Goal: Task Accomplishment & Management: Use online tool/utility

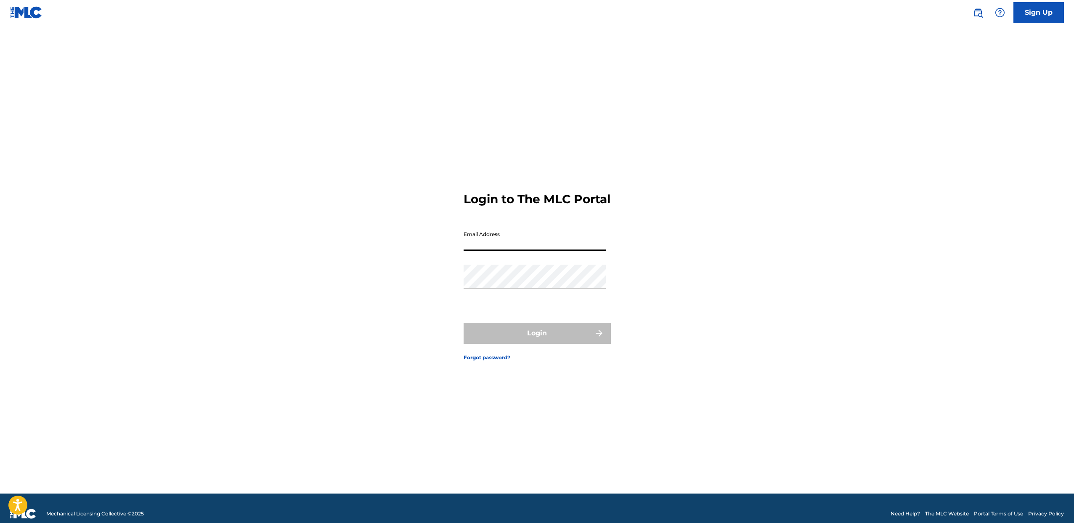
drag, startPoint x: 0, startPoint y: 0, endPoint x: 513, endPoint y: 251, distance: 571.1
click at [513, 251] on input "Email Address" at bounding box center [535, 239] width 142 height 24
type input "[EMAIL_ADDRESS][DOMAIN_NAME]"
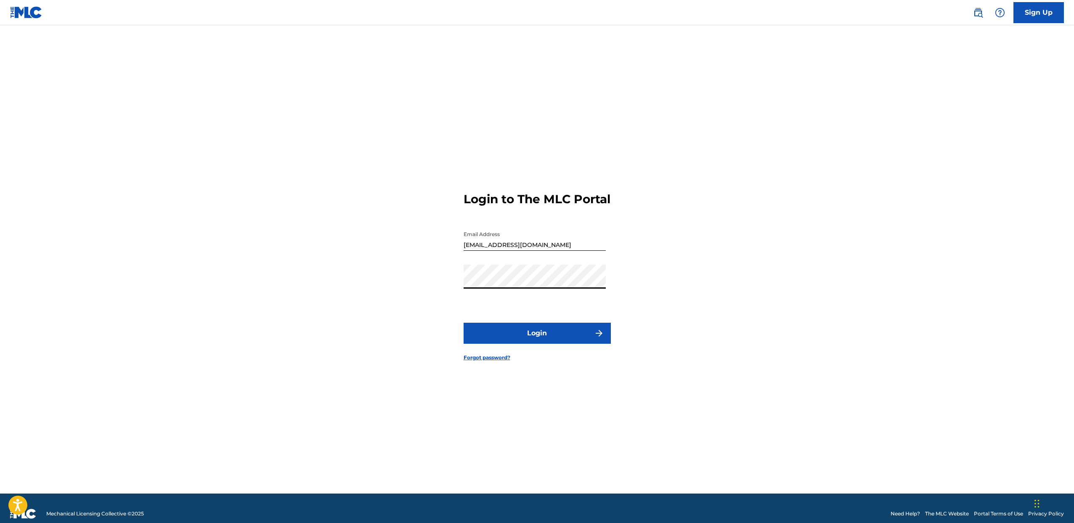
click at [536, 342] on button "Login" at bounding box center [537, 333] width 147 height 21
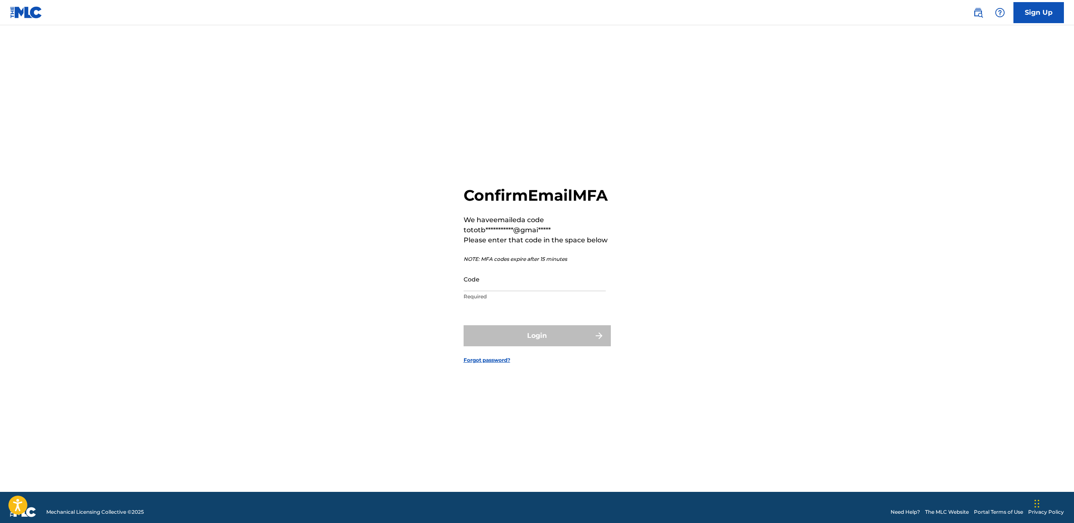
click at [514, 291] on input "Code" at bounding box center [535, 279] width 142 height 24
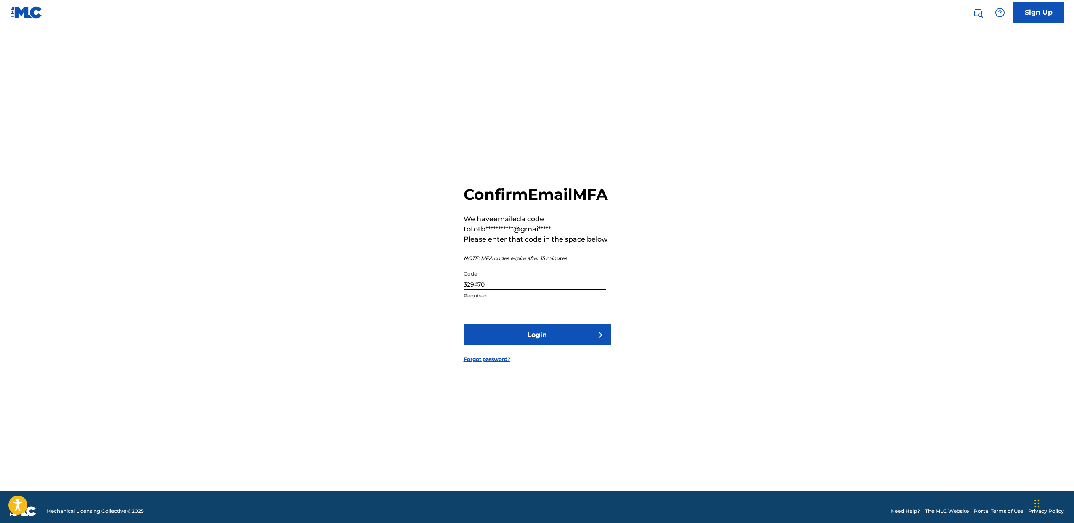
type input "329470"
click at [464, 324] on button "Login" at bounding box center [537, 334] width 147 height 21
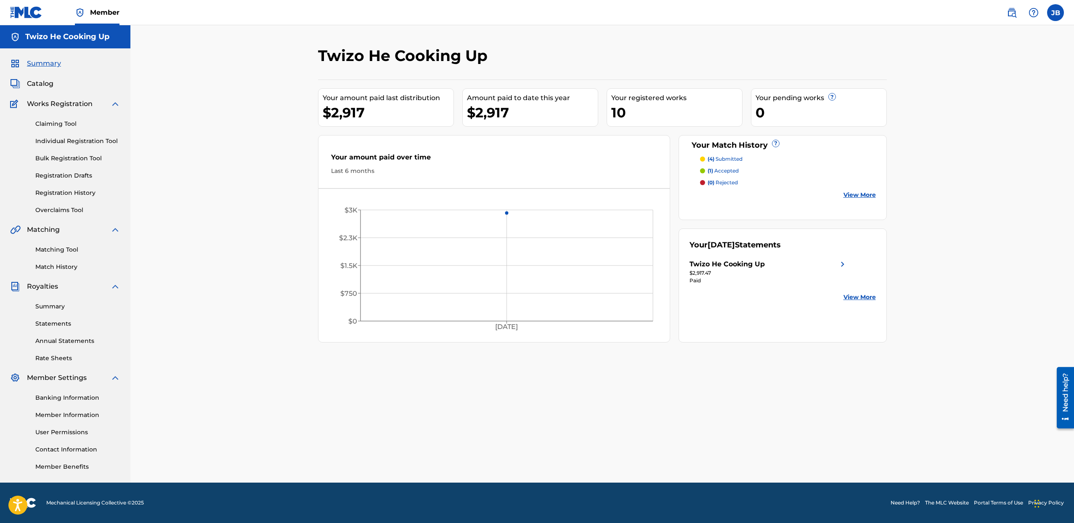
click at [77, 187] on div "Claiming Tool Individual Registration Tool Bulk Registration Tool Registration …" at bounding box center [65, 162] width 110 height 106
click at [75, 191] on link "Registration History" at bounding box center [77, 193] width 85 height 9
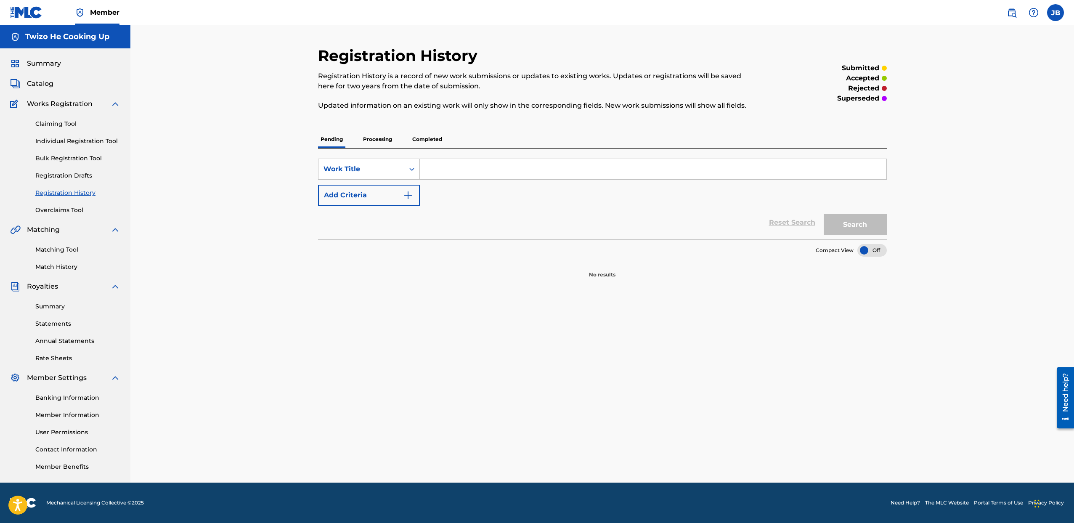
click at [387, 141] on p "Processing" at bounding box center [378, 139] width 34 height 18
click at [423, 141] on p "Completed" at bounding box center [427, 139] width 35 height 18
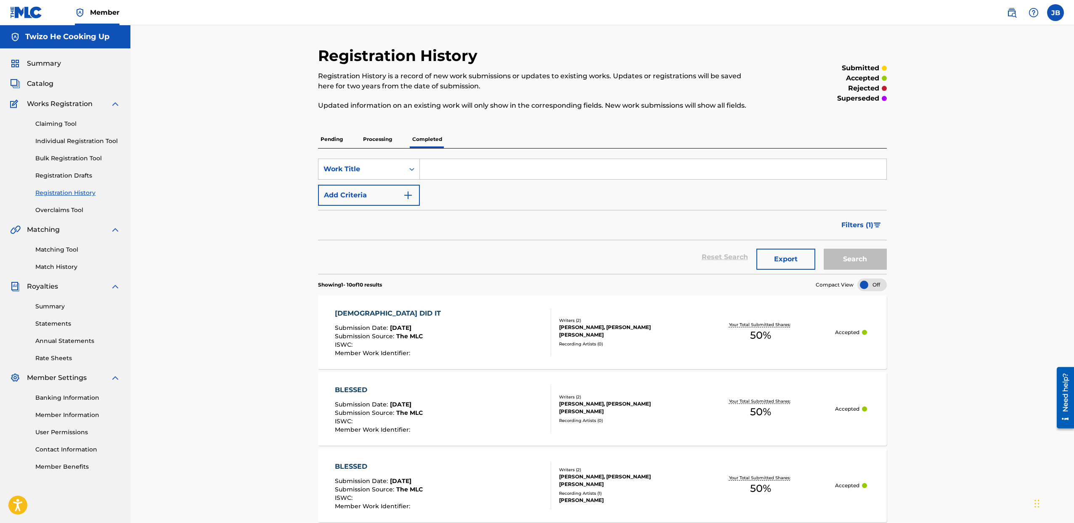
click at [366, 140] on p "Processing" at bounding box center [378, 139] width 34 height 18
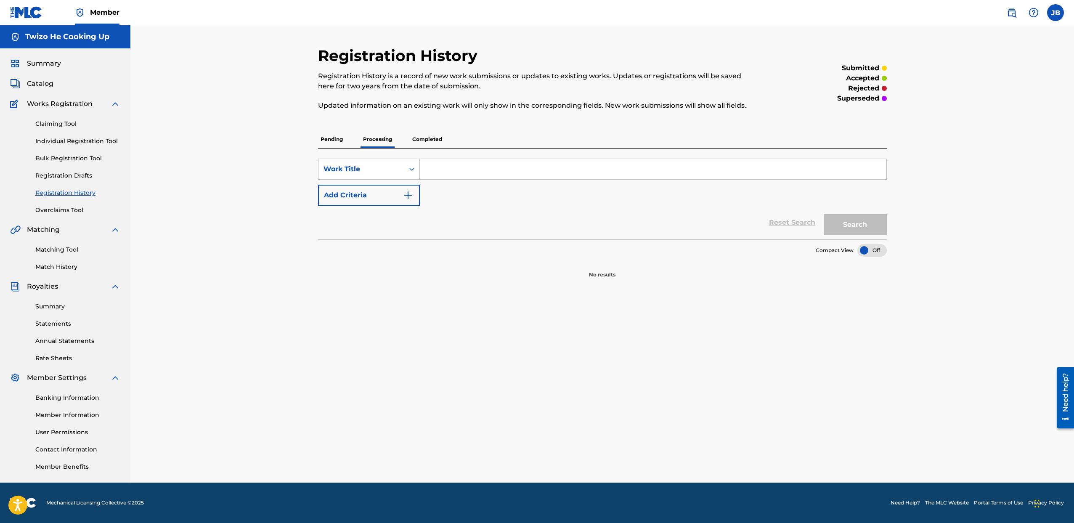
click at [349, 140] on div "Pending Processing Completed" at bounding box center [602, 139] width 569 height 18
click at [52, 85] on span "Catalog" at bounding box center [40, 84] width 27 height 10
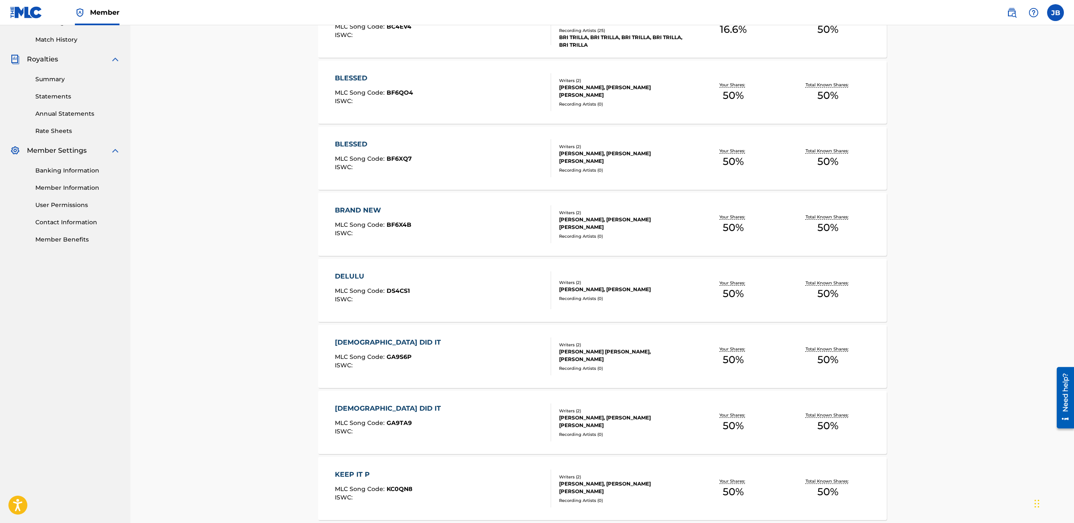
scroll to position [236, 0]
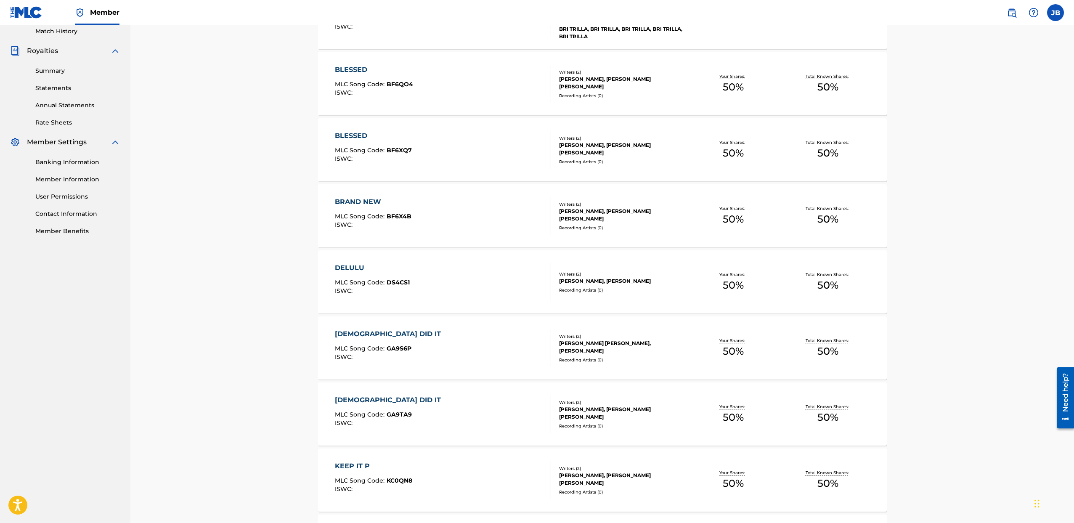
click at [369, 197] on div "BRAND NEW" at bounding box center [373, 202] width 77 height 10
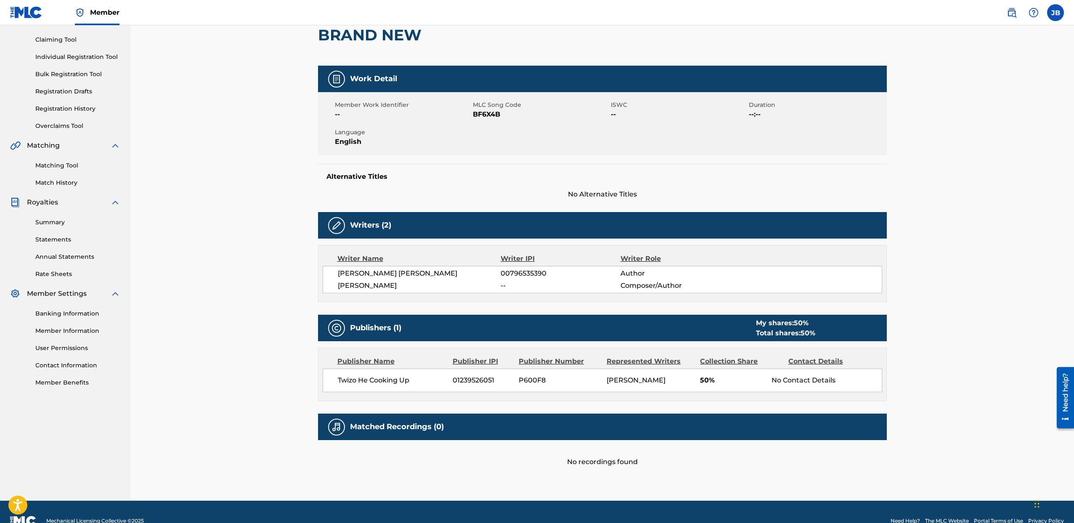
scroll to position [101, 0]
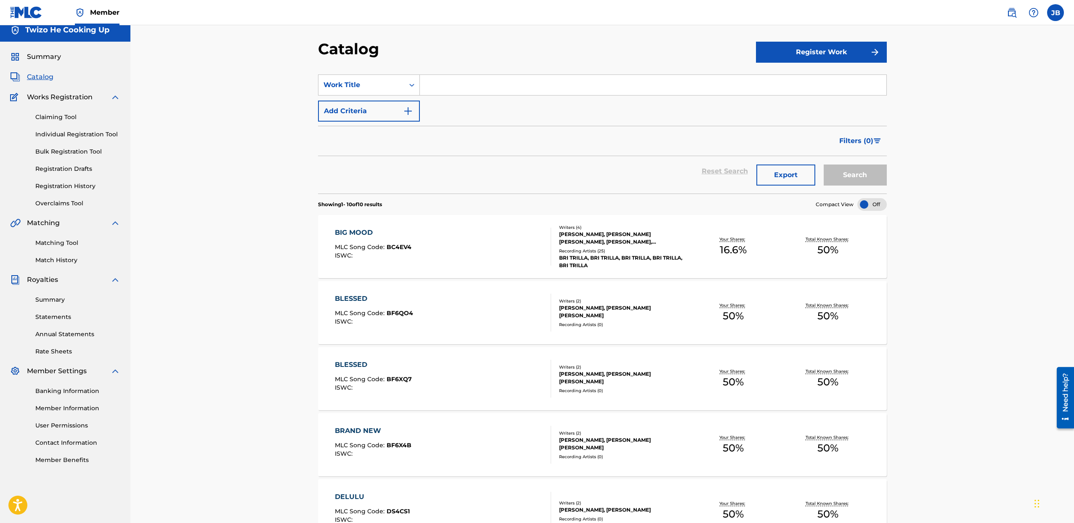
scroll to position [6, 0]
click at [66, 261] on link "Match History" at bounding box center [77, 261] width 85 height 9
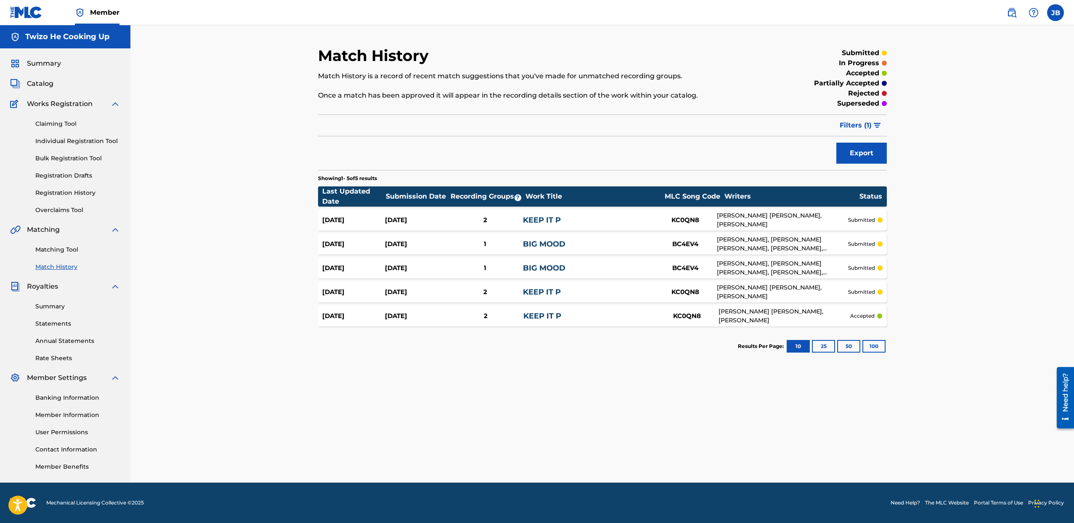
drag, startPoint x: 364, startPoint y: 119, endPoint x: 386, endPoint y: 125, distance: 23.1
click at [364, 119] on div "Filter Submission Status Filter submitted accepted partially accepted rejected …" at bounding box center [602, 125] width 569 height 22
click at [68, 252] on link "Matching Tool" at bounding box center [77, 249] width 85 height 9
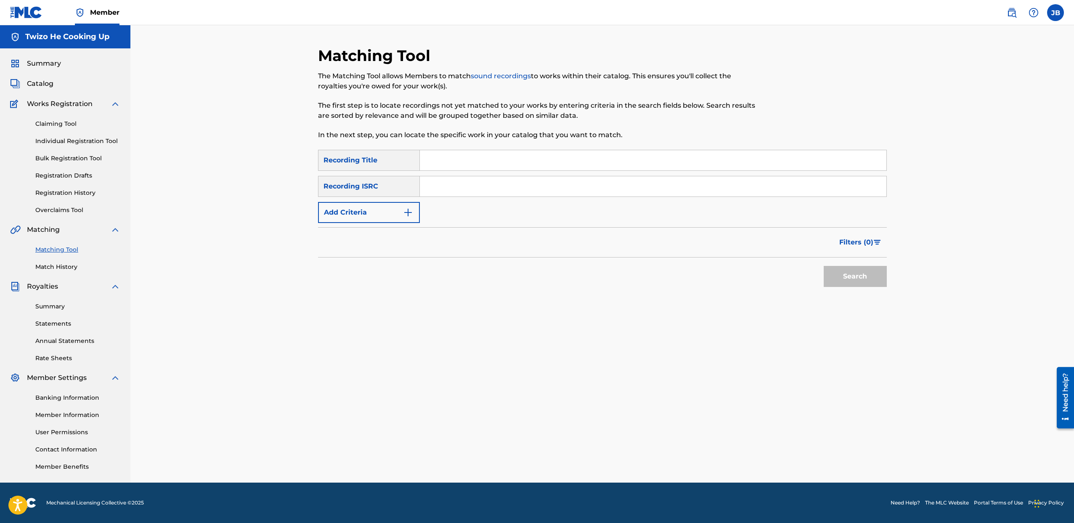
click at [472, 157] on input "Search Form" at bounding box center [653, 160] width 467 height 20
click at [436, 162] on input "Search Form" at bounding box center [653, 160] width 467 height 20
type input "[PERSON_NAME]"
click at [824, 266] on button "Search" at bounding box center [855, 276] width 63 height 21
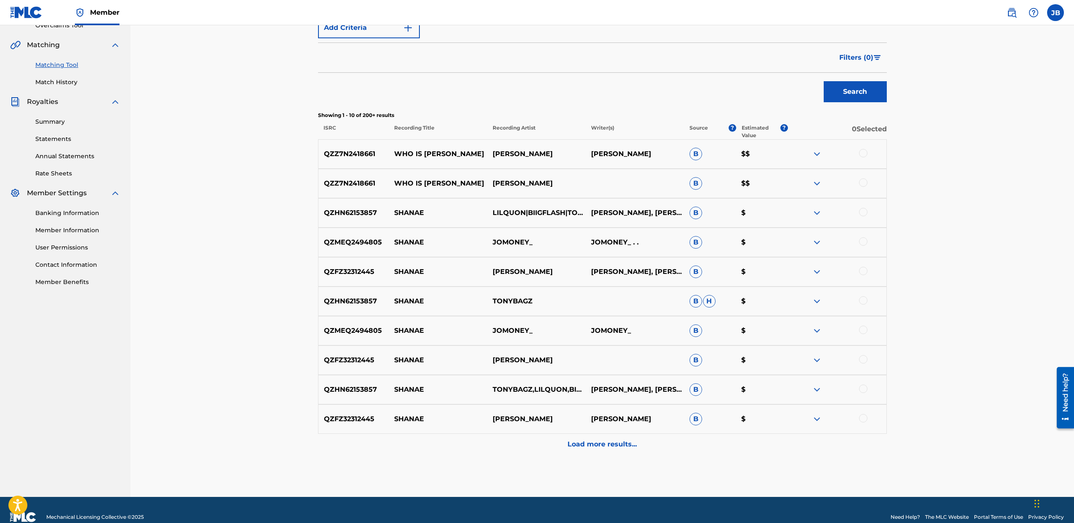
scroll to position [186, 0]
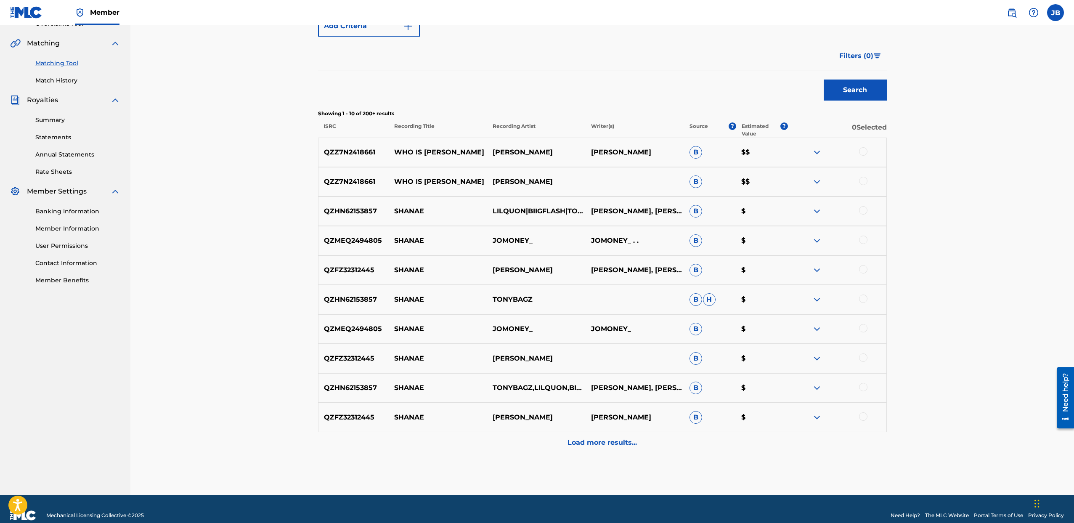
click at [607, 445] on p "Load more results..." at bounding box center [602, 443] width 69 height 10
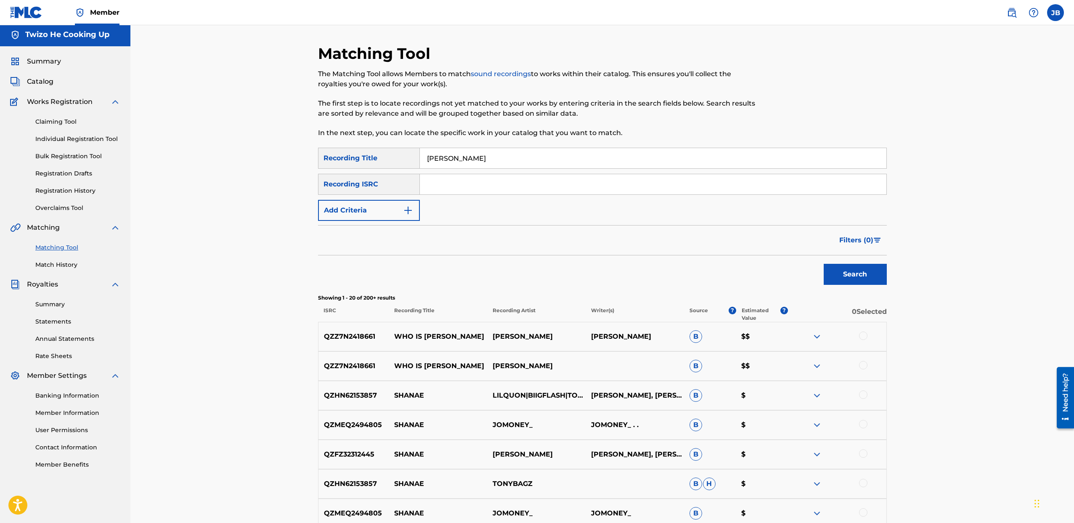
scroll to position [0, 0]
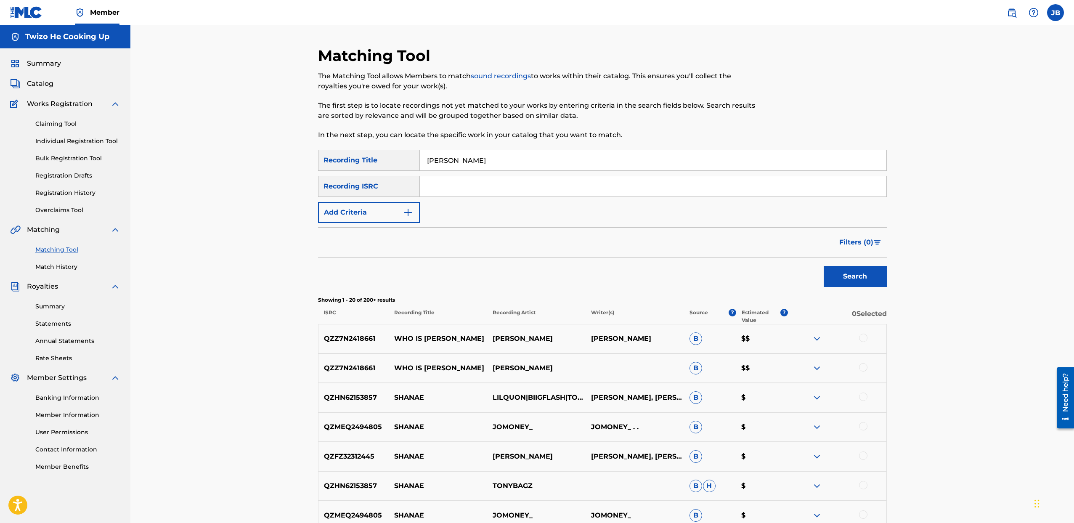
click at [380, 211] on button "Add Criteria" at bounding box center [369, 212] width 102 height 21
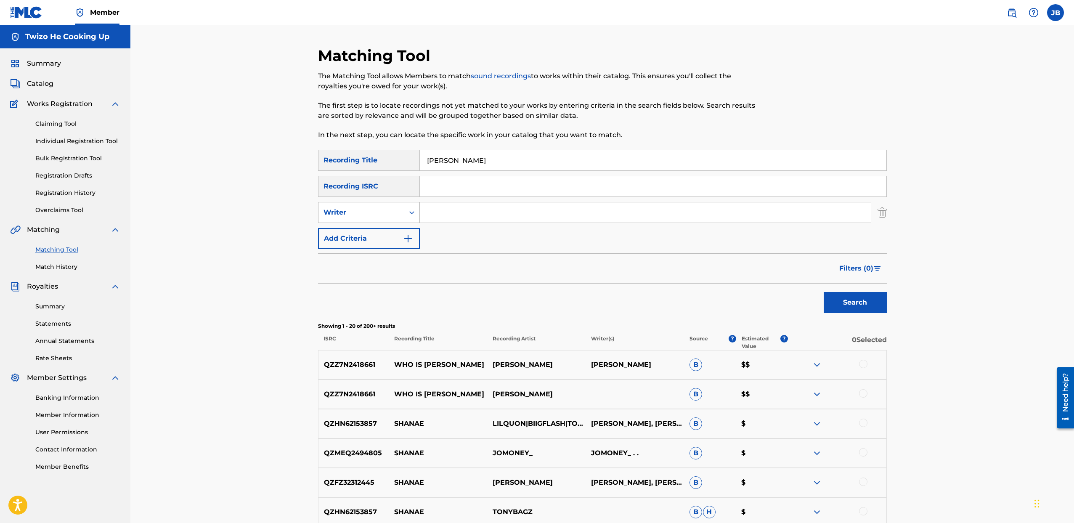
click at [385, 218] on div "Writer" at bounding box center [362, 212] width 86 height 16
click at [517, 162] on input "[PERSON_NAME]" at bounding box center [653, 160] width 467 height 20
drag, startPoint x: 465, startPoint y: 162, endPoint x: 421, endPoint y: 155, distance: 43.9
click at [368, 158] on div "SearchWithCriteriad2fb292a-5527-4709-ac8e-4ce3b786df63 Recording Title [PERSON_…" at bounding box center [602, 160] width 569 height 21
click at [452, 218] on input "Search Form" at bounding box center [645, 212] width 451 height 20
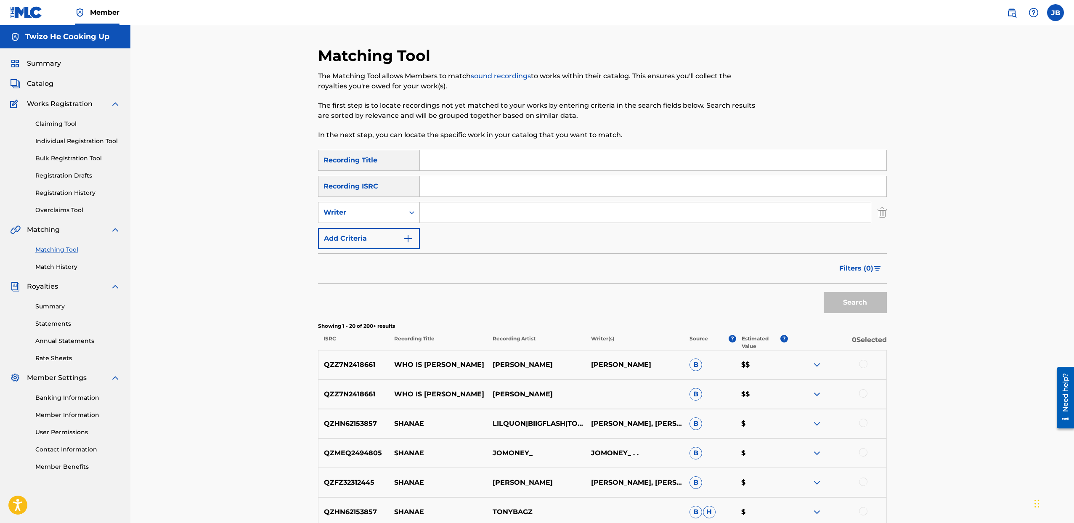
type input "Bri Trilla"
click at [873, 305] on button "Search" at bounding box center [855, 302] width 63 height 21
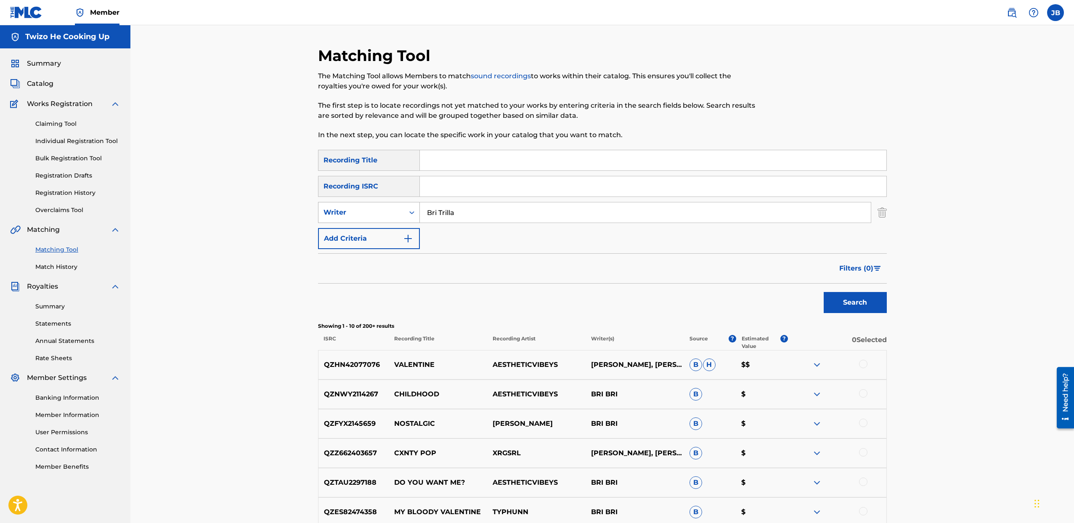
drag, startPoint x: 475, startPoint y: 212, endPoint x: 373, endPoint y: 210, distance: 102.3
click at [372, 210] on div "SearchWithCriteriab79e86eb-448b-4abc-9a91-332f78e6a8d1 Writer Bri Trilla" at bounding box center [602, 212] width 569 height 21
click at [395, 212] on div "Writer" at bounding box center [362, 212] width 76 height 10
click at [390, 228] on div "Recording Artist" at bounding box center [369, 233] width 101 height 21
drag, startPoint x: 547, startPoint y: 220, endPoint x: 539, endPoint y: 214, distance: 9.3
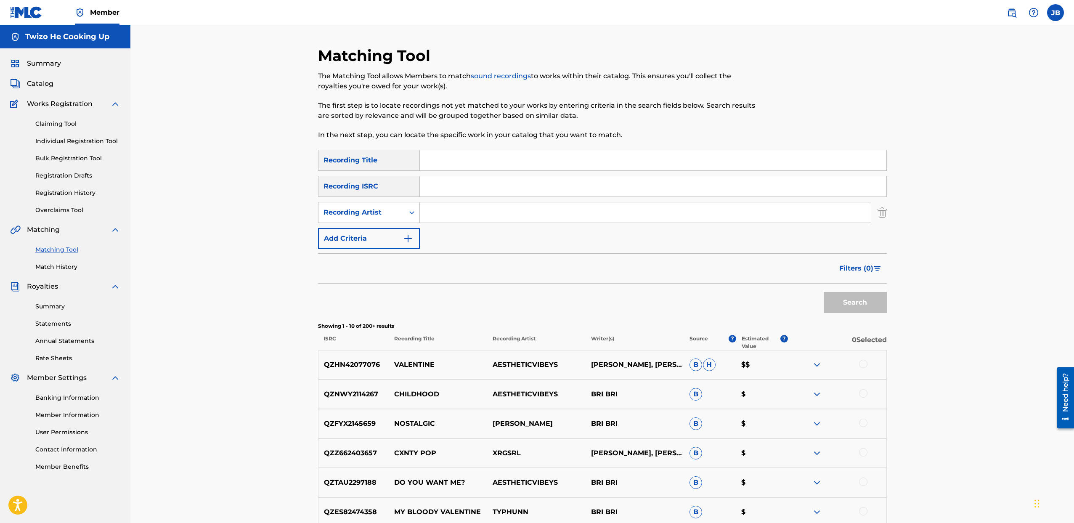
click at [547, 219] on input "Search Form" at bounding box center [645, 212] width 451 height 20
type input "Bri Trilla"
click at [845, 306] on button "Search" at bounding box center [855, 302] width 63 height 21
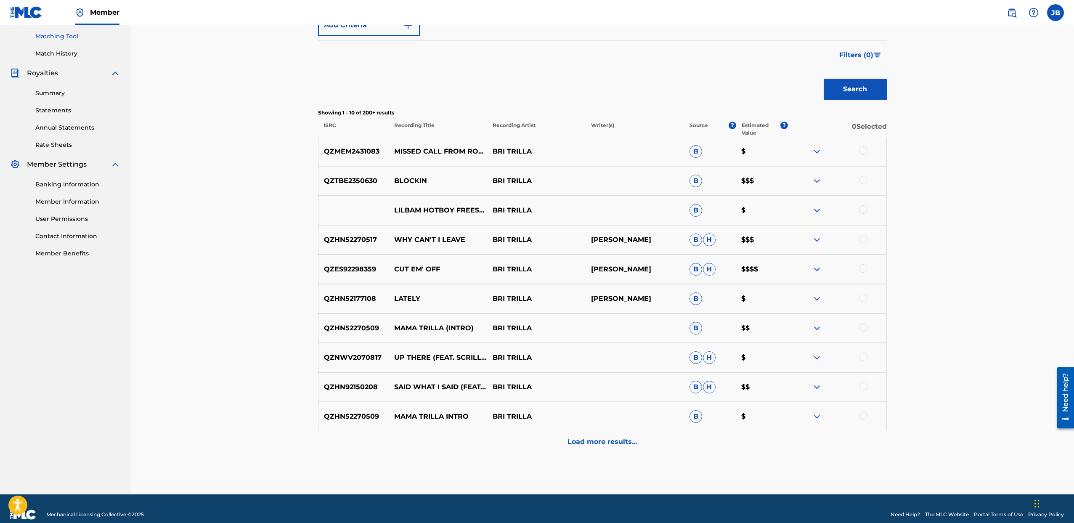
scroll to position [225, 0]
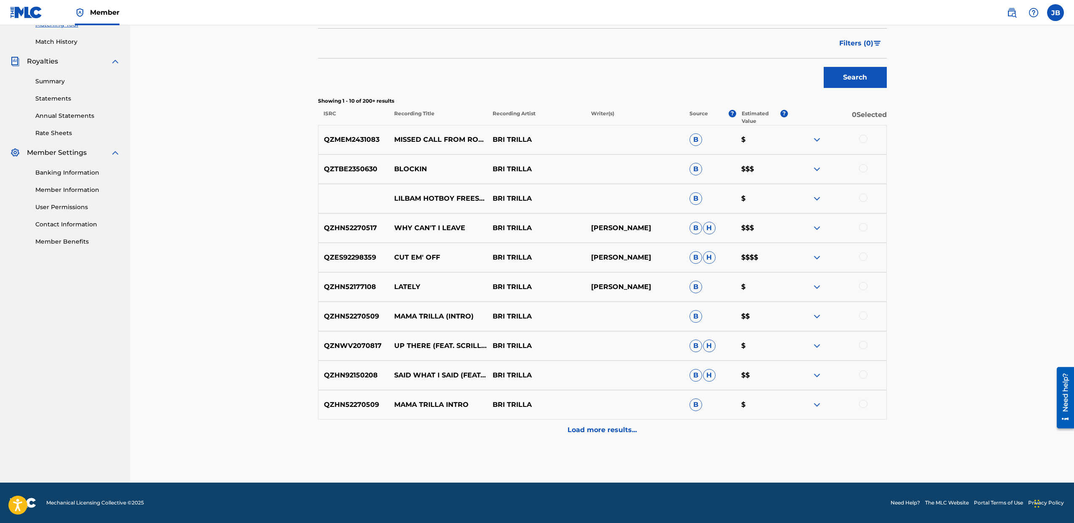
click at [599, 429] on p "Load more results..." at bounding box center [602, 430] width 69 height 10
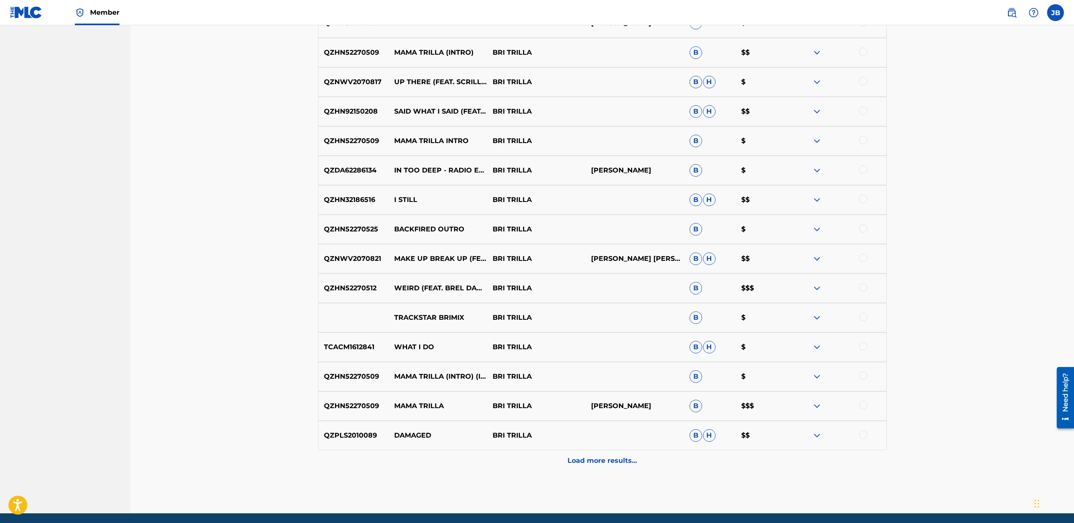
scroll to position [491, 0]
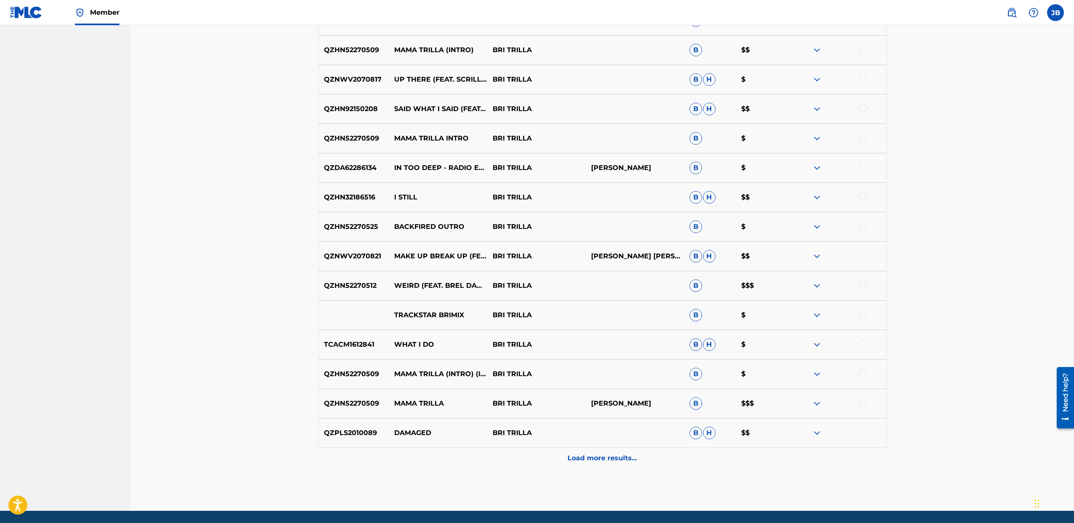
click at [617, 462] on p "Load more results..." at bounding box center [602, 458] width 69 height 10
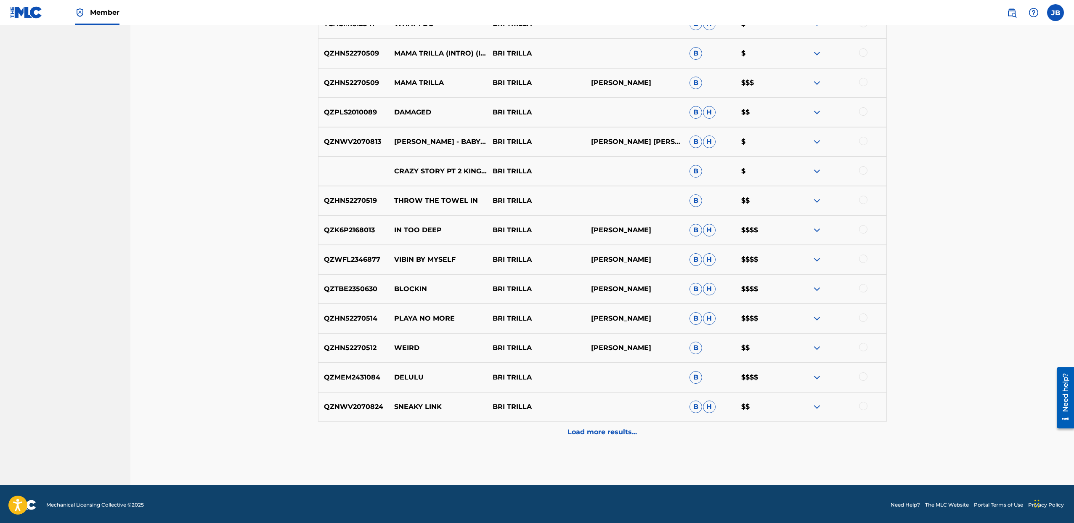
scroll to position [814, 0]
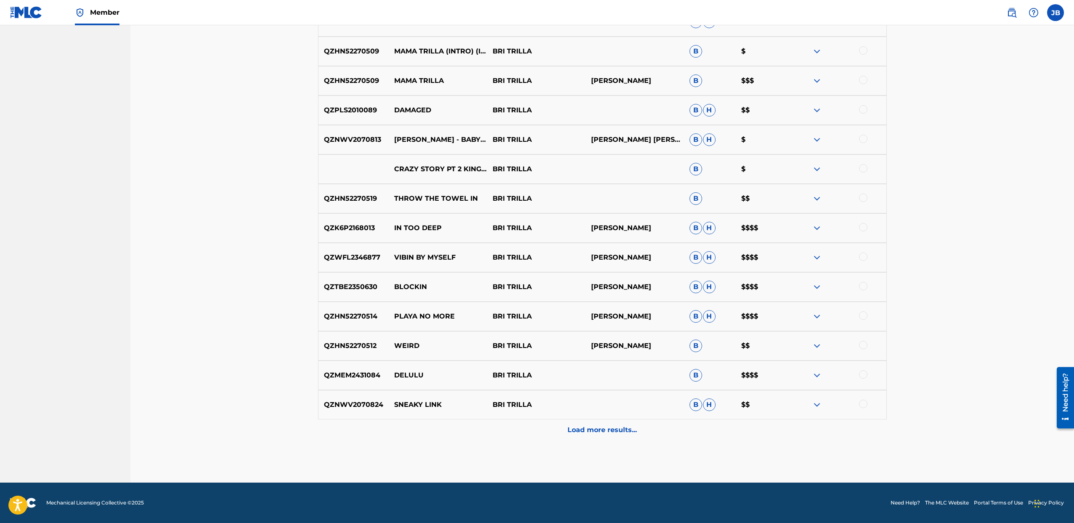
click at [864, 374] on div at bounding box center [863, 374] width 8 height 8
click at [693, 376] on span "B" at bounding box center [696, 375] width 13 height 13
click at [695, 375] on span "B" at bounding box center [696, 375] width 13 height 13
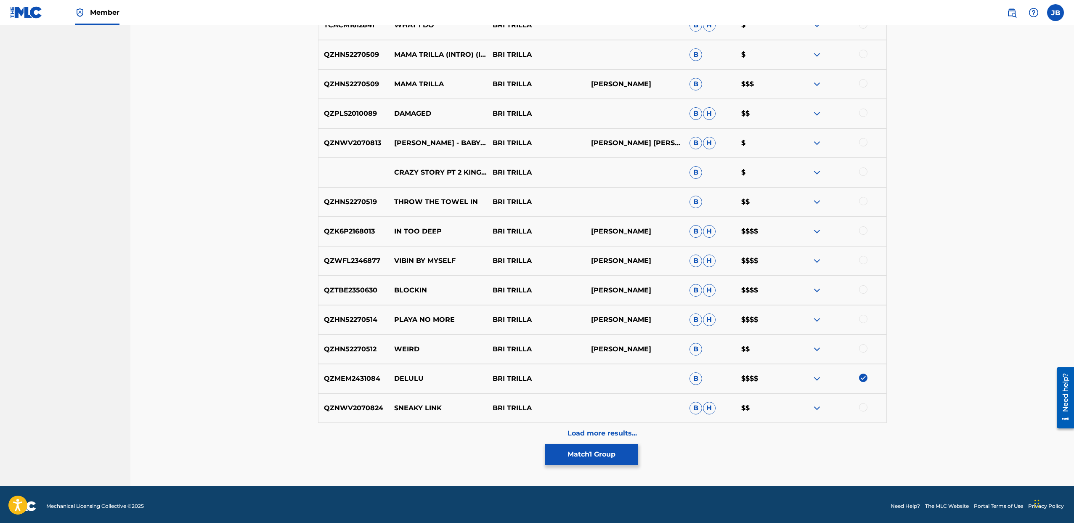
scroll to position [812, 0]
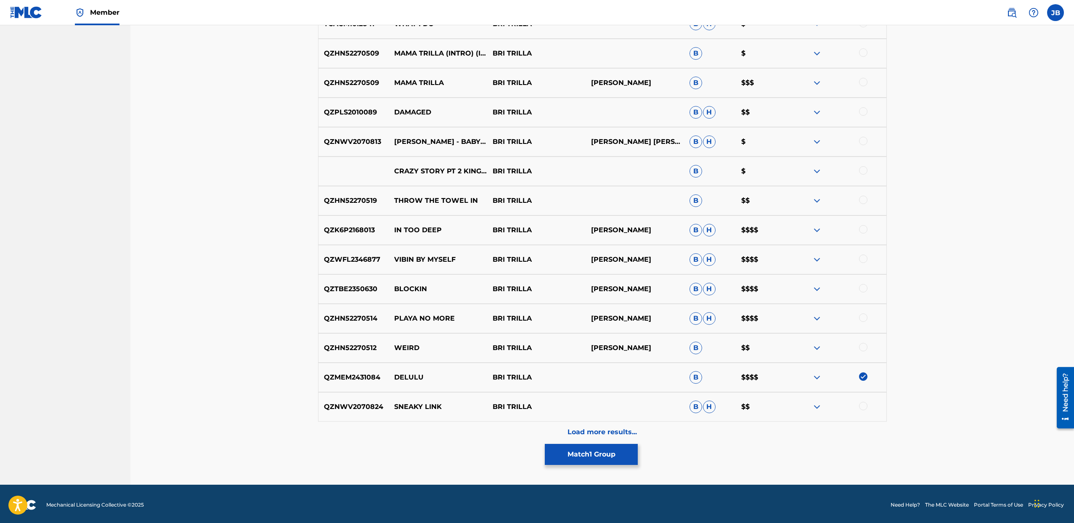
click at [605, 456] on button "Match 1 Group" at bounding box center [591, 454] width 93 height 21
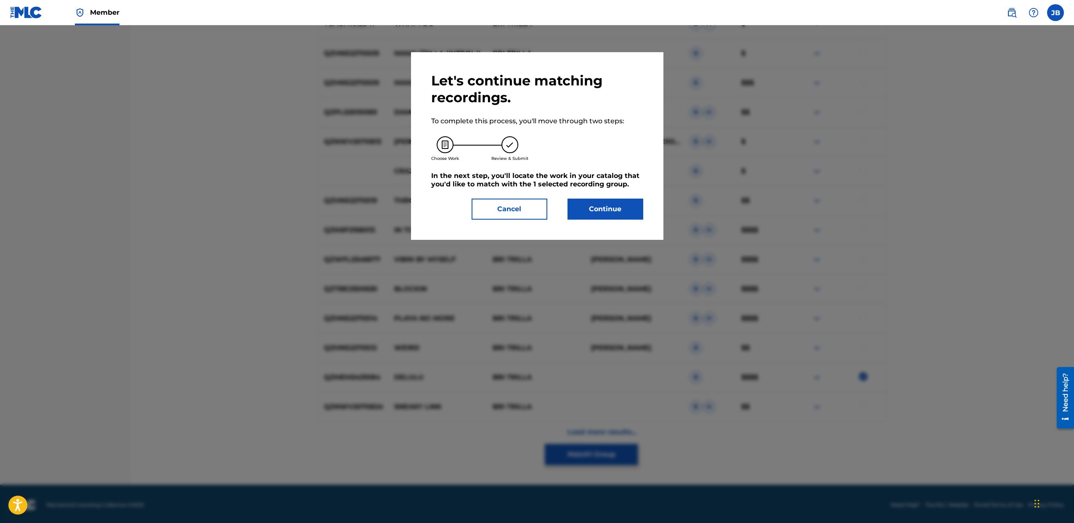
click at [580, 205] on button "Continue" at bounding box center [606, 209] width 76 height 21
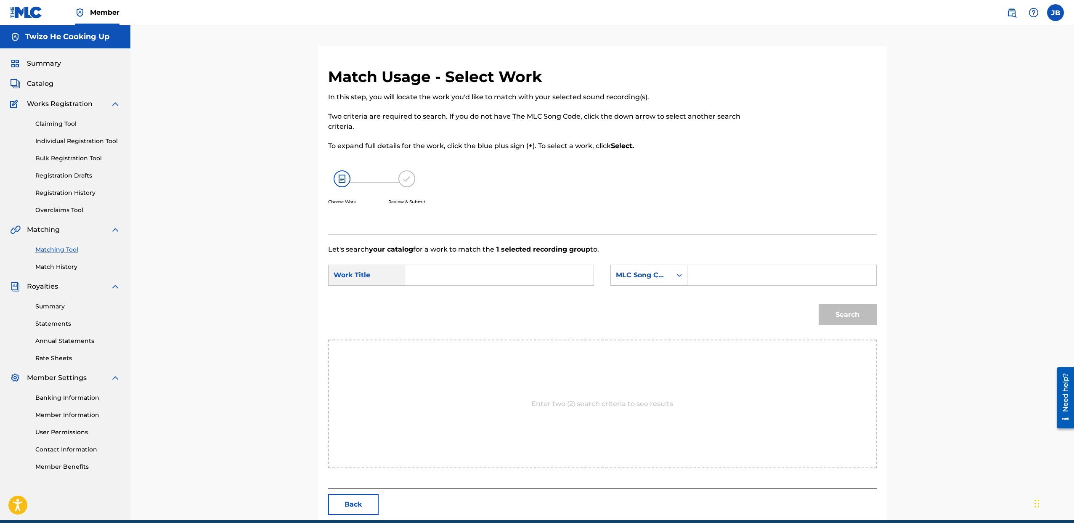
click at [477, 278] on input "Search Form" at bounding box center [499, 275] width 174 height 20
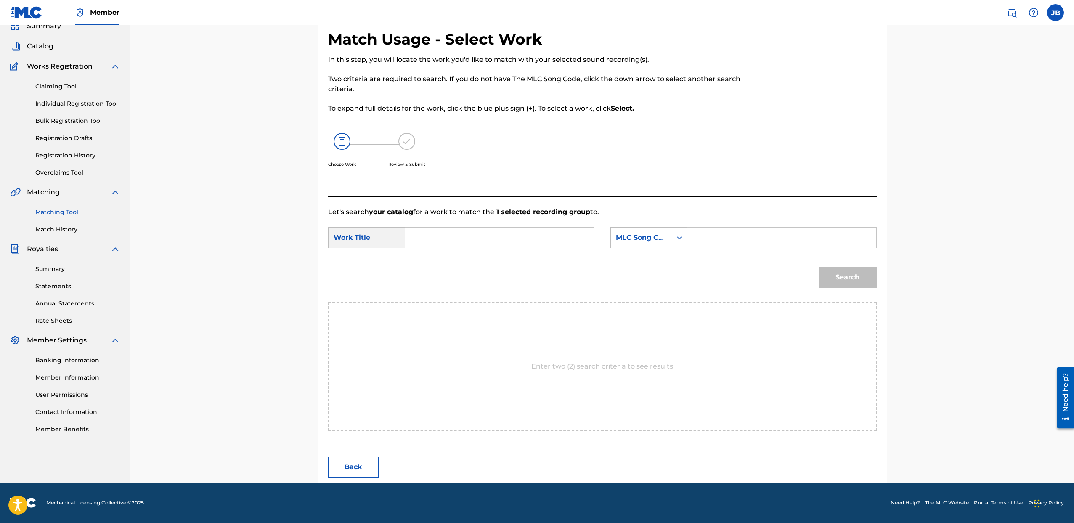
click at [597, 367] on p "Enter two (2) search criteria to see results" at bounding box center [602, 366] width 142 height 10
drag, startPoint x: 428, startPoint y: 248, endPoint x: 428, endPoint y: 240, distance: 8.0
click at [428, 247] on div "SearchWithCriteriafbb1d69f-6914-4986-b304-505328318aff Work Title SearchWithCri…" at bounding box center [602, 240] width 549 height 26
click at [429, 234] on input "Search Form" at bounding box center [499, 238] width 174 height 20
type input "delulu"
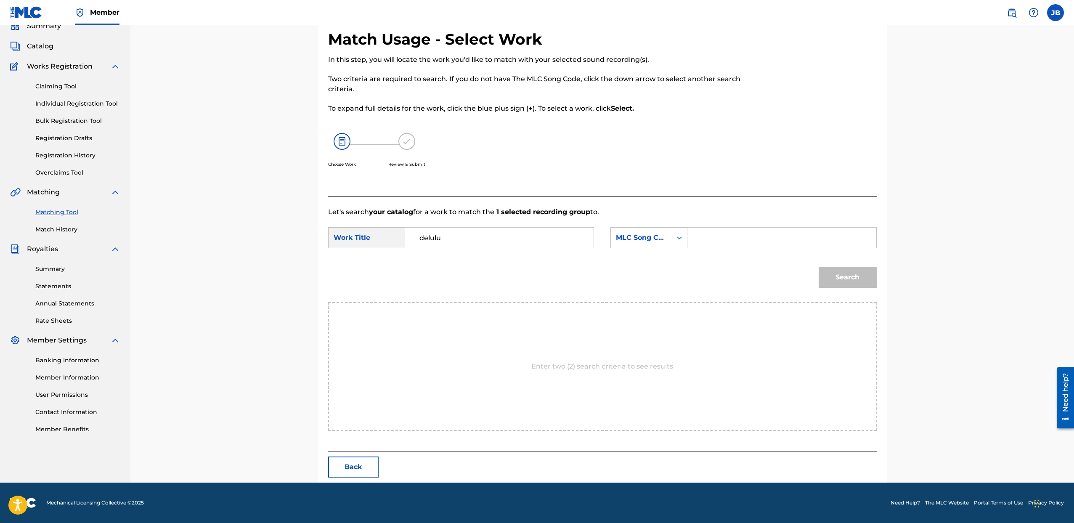
scroll to position [33, 0]
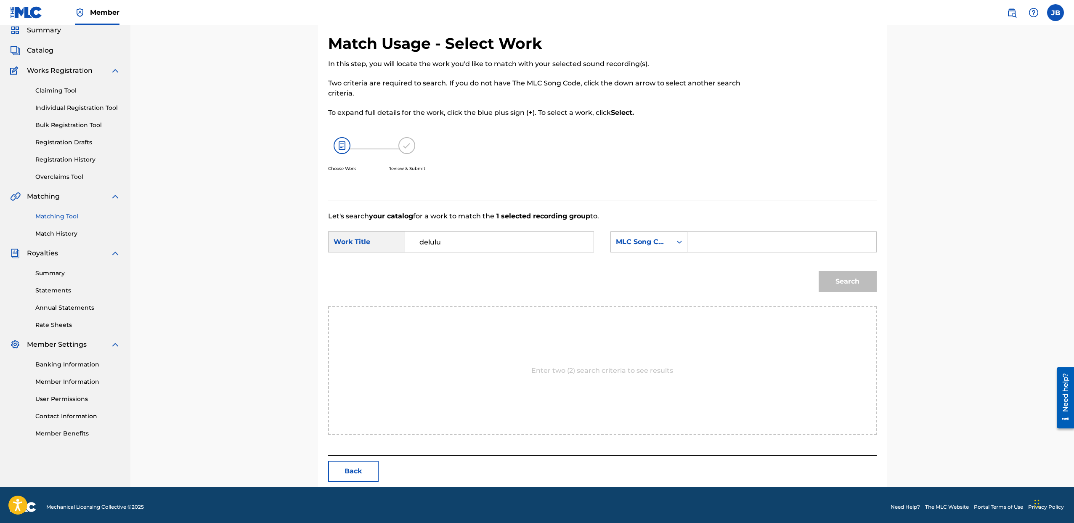
drag, startPoint x: 743, startPoint y: 244, endPoint x: 679, endPoint y: 248, distance: 63.6
click at [743, 244] on input "Search Form" at bounding box center [782, 242] width 174 height 20
click at [665, 247] on div "MLC Song Code" at bounding box center [641, 242] width 61 height 16
click at [653, 265] on div "Writer Name" at bounding box center [649, 262] width 76 height 21
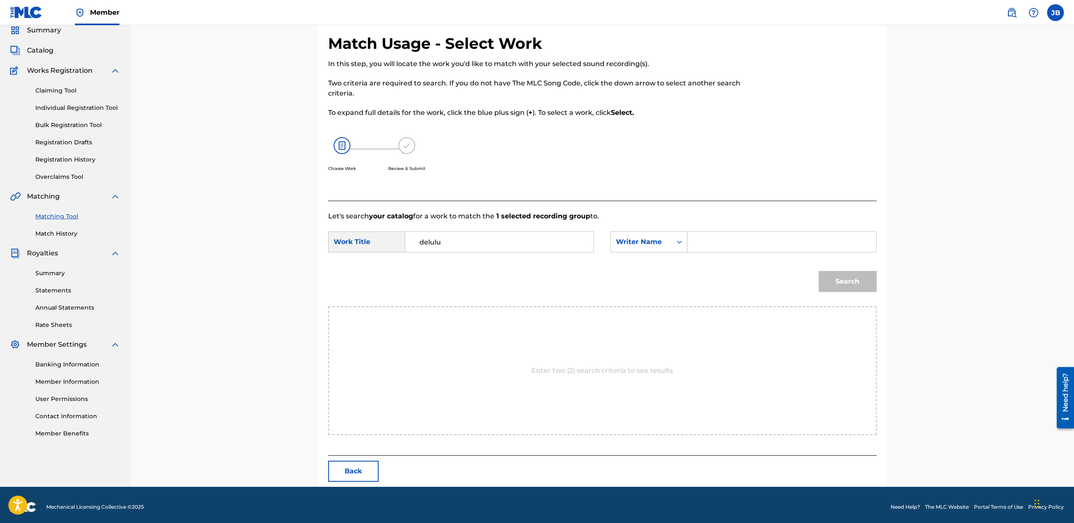
click at [714, 246] on input "Search Form" at bounding box center [782, 242] width 174 height 20
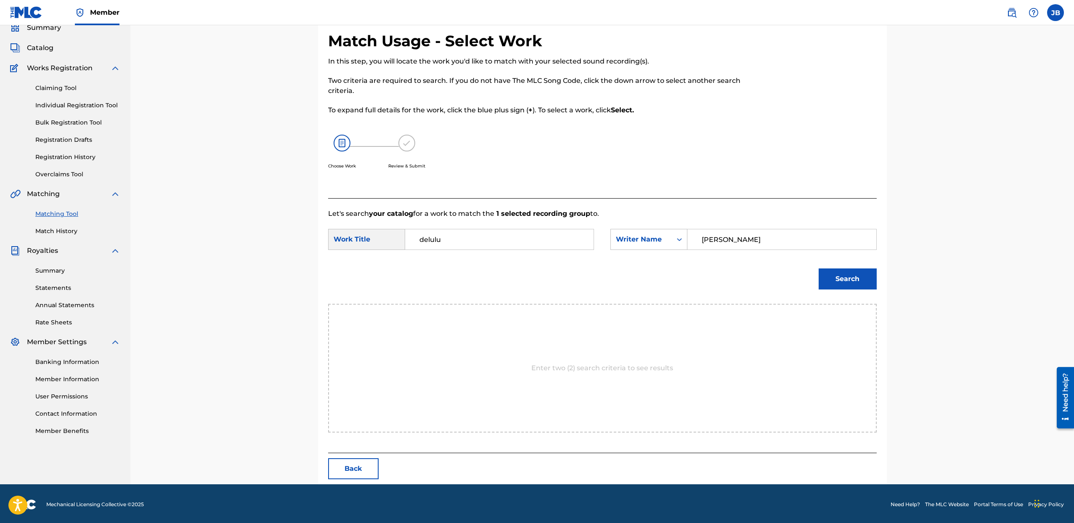
type input "[PERSON_NAME]"
click at [819, 268] on button "Search" at bounding box center [848, 278] width 58 height 21
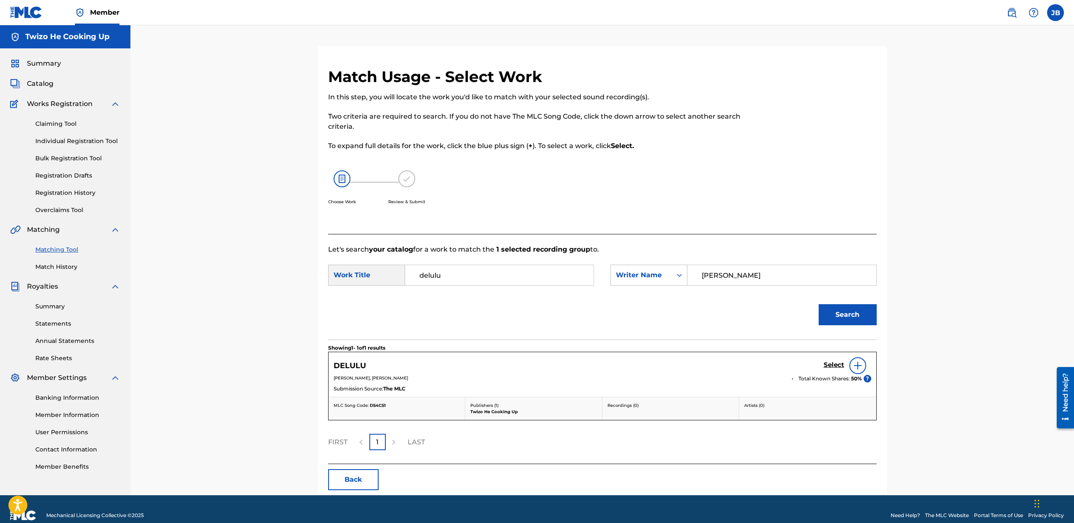
click at [852, 365] on div at bounding box center [858, 365] width 17 height 17
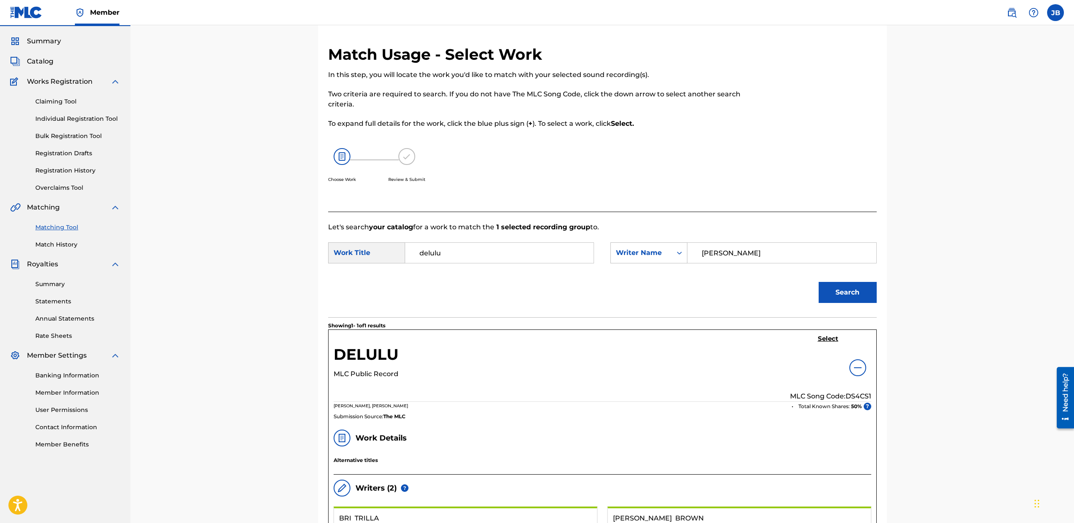
scroll to position [33, 0]
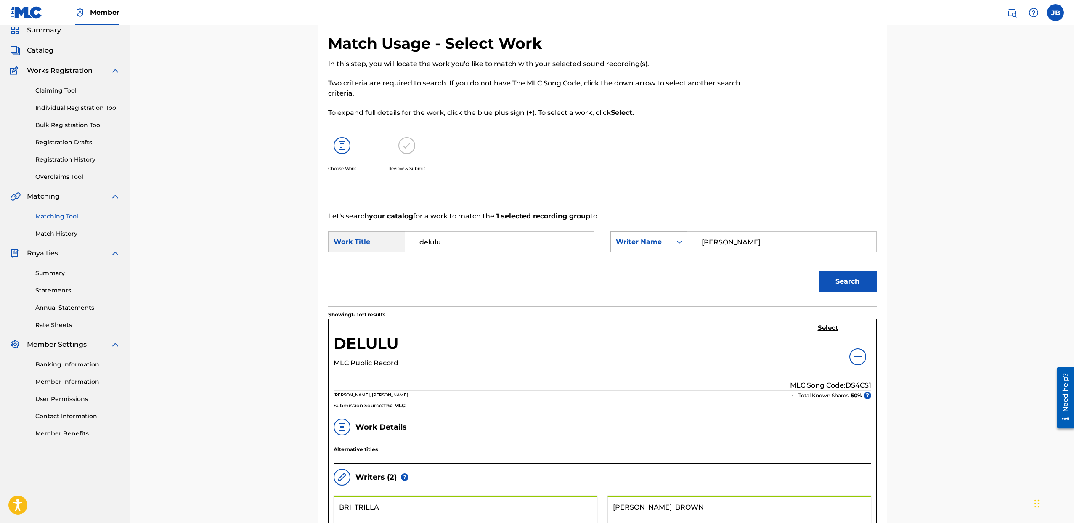
click at [658, 247] on div "Writer Name" at bounding box center [641, 242] width 61 height 16
click at [722, 346] on div "DELULU MLC Public Record Select MLC Song Code: DS4CS1" at bounding box center [603, 357] width 538 height 67
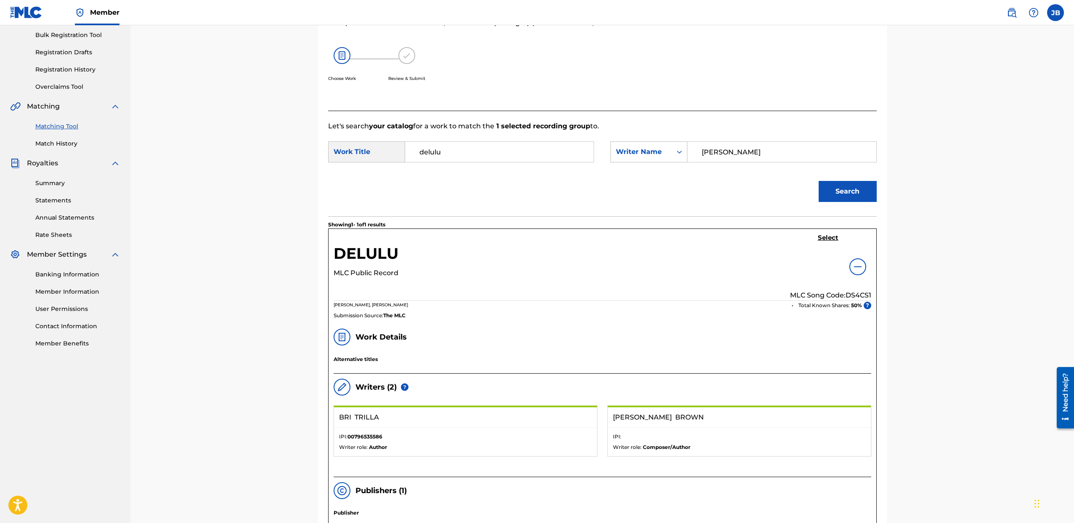
scroll to position [97, 0]
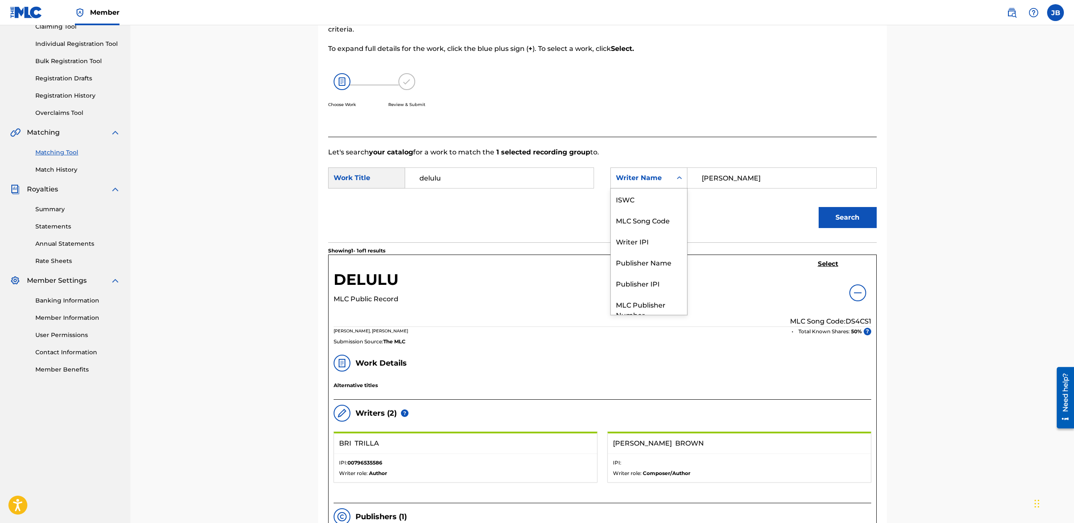
click at [657, 177] on div "Writer Name" at bounding box center [641, 178] width 51 height 10
click at [658, 235] on div "Publisher Name" at bounding box center [649, 230] width 76 height 21
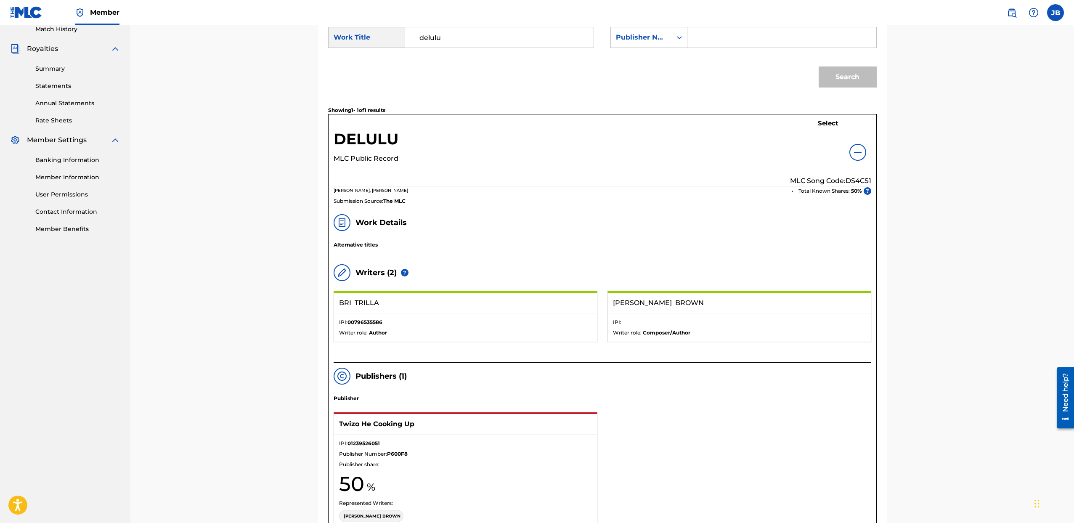
scroll to position [252, 0]
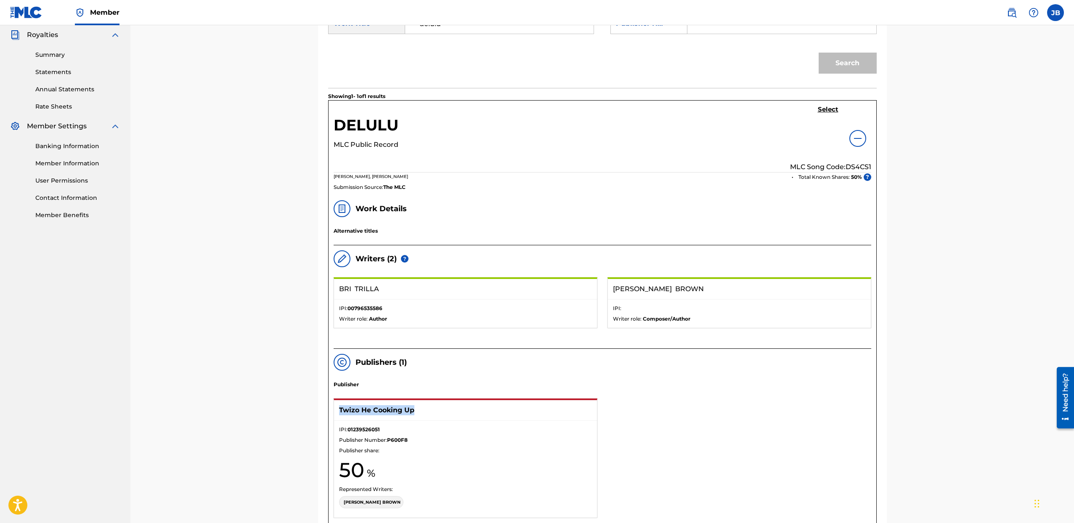
drag, startPoint x: 414, startPoint y: 408, endPoint x: 388, endPoint y: 405, distance: 25.8
click at [324, 408] on div "Match Usage - Select Work In this step, you will locate the work you'd like to …" at bounding box center [602, 233] width 569 height 835
copy p "Twizo He Cooking Up"
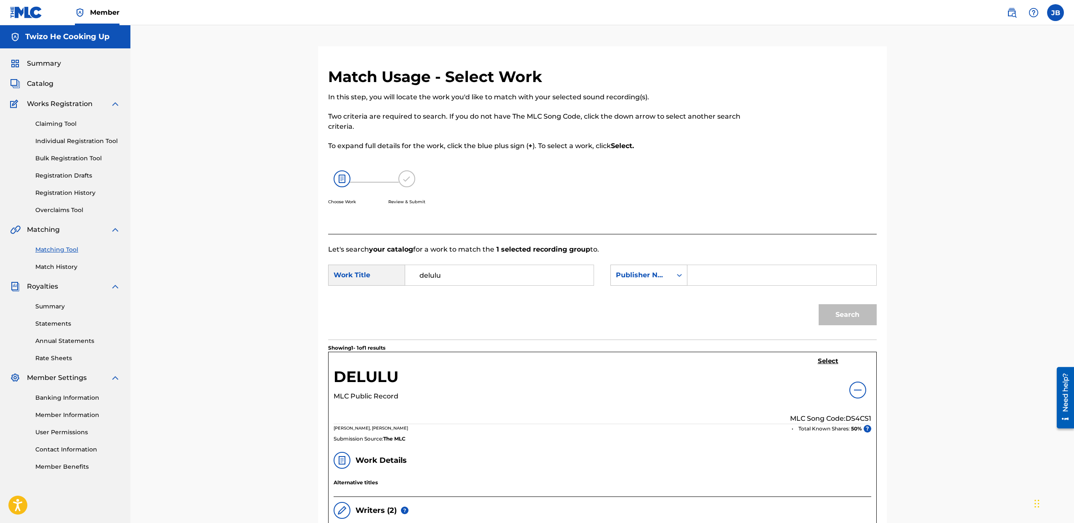
click at [720, 274] on input "Search Form" at bounding box center [782, 275] width 174 height 20
paste input "Twizo He Cooking Up"
type input "Twizo He Cooking Up"
click at [842, 315] on button "Search" at bounding box center [848, 314] width 58 height 21
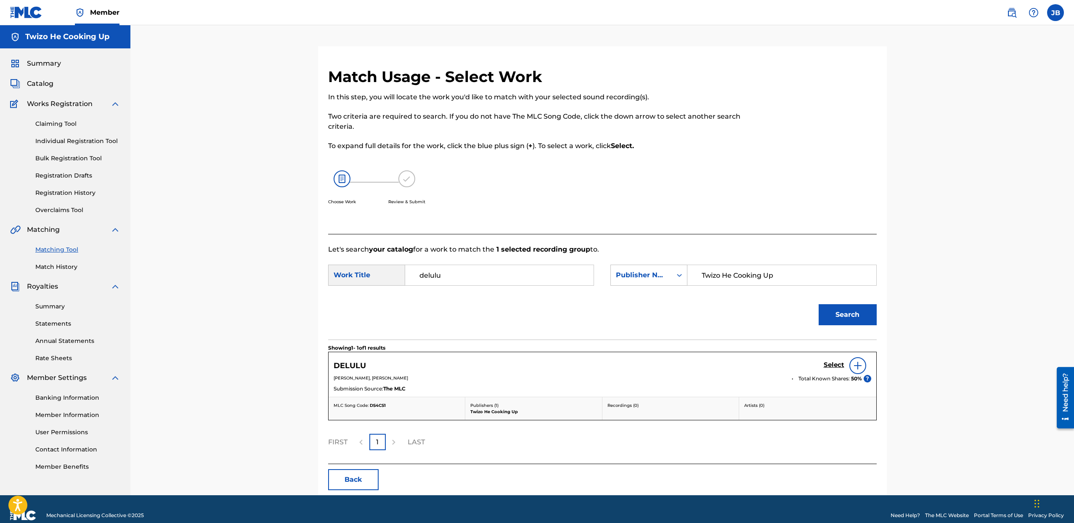
scroll to position [13, 0]
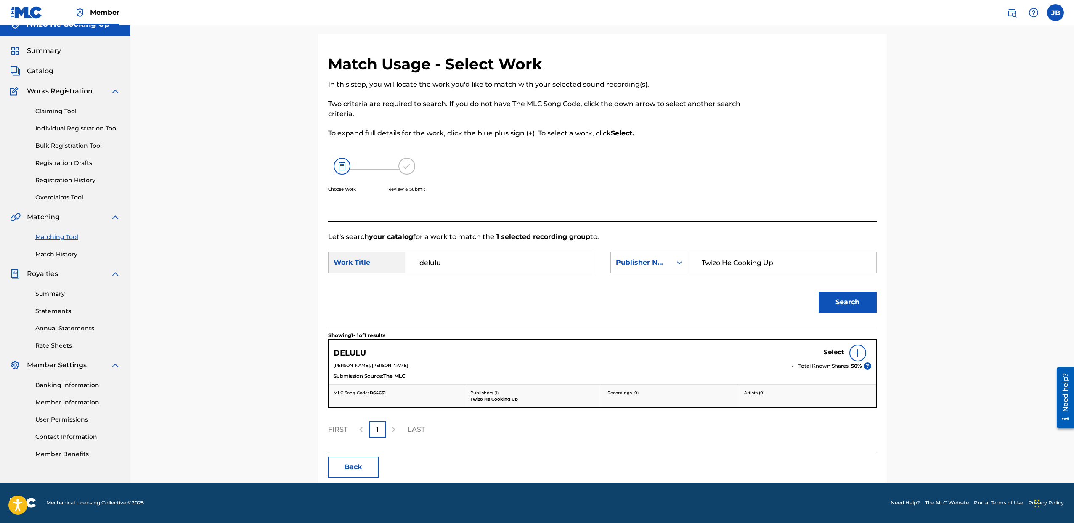
click at [821, 352] on div "DELULU Select" at bounding box center [603, 353] width 538 height 17
click at [831, 350] on h5 "Select" at bounding box center [834, 352] width 21 height 8
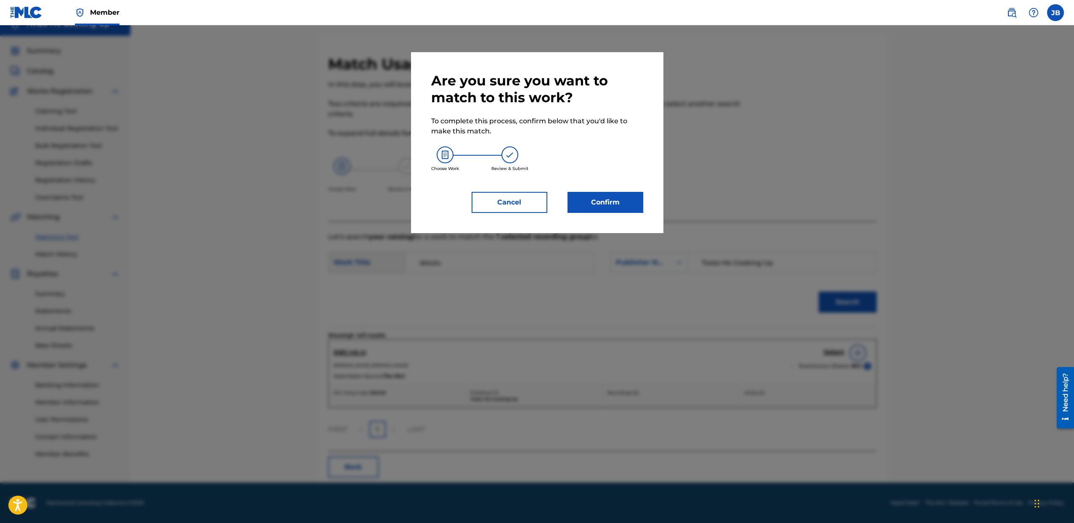
click at [497, 203] on button "Cancel" at bounding box center [510, 202] width 76 height 21
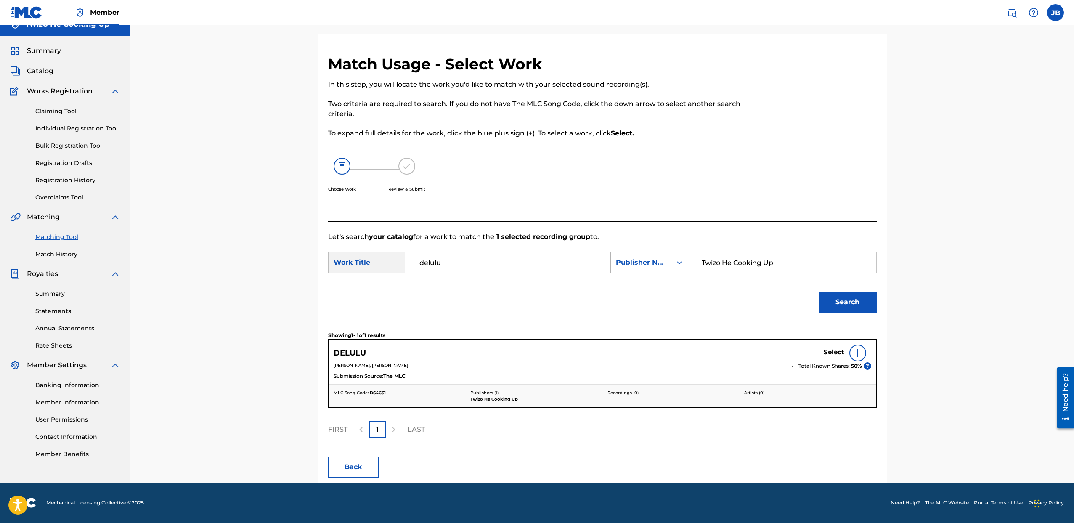
click at [679, 262] on icon "Search Form" at bounding box center [679, 262] width 8 height 8
drag, startPoint x: 643, startPoint y: 285, endPoint x: 651, endPoint y: 283, distance: 8.7
click at [643, 285] on div "Writer Name" at bounding box center [649, 283] width 76 height 21
click at [741, 268] on input "Search Form" at bounding box center [782, 262] width 174 height 20
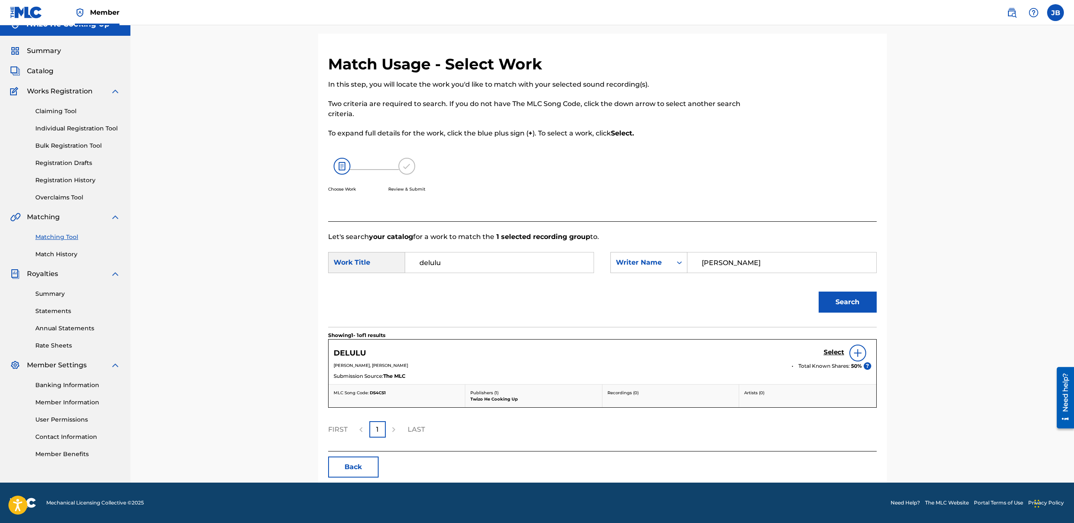
type input "[PERSON_NAME]"
click at [842, 296] on button "Search" at bounding box center [848, 302] width 58 height 21
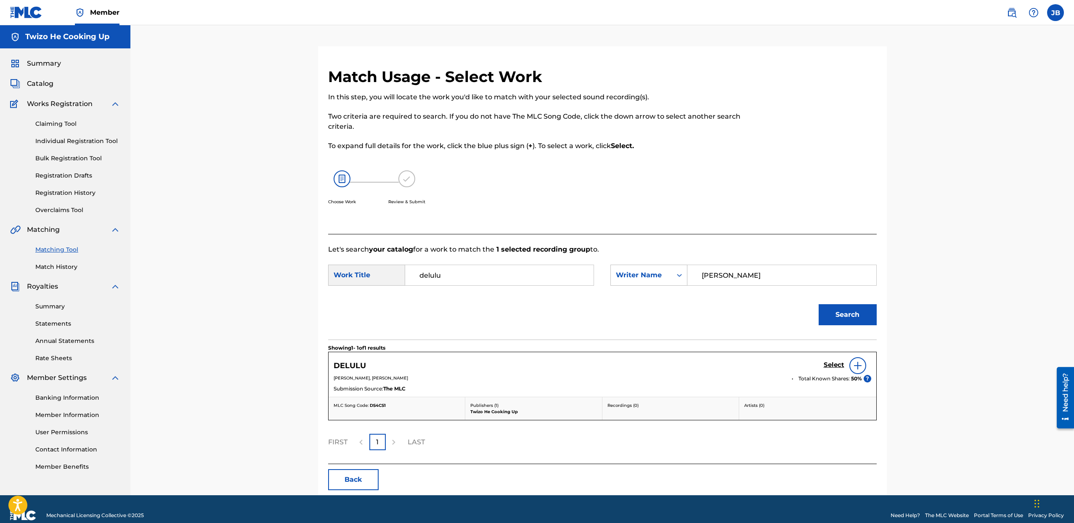
click at [668, 373] on div "DELULU Select" at bounding box center [603, 365] width 538 height 17
click at [358, 364] on h5 "DELULU" at bounding box center [350, 366] width 32 height 10
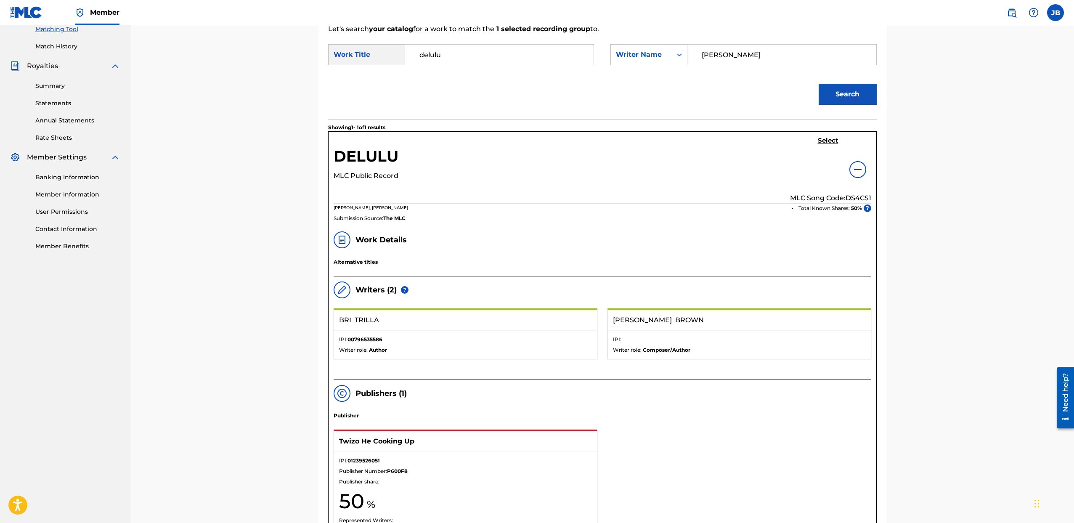
scroll to position [219, 0]
click at [820, 170] on div "Select MLC Song Code: DS4CS1" at bounding box center [830, 171] width 81 height 66
click at [832, 142] on h5 "Select" at bounding box center [828, 142] width 21 height 8
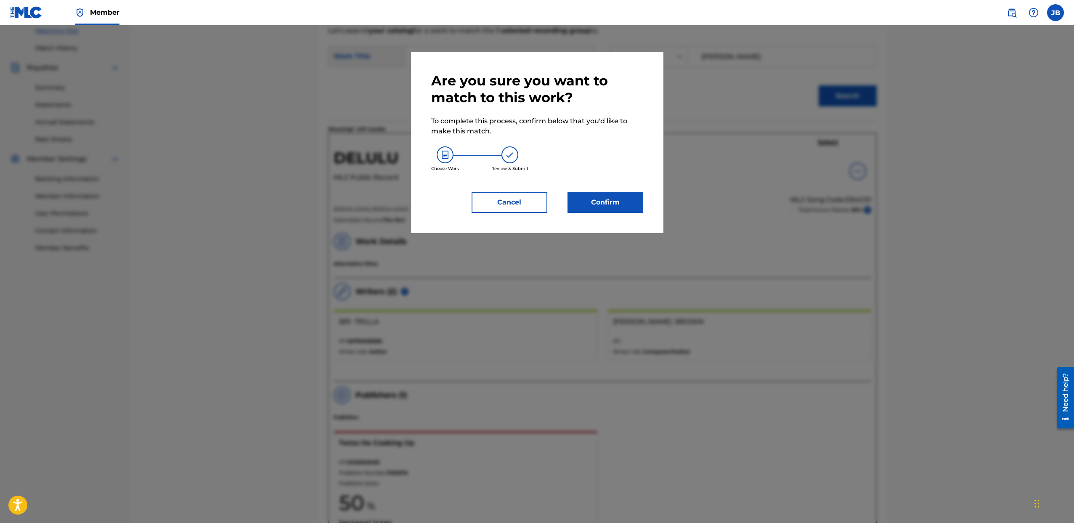
click at [606, 199] on button "Confirm" at bounding box center [606, 202] width 76 height 21
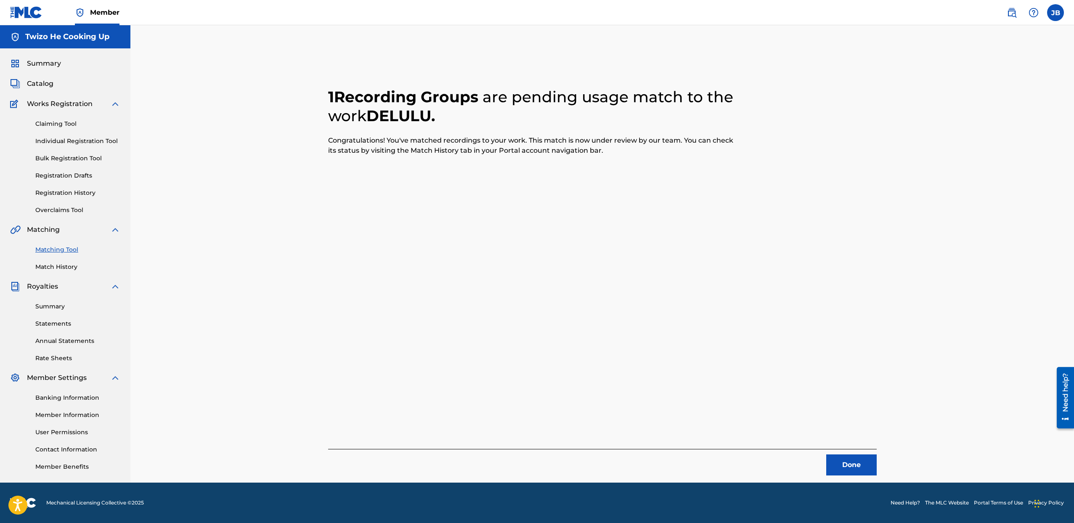
click at [867, 462] on button "Done" at bounding box center [851, 464] width 50 height 21
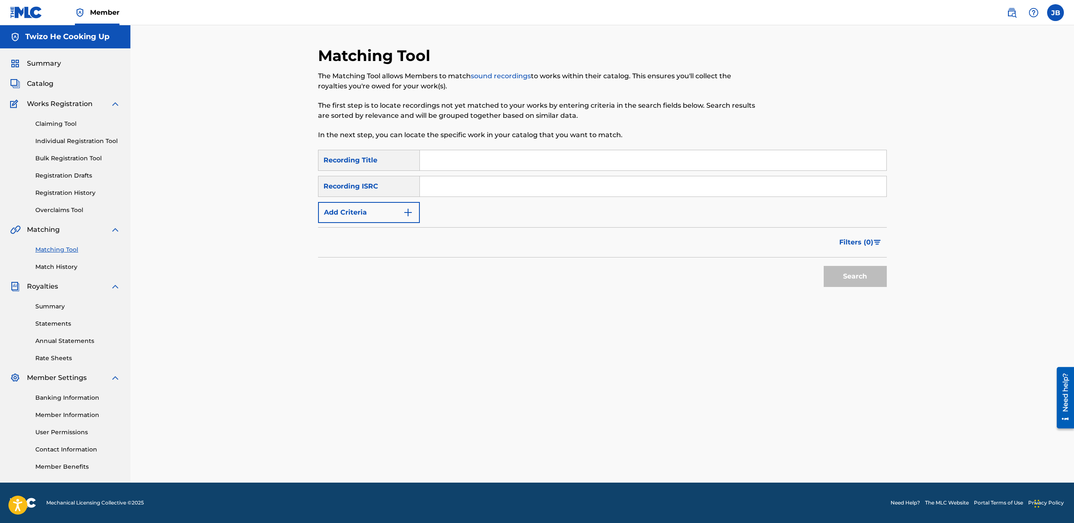
click at [47, 85] on span "Catalog" at bounding box center [40, 84] width 27 height 10
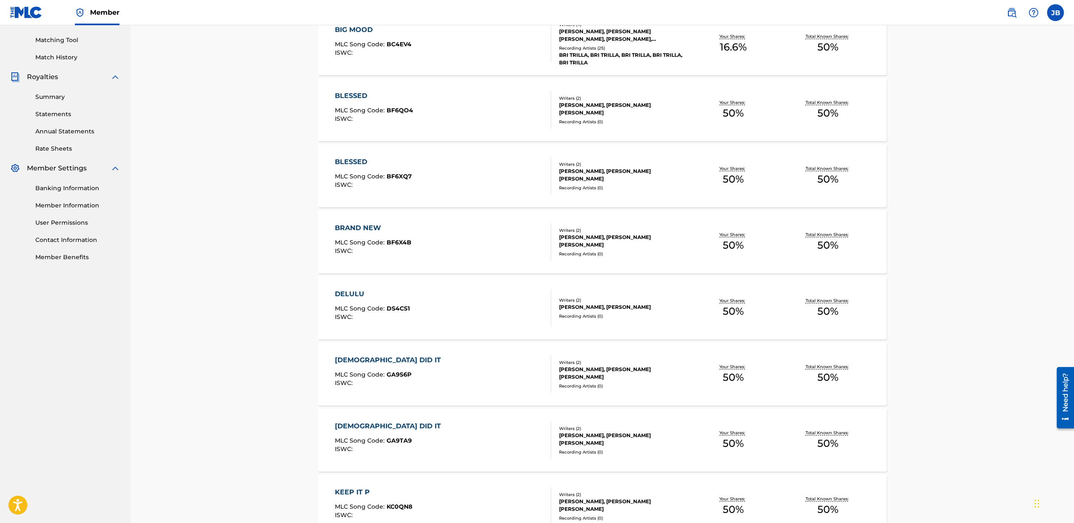
scroll to position [213, 0]
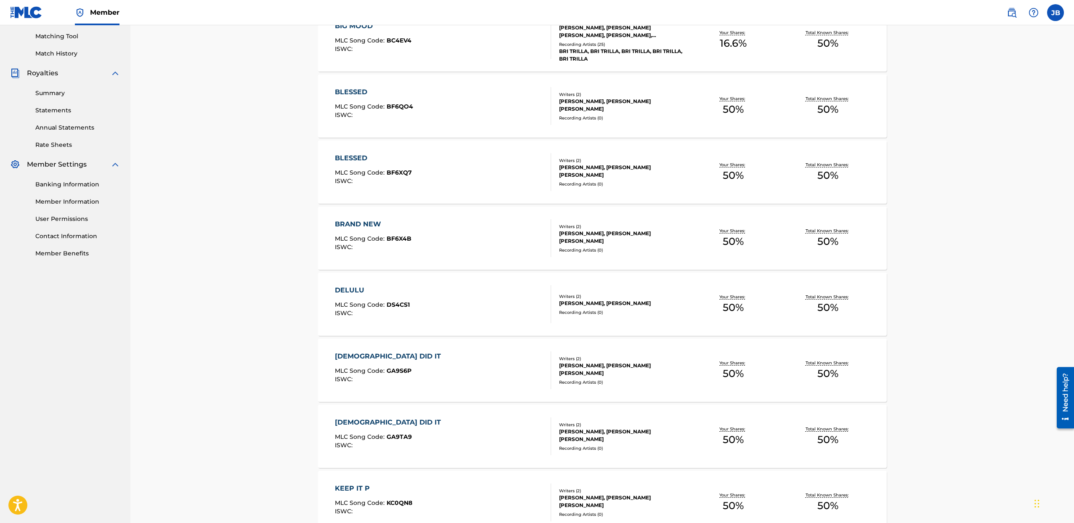
click at [611, 361] on div "Writers ( 2 )" at bounding box center [622, 359] width 127 height 6
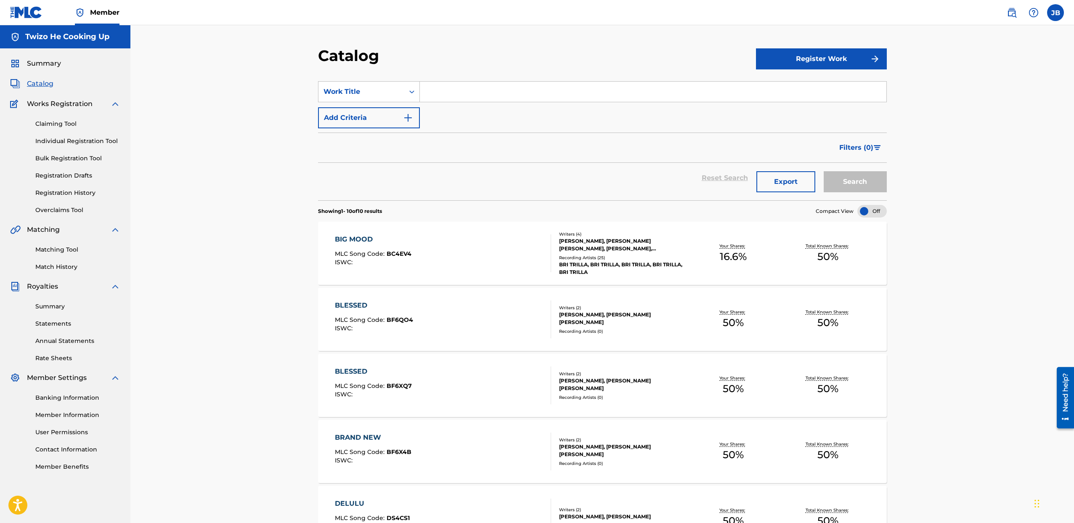
click at [69, 246] on link "Matching Tool" at bounding box center [77, 249] width 85 height 9
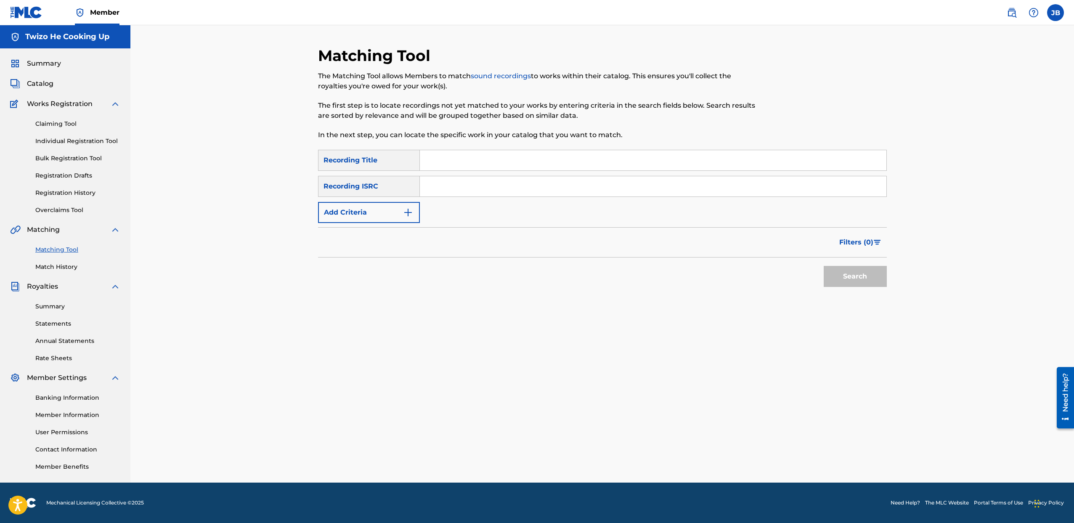
click at [448, 159] on input "Search Form" at bounding box center [653, 160] width 467 height 20
drag, startPoint x: 456, startPoint y: 162, endPoint x: 470, endPoint y: 162, distance: 14.3
click at [456, 162] on input "Search Form" at bounding box center [653, 160] width 467 height 20
click at [469, 162] on input "Search Form" at bounding box center [653, 160] width 467 height 20
click at [435, 160] on input "Search Form" at bounding box center [653, 160] width 467 height 20
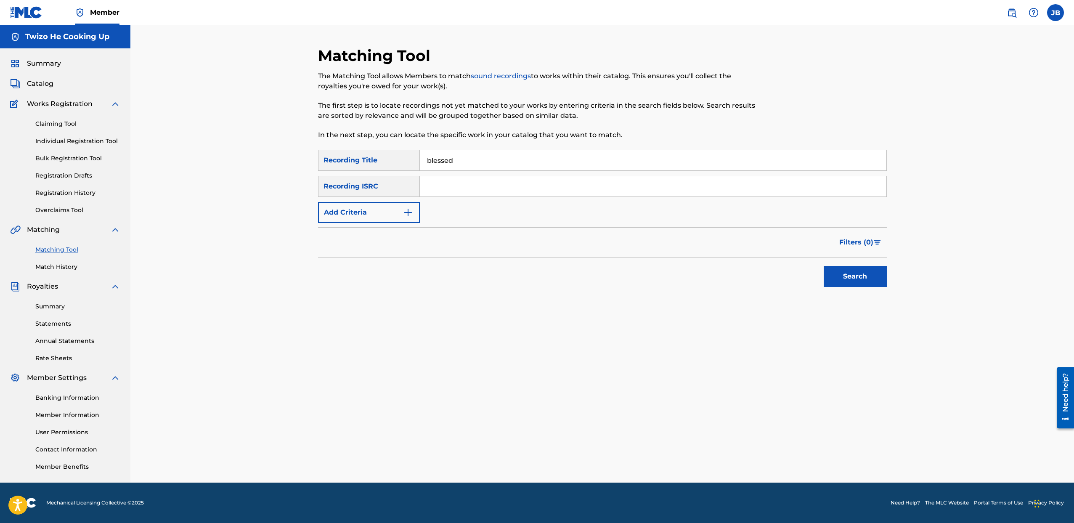
type input "blessed"
click at [824, 266] on button "Search" at bounding box center [855, 276] width 63 height 21
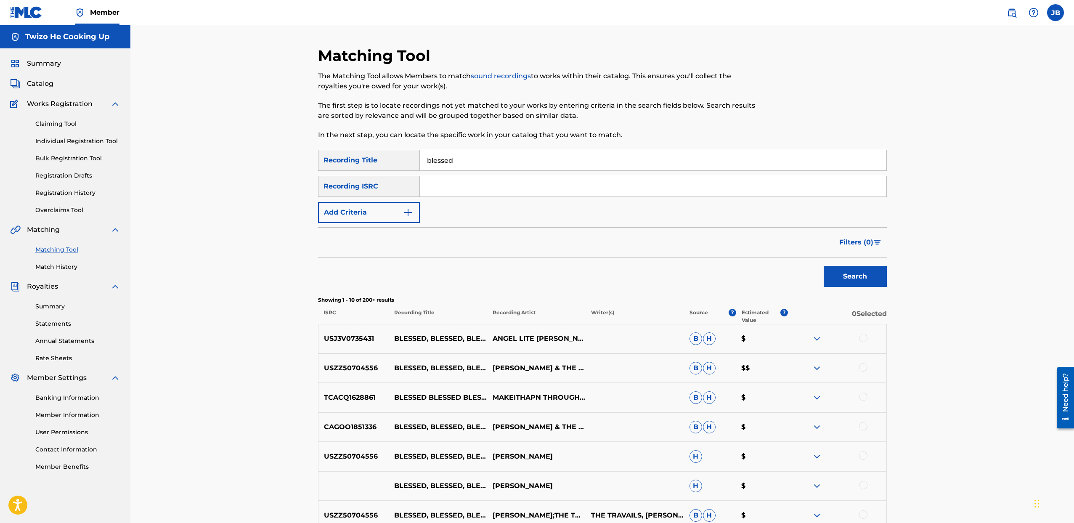
click at [380, 208] on button "Add Criteria" at bounding box center [369, 212] width 102 height 21
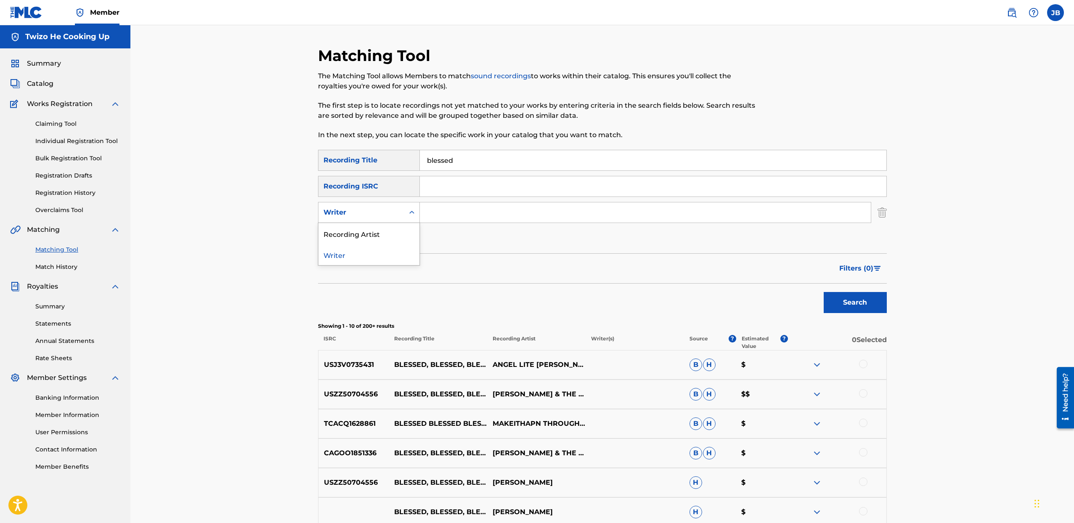
click at [373, 213] on div "Writer" at bounding box center [362, 212] width 76 height 10
click at [371, 229] on div "Recording Artist" at bounding box center [369, 233] width 101 height 21
click at [446, 217] on input "Search Form" at bounding box center [645, 212] width 451 height 20
type input "[PERSON_NAME]"
click at [824, 292] on button "Search" at bounding box center [855, 302] width 63 height 21
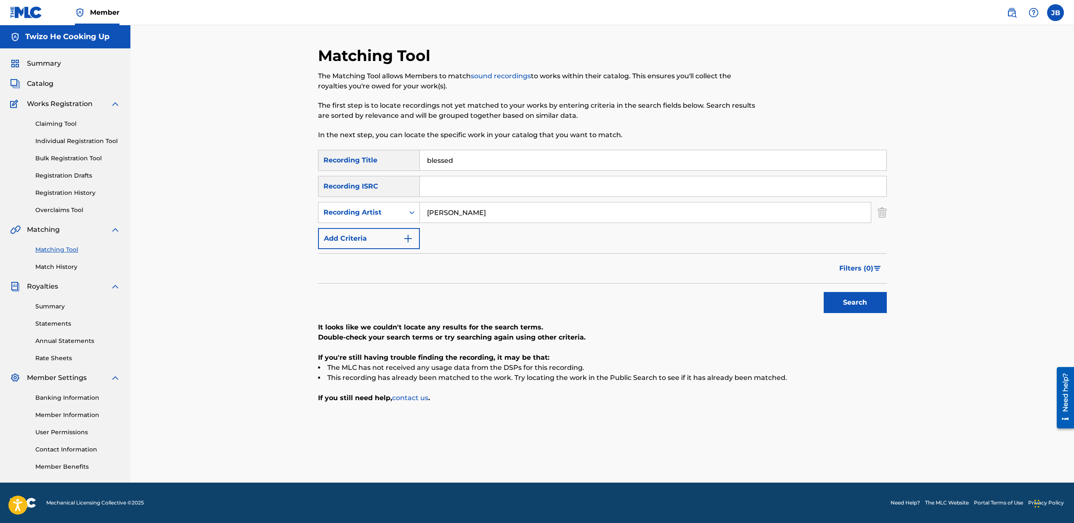
drag, startPoint x: 465, startPoint y: 158, endPoint x: 283, endPoint y: 164, distance: 181.4
click at [283, 164] on div "Matching Tool The Matching Tool allows Members to match sound recordings to wor…" at bounding box center [602, 253] width 944 height 457
drag, startPoint x: 504, startPoint y: 217, endPoint x: 284, endPoint y: 210, distance: 221.0
click at [283, 210] on div "Matching Tool The Matching Tool allows Members to match sound recordings to wor…" at bounding box center [602, 253] width 944 height 457
click at [1030, 13] on img at bounding box center [1034, 13] width 10 height 10
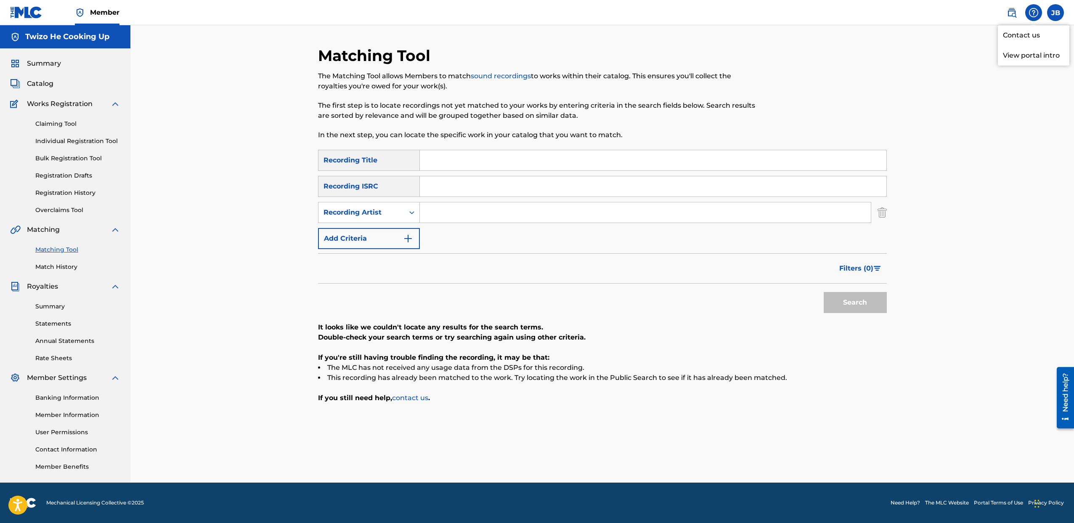
click at [1025, 52] on p "View portal intro" at bounding box center [1034, 55] width 72 height 20
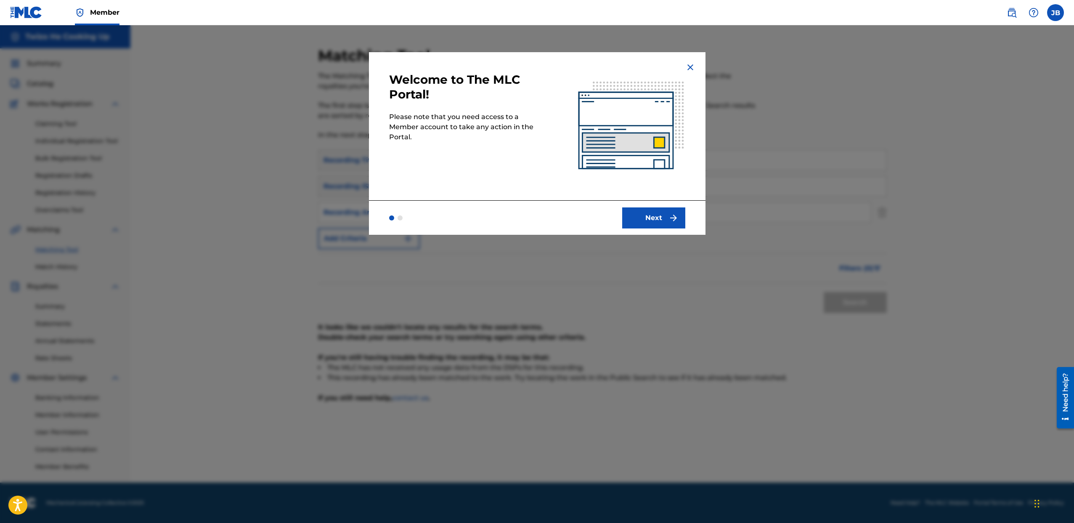
click at [688, 66] on img at bounding box center [690, 67] width 10 height 10
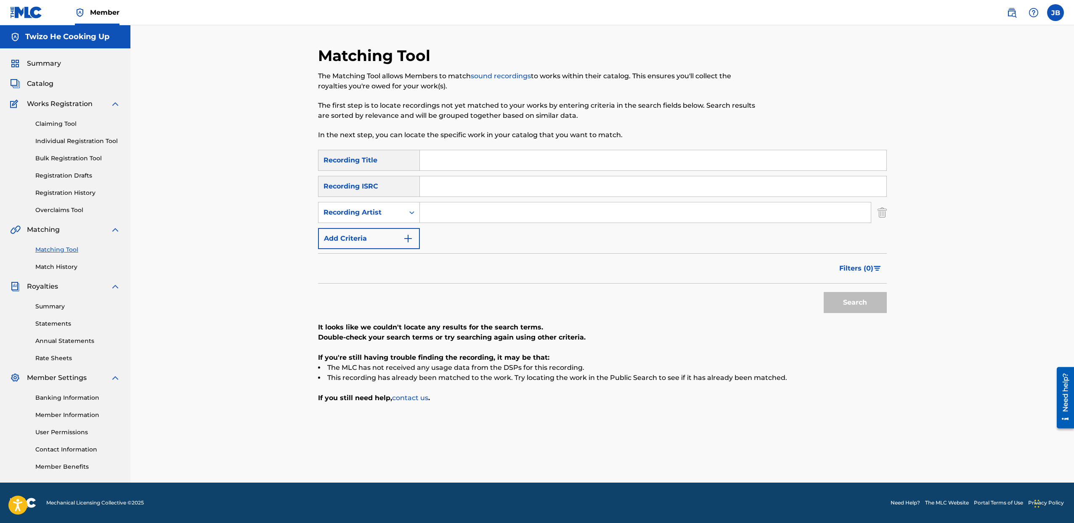
drag, startPoint x: 1019, startPoint y: 82, endPoint x: 1009, endPoint y: 78, distance: 10.6
click at [1018, 82] on div "Matching Tool The Matching Tool allows Members to match sound recordings to wor…" at bounding box center [602, 253] width 944 height 457
click at [1013, 14] on img at bounding box center [1012, 13] width 10 height 10
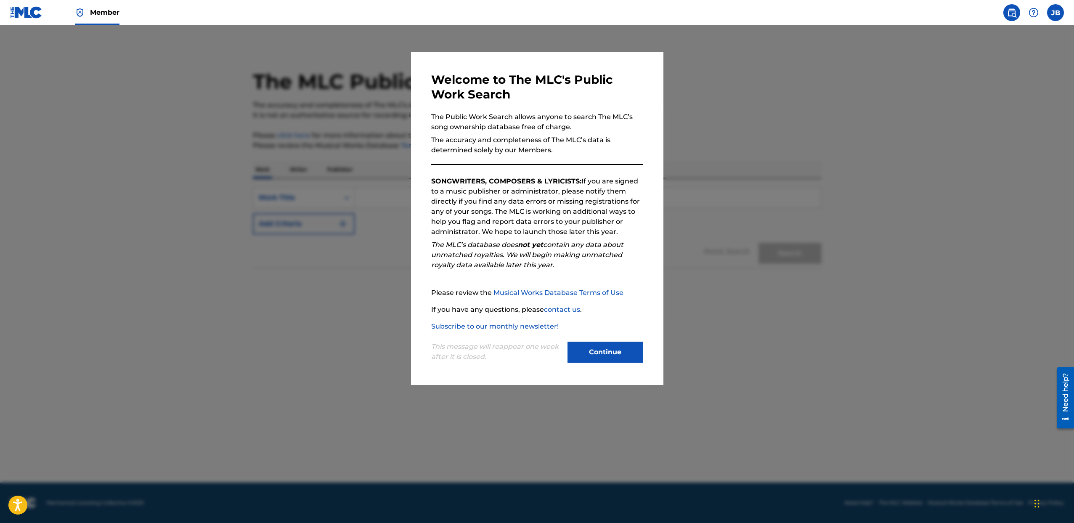
click at [610, 351] on button "Continue" at bounding box center [606, 352] width 76 height 21
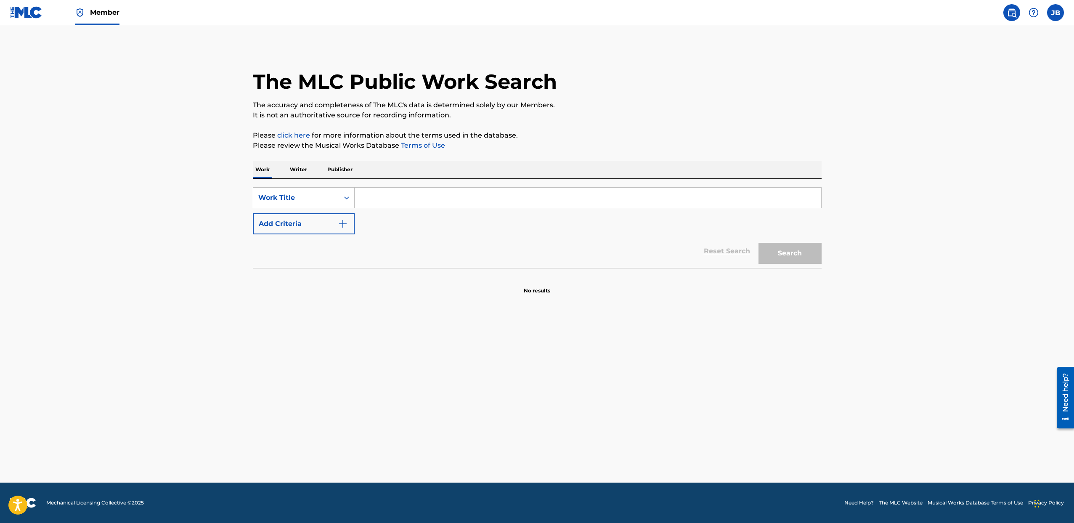
click at [403, 183] on div "SearchWithCriteriafbb1d69f-6914-4986-b304-505328318aff Work Title Add Criteria …" at bounding box center [537, 223] width 569 height 89
click at [396, 194] on input "Search Form" at bounding box center [588, 198] width 467 height 20
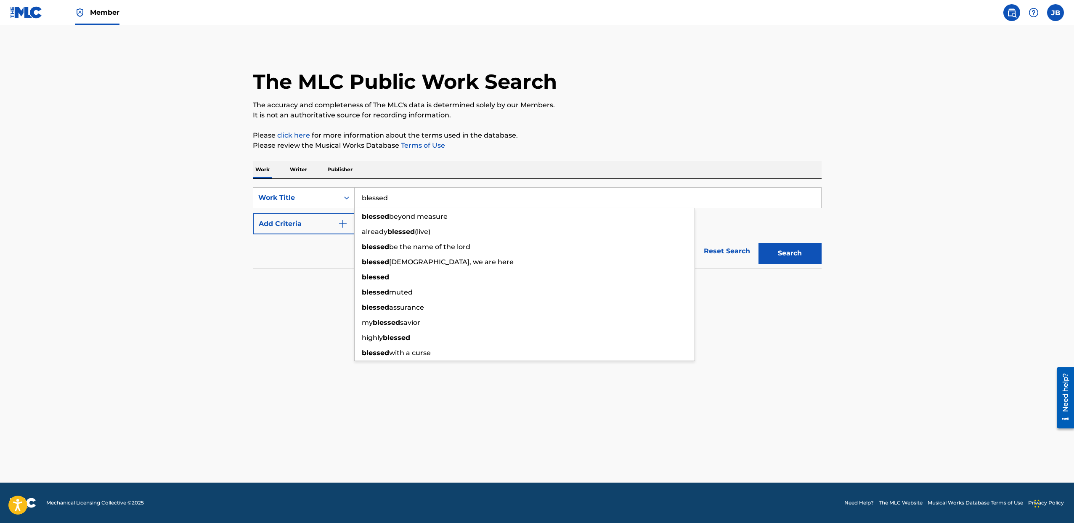
type input "blessed"
click at [309, 224] on button "Add Criteria" at bounding box center [304, 223] width 102 height 21
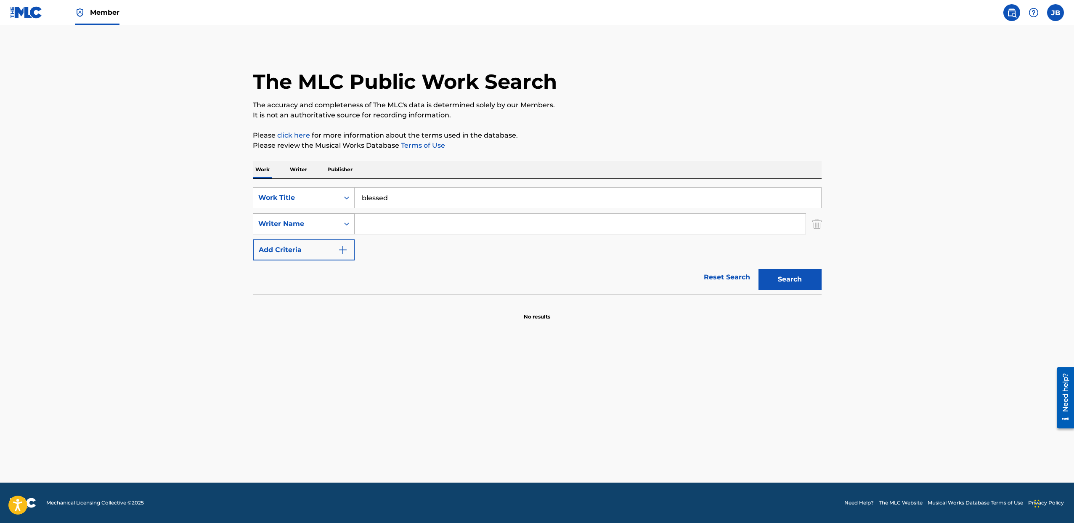
click at [304, 226] on div "Writer Name" at bounding box center [296, 224] width 76 height 10
click at [296, 225] on div "Writer Name" at bounding box center [296, 224] width 76 height 10
click at [293, 244] on button "Add Criteria" at bounding box center [304, 249] width 102 height 21
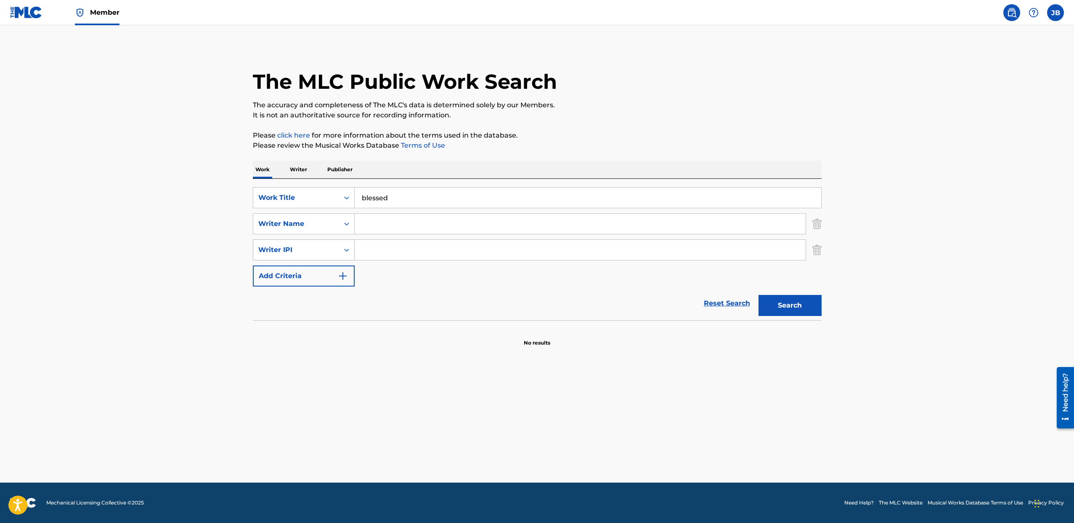
click at [295, 255] on div "Writer IPI" at bounding box center [296, 250] width 76 height 10
click at [300, 251] on div "Writer IPI" at bounding box center [296, 250] width 76 height 10
click at [303, 271] on button "Add Criteria" at bounding box center [304, 275] width 102 height 21
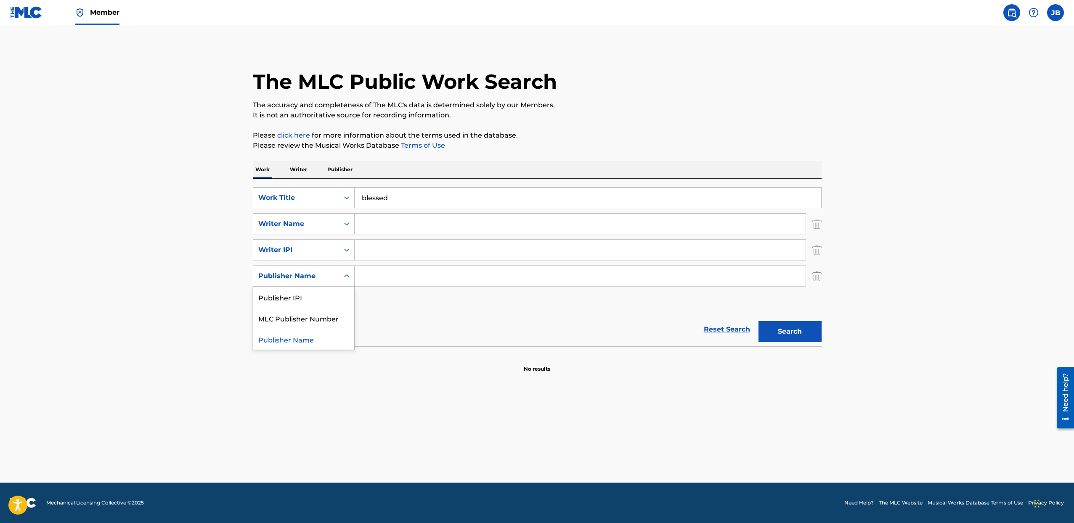
click at [305, 276] on div "Publisher Name" at bounding box center [296, 276] width 76 height 10
click at [308, 308] on button "Add Criteria" at bounding box center [304, 302] width 102 height 21
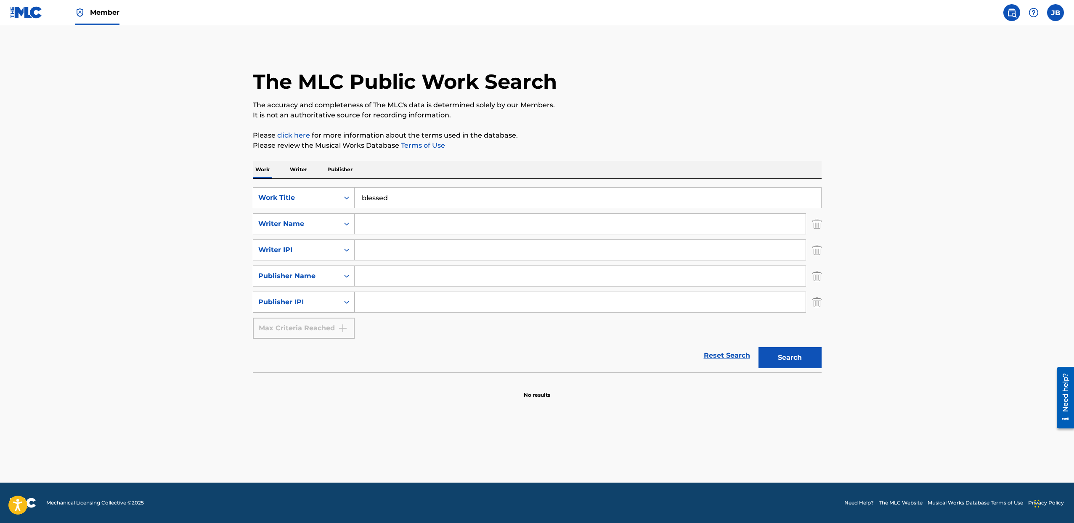
click at [308, 303] on div "Publisher IPI" at bounding box center [296, 302] width 76 height 10
click at [311, 234] on div "Writer Name" at bounding box center [304, 223] width 102 height 21
click at [313, 228] on div "Writer Name" at bounding box center [296, 224] width 76 height 10
click at [341, 170] on p "Publisher" at bounding box center [340, 170] width 30 height 18
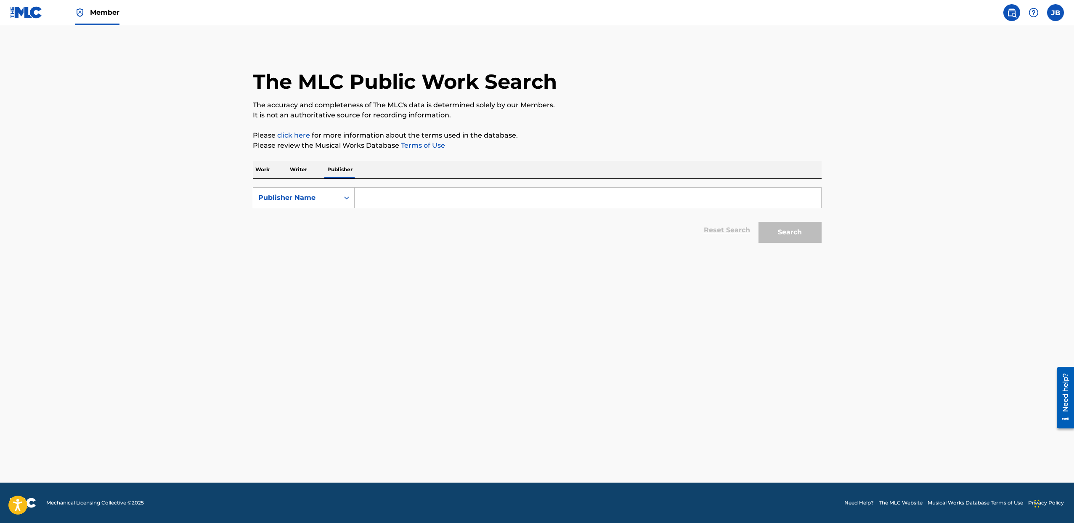
click at [307, 167] on p "Writer" at bounding box center [298, 170] width 22 height 18
click at [272, 170] on div "Work Writer Publisher" at bounding box center [537, 170] width 569 height 18
click at [267, 172] on p "Work" at bounding box center [262, 170] width 19 height 18
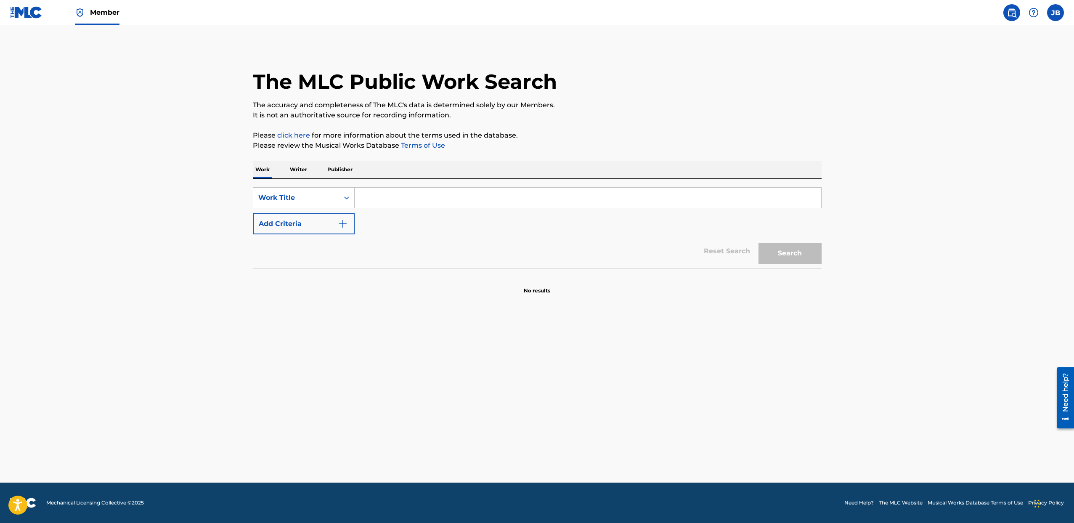
click at [377, 196] on input "Search Form" at bounding box center [588, 198] width 467 height 20
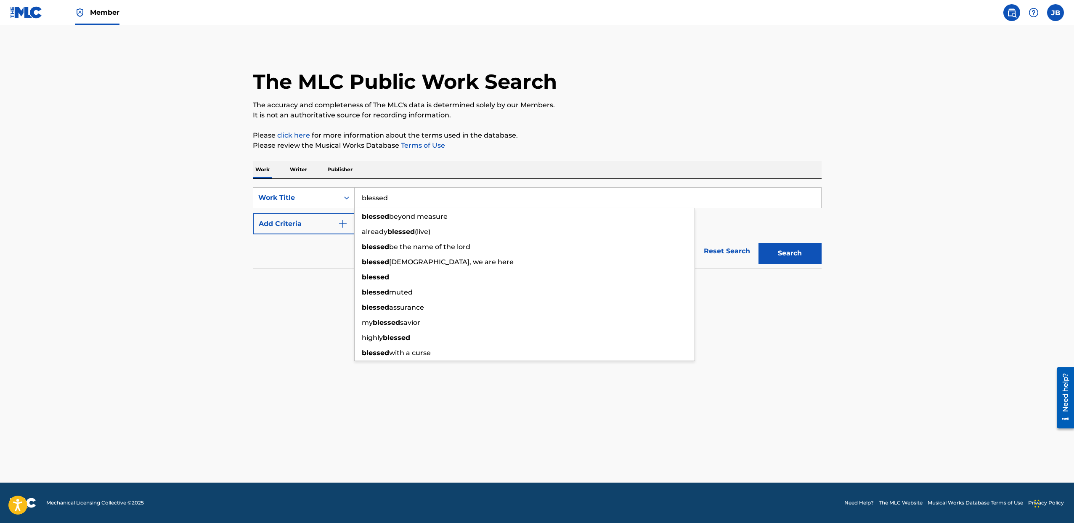
type input "blessed"
click at [274, 319] on main "The MLC Public Work Search The accuracy and completeness of The MLC's data is d…" at bounding box center [537, 253] width 1074 height 457
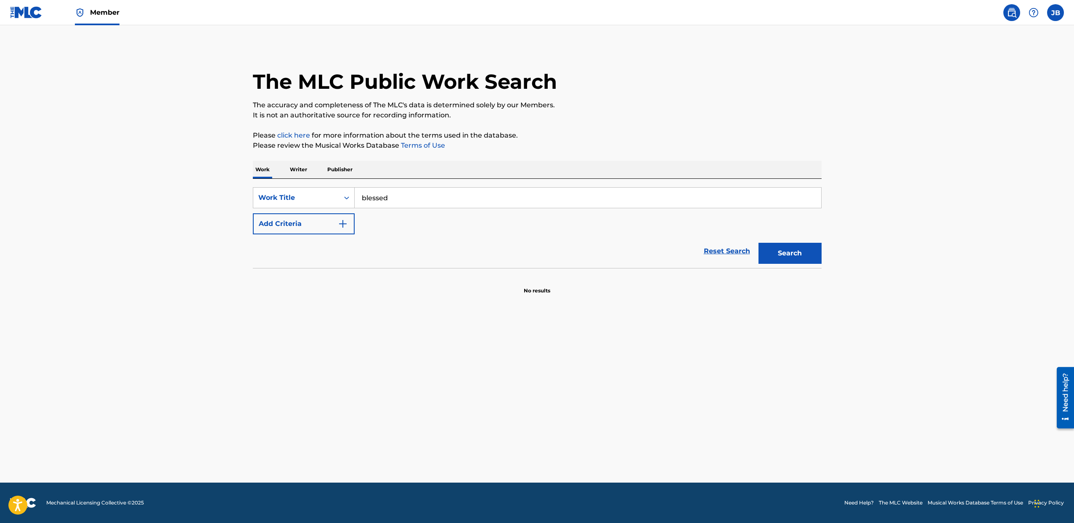
click at [327, 223] on button "Add Criteria" at bounding box center [304, 223] width 102 height 21
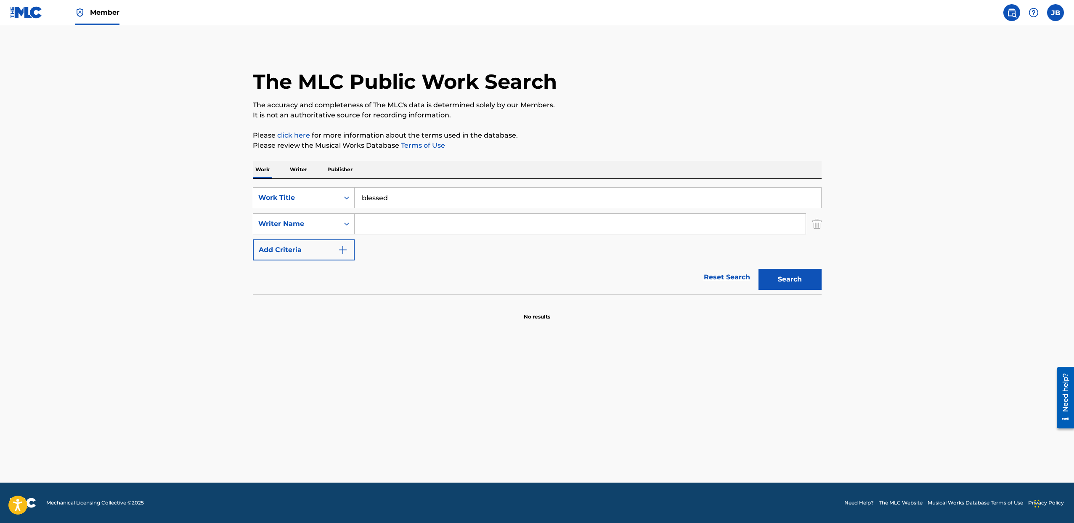
click at [398, 229] on input "Search Form" at bounding box center [580, 224] width 451 height 20
type input "[PERSON_NAME]"
click at [759, 269] on button "Search" at bounding box center [790, 279] width 63 height 21
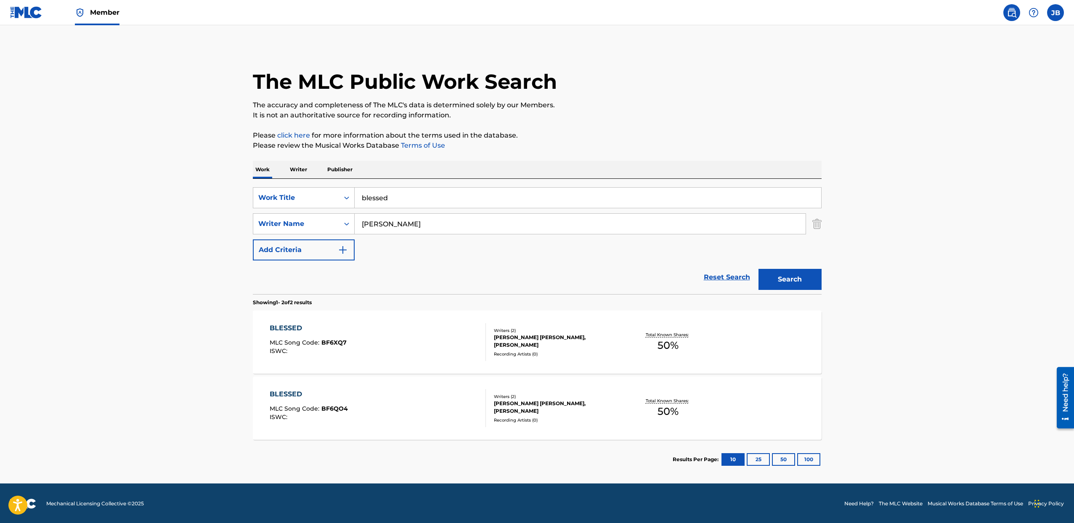
click at [532, 338] on div "[PERSON_NAME] [PERSON_NAME], [PERSON_NAME]" at bounding box center [557, 341] width 127 height 15
click at [400, 417] on div "BLESSED MLC Song Code : BF6QO4 ISWC :" at bounding box center [378, 408] width 216 height 38
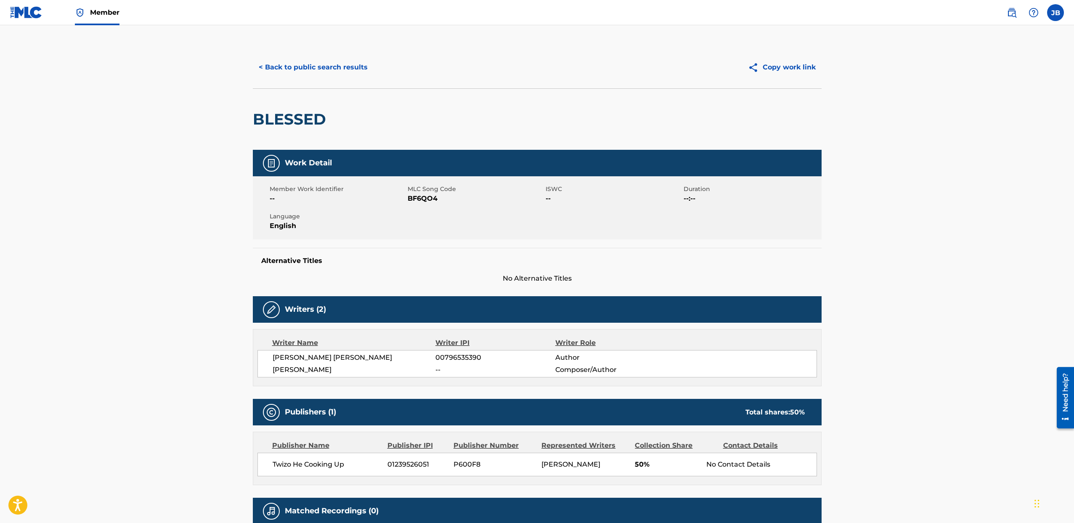
scroll to position [80, 0]
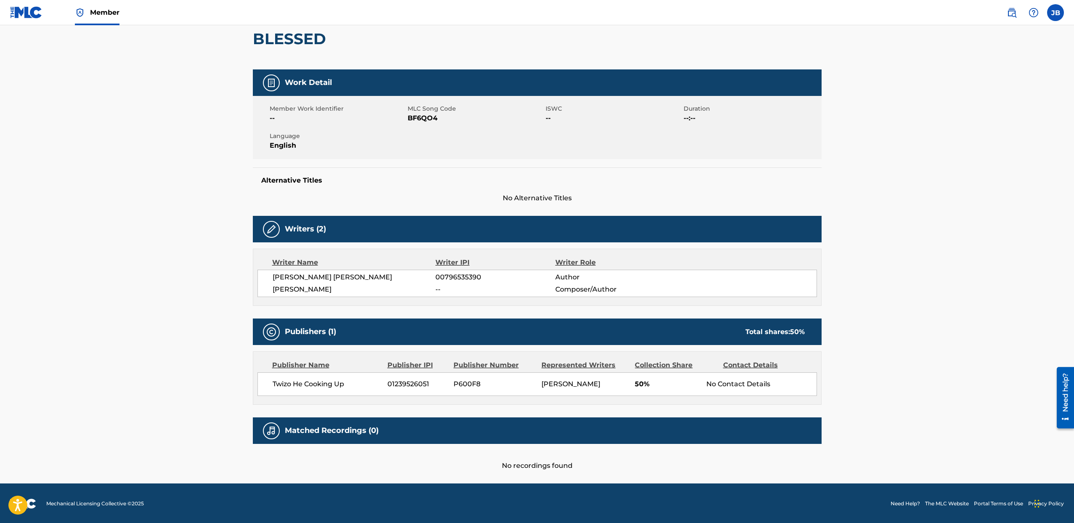
click at [322, 431] on h5 "Matched Recordings (0)" at bounding box center [332, 431] width 94 height 10
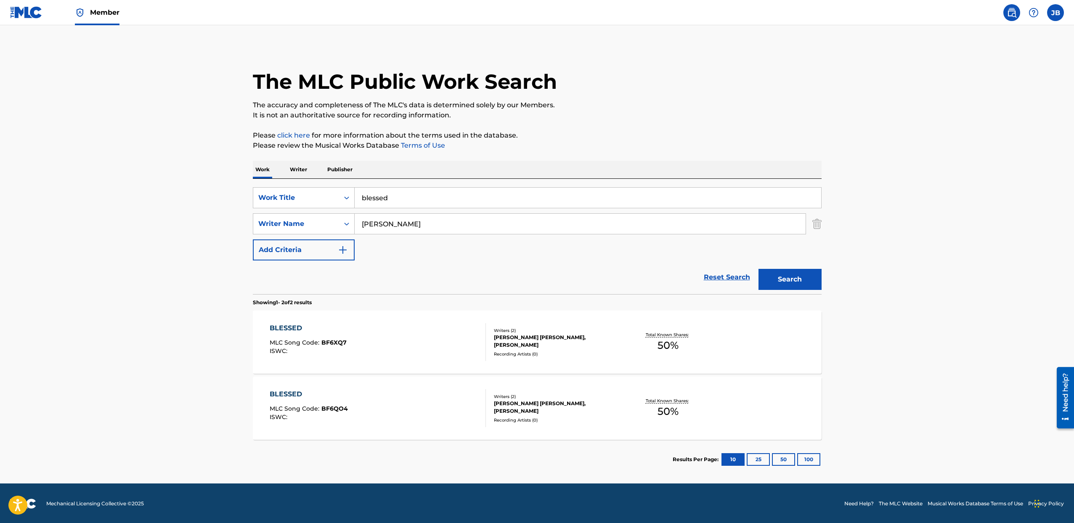
click at [635, 338] on div "Total Known Shares: 50 %" at bounding box center [668, 342] width 95 height 26
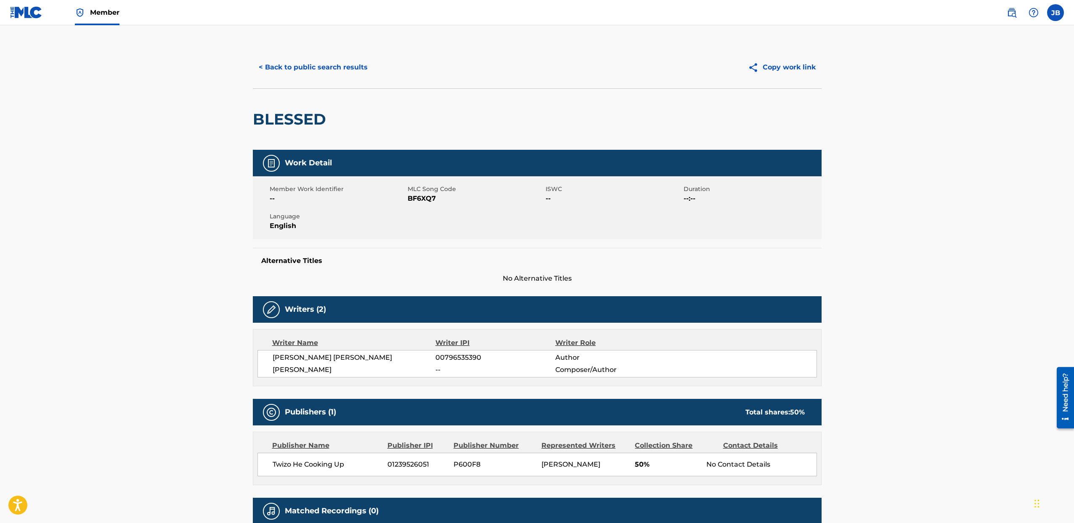
scroll to position [80, 0]
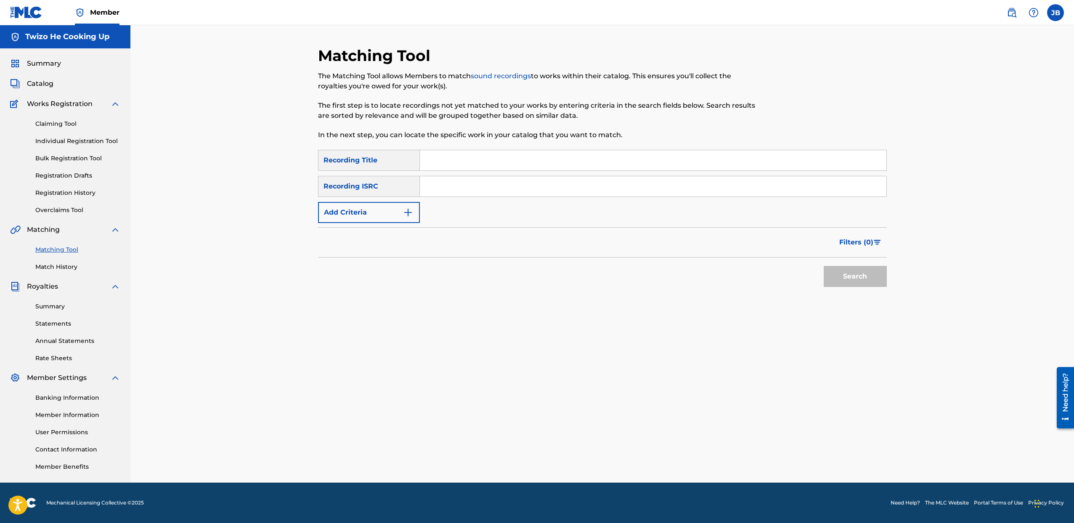
click at [70, 191] on link "Registration History" at bounding box center [77, 193] width 85 height 9
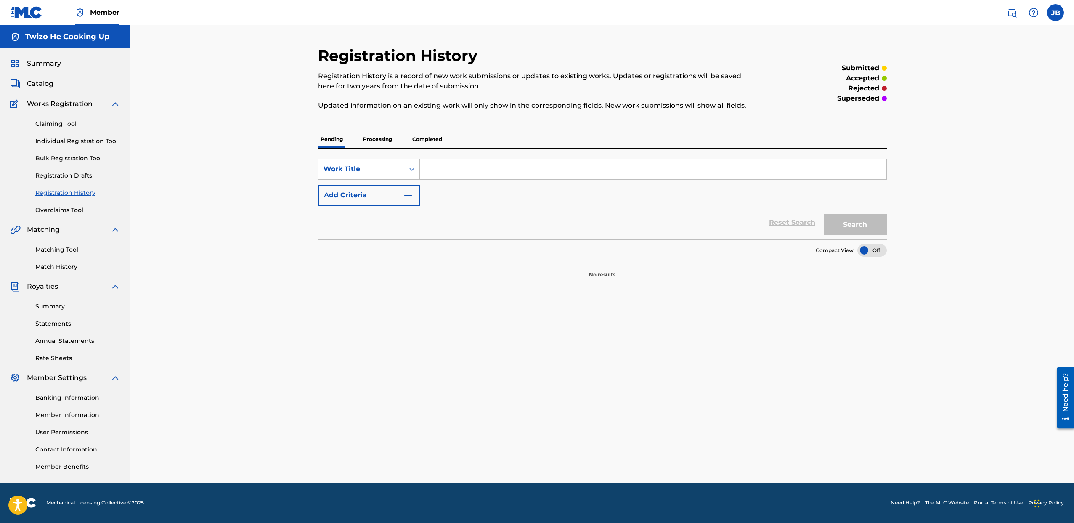
click at [64, 252] on link "Matching Tool" at bounding box center [77, 249] width 85 height 9
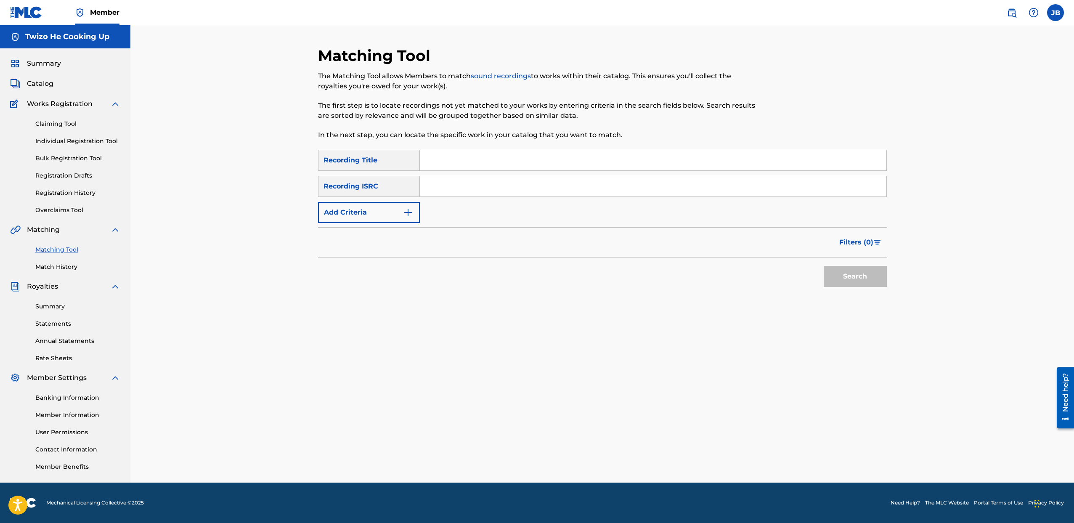
click at [435, 161] on input "Search Form" at bounding box center [653, 160] width 467 height 20
type input "step for [DEMOGRAPHIC_DATA]"
click at [824, 266] on button "Search" at bounding box center [855, 276] width 63 height 21
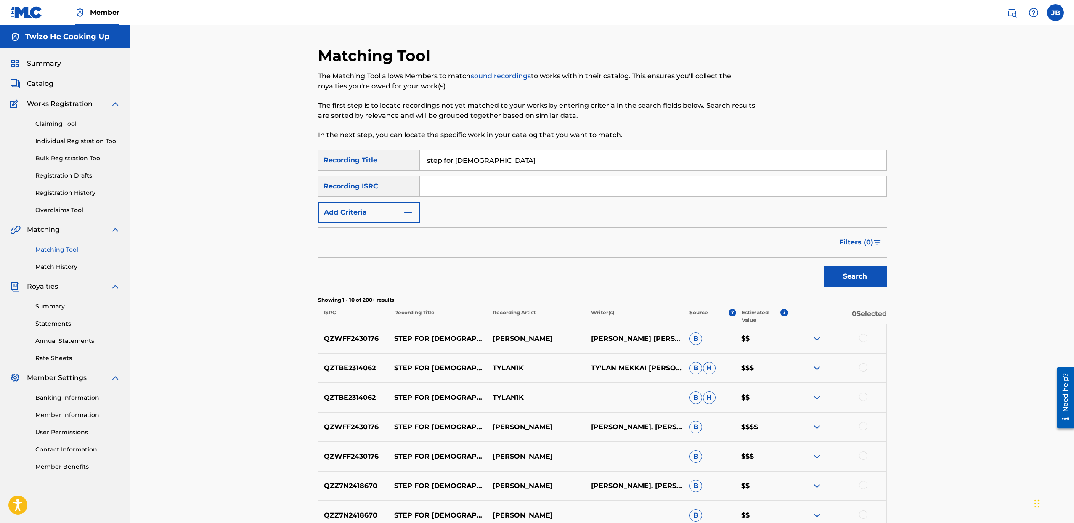
click at [866, 334] on div at bounding box center [863, 338] width 8 height 8
click at [867, 422] on div at bounding box center [837, 427] width 98 height 10
drag, startPoint x: 868, startPoint y: 425, endPoint x: 945, endPoint y: 430, distance: 77.6
click at [868, 425] on div at bounding box center [837, 427] width 98 height 10
drag, startPoint x: 857, startPoint y: 424, endPoint x: 863, endPoint y: 425, distance: 6.7
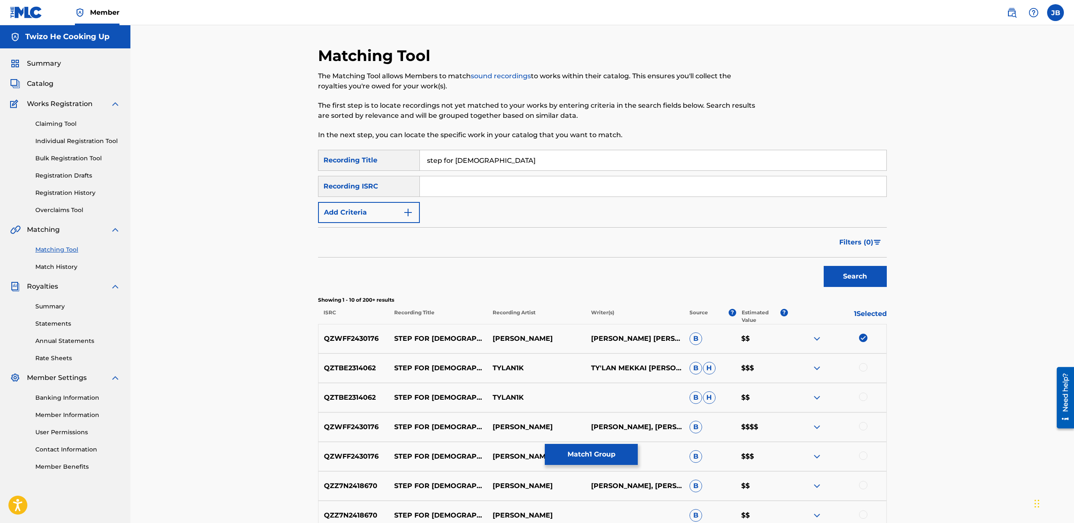
click at [856, 424] on div at bounding box center [837, 427] width 98 height 10
click at [864, 425] on div at bounding box center [863, 426] width 8 height 8
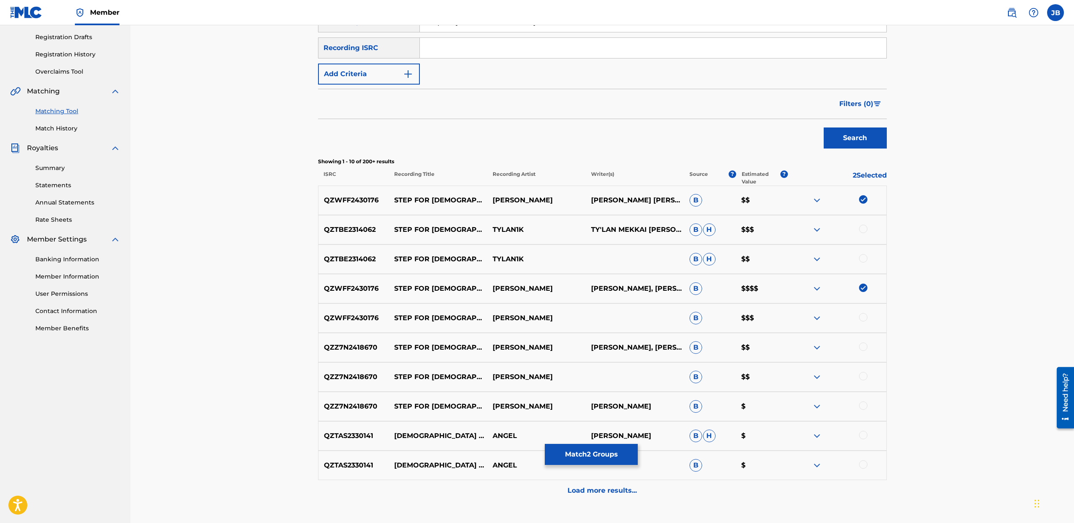
scroll to position [197, 0]
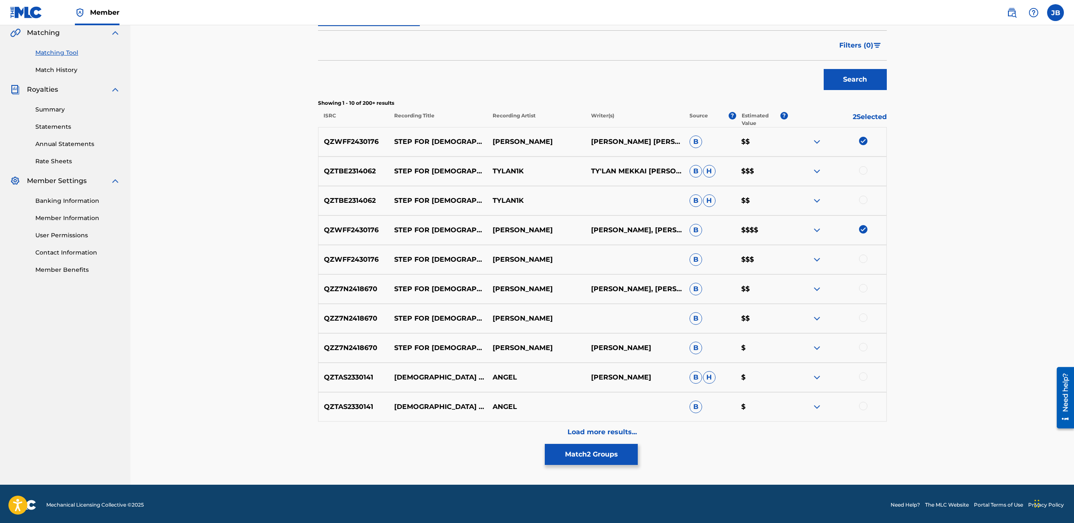
click at [862, 285] on div at bounding box center [863, 288] width 8 height 8
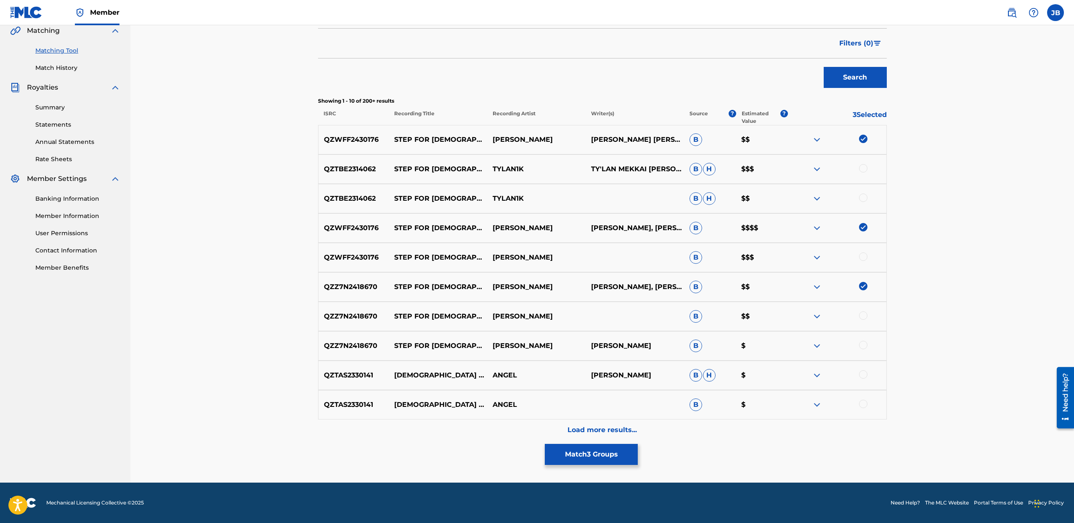
click at [866, 347] on div at bounding box center [863, 345] width 8 height 8
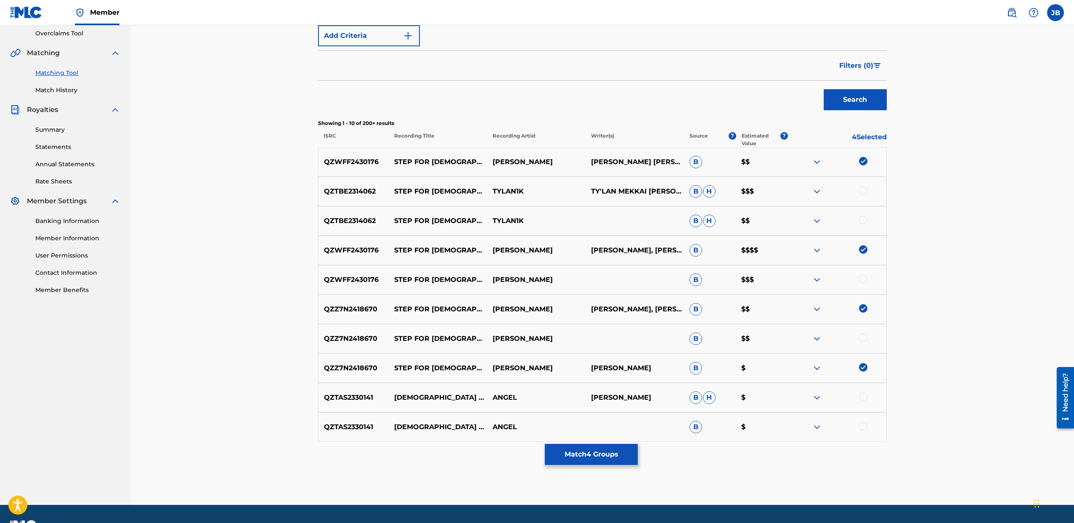
scroll to position [171, 0]
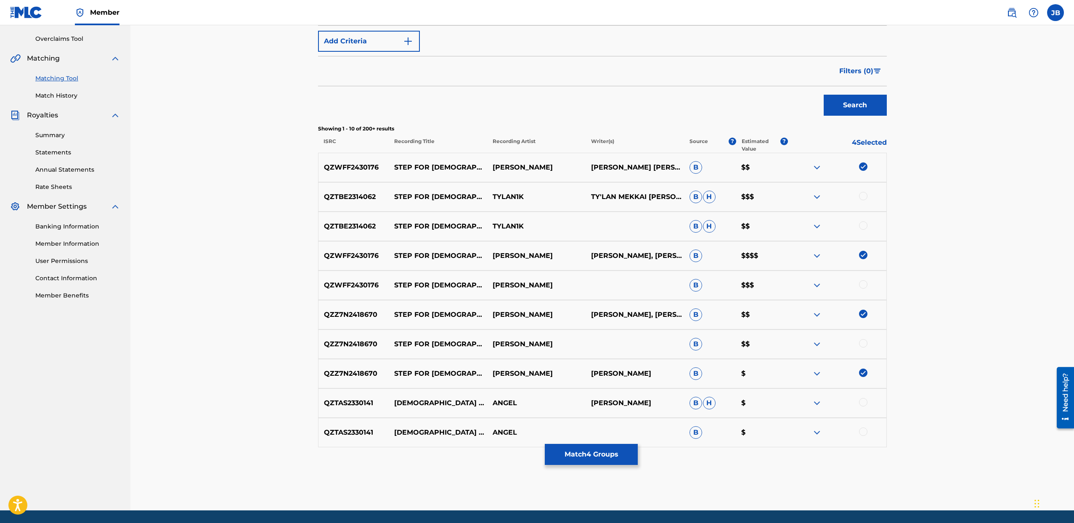
drag, startPoint x: 861, startPoint y: 343, endPoint x: 895, endPoint y: 354, distance: 35.0
click at [861, 343] on div at bounding box center [863, 343] width 8 height 8
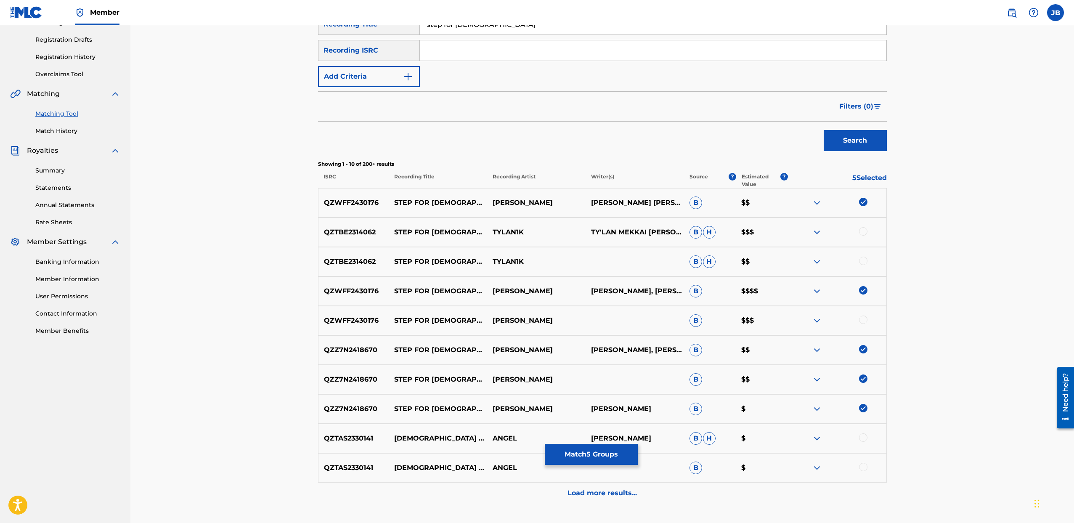
scroll to position [131, 0]
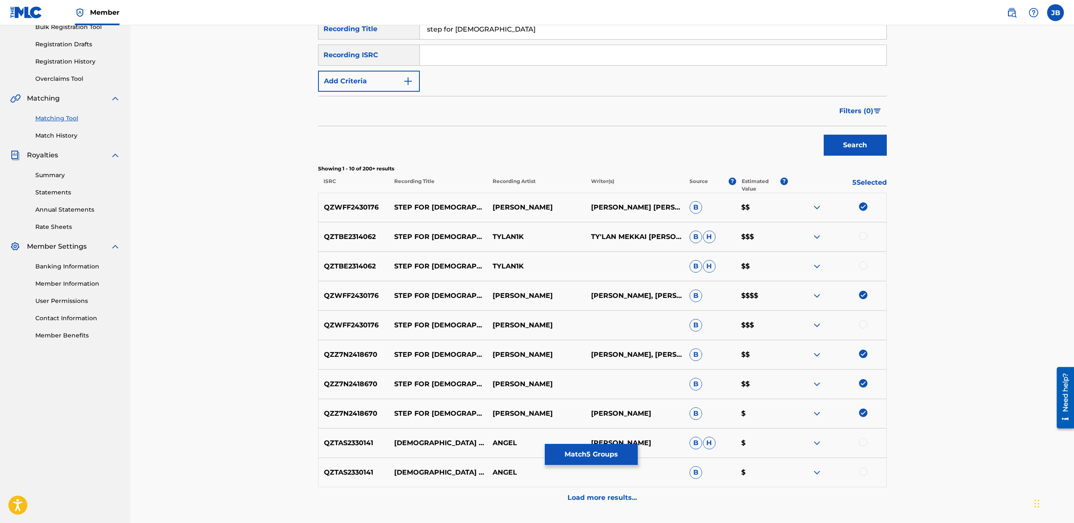
click at [865, 321] on div at bounding box center [837, 325] width 98 height 10
drag, startPoint x: 864, startPoint y: 322, endPoint x: 869, endPoint y: 326, distance: 6.1
click at [864, 322] on div at bounding box center [863, 324] width 8 height 8
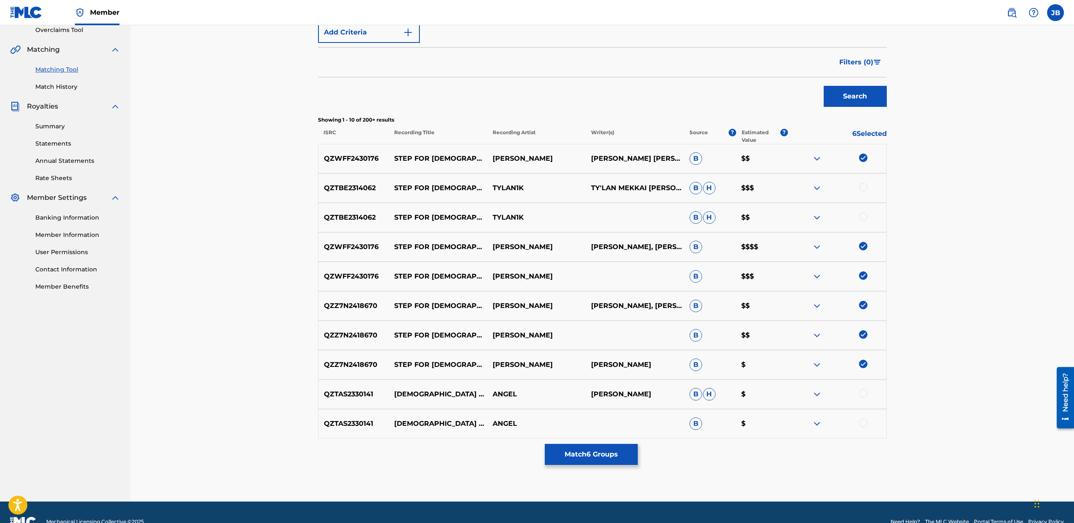
scroll to position [199, 0]
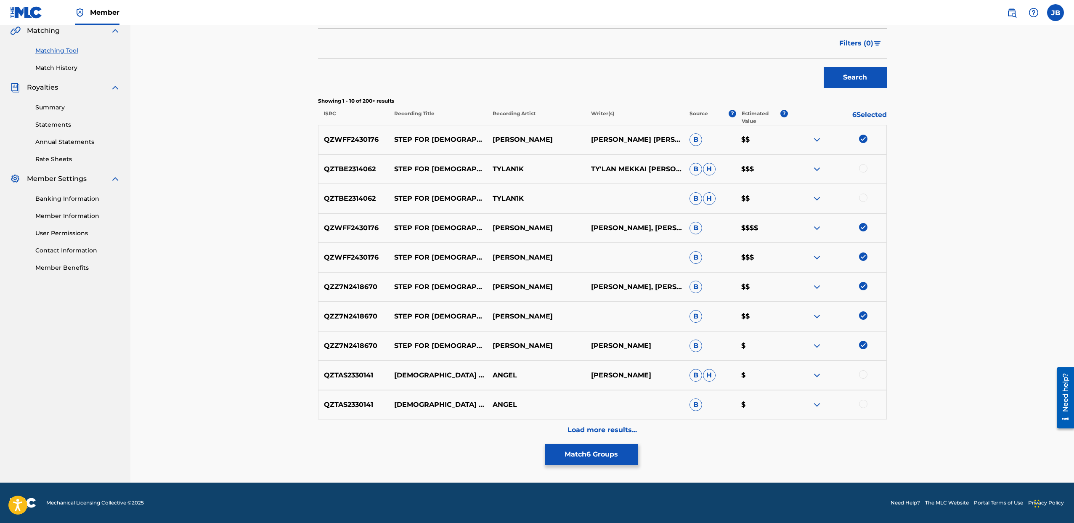
click at [570, 428] on p "Load more results..." at bounding box center [602, 430] width 69 height 10
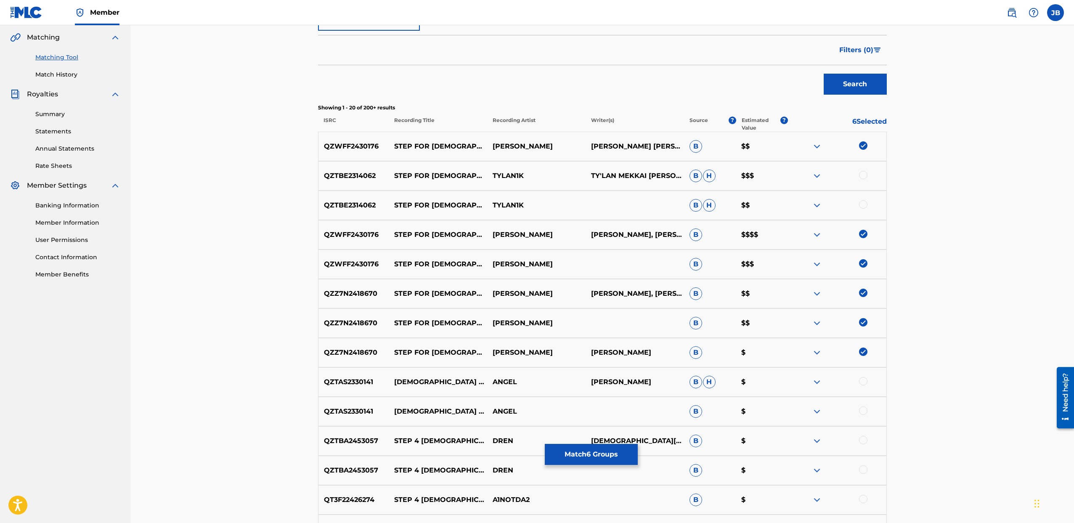
scroll to position [194, 0]
click at [590, 462] on button "Match 6 Groups" at bounding box center [591, 454] width 93 height 21
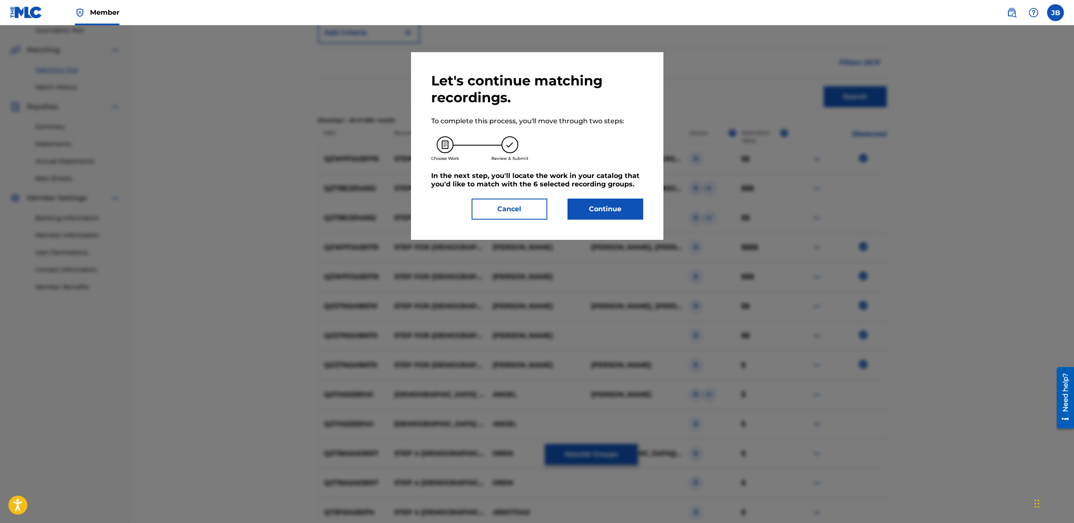
scroll to position [178, 0]
click at [590, 216] on button "Continue" at bounding box center [606, 209] width 76 height 21
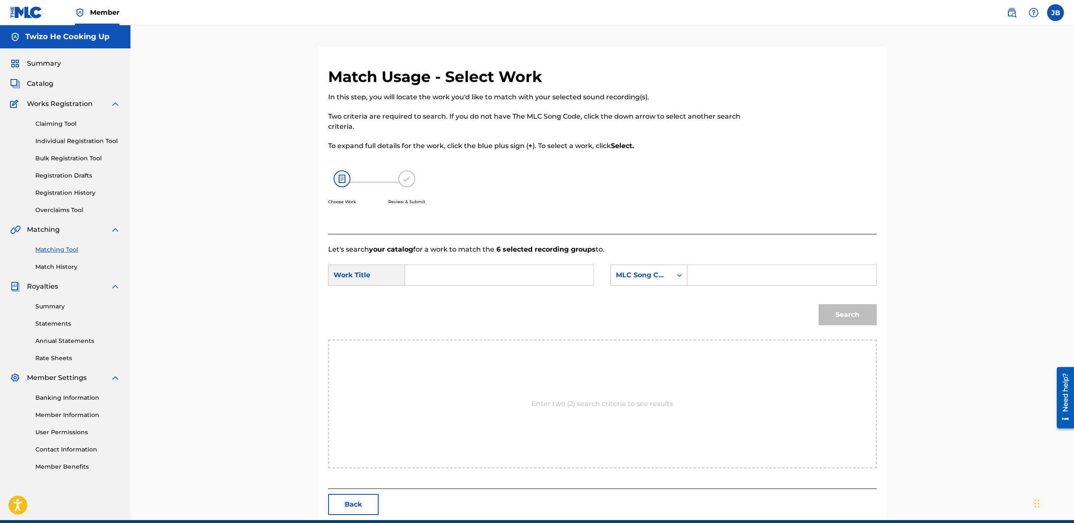
click at [490, 284] on input "Search Form" at bounding box center [499, 275] width 174 height 20
click at [474, 276] on input "Search Form" at bounding box center [499, 275] width 174 height 20
type input "step for [DEMOGRAPHIC_DATA]"
click at [750, 275] on input "Search Form" at bounding box center [782, 275] width 174 height 20
type input "[PERSON_NAME]"
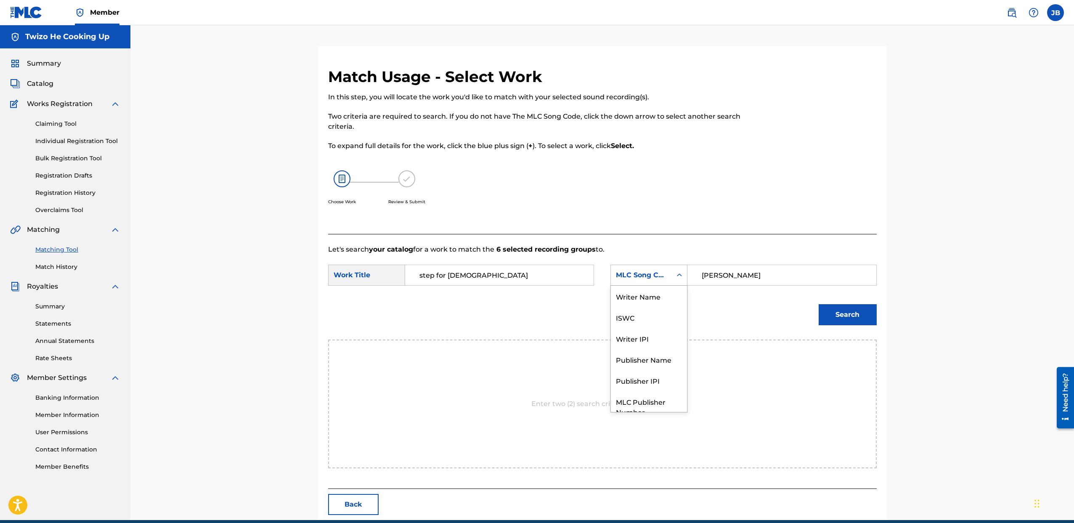
click at [670, 277] on div "MLC Song Code" at bounding box center [641, 275] width 61 height 16
click at [646, 301] on div "Writer Name" at bounding box center [649, 296] width 76 height 21
click at [771, 283] on input "Search Form" at bounding box center [782, 275] width 174 height 20
click at [736, 281] on input "Search Form" at bounding box center [782, 275] width 174 height 20
type input "[PERSON_NAME]"
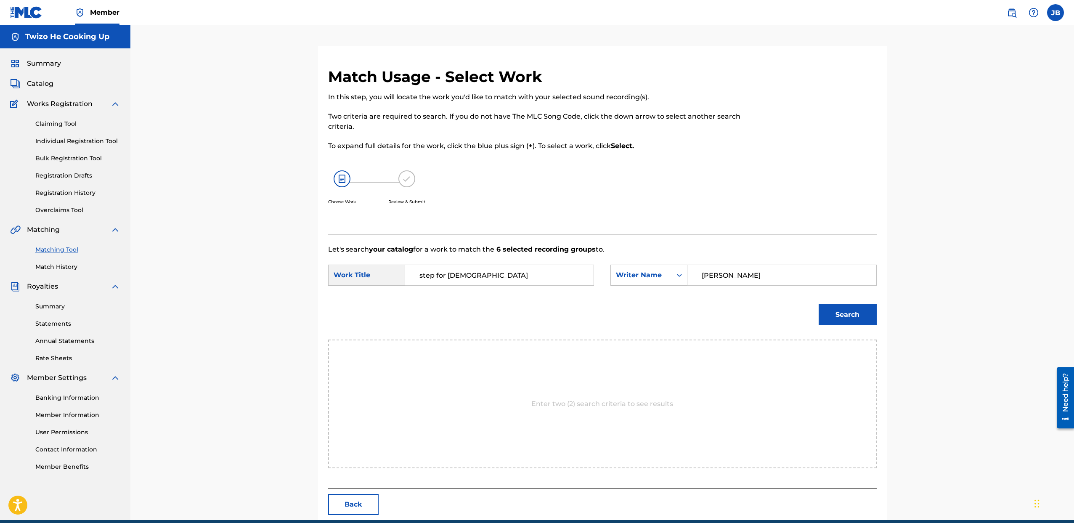
click at [819, 304] on button "Search" at bounding box center [848, 314] width 58 height 21
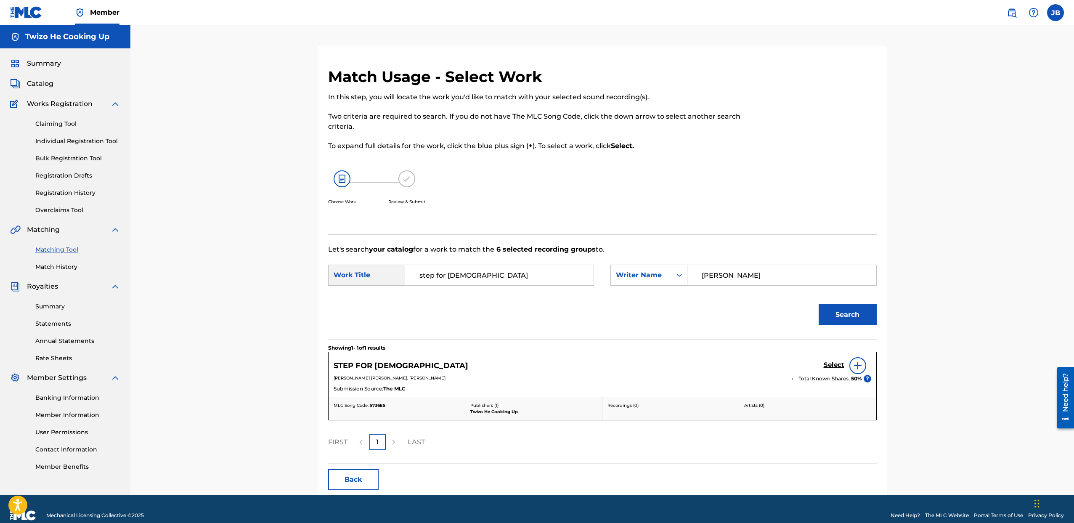
drag, startPoint x: 425, startPoint y: 370, endPoint x: 630, endPoint y: 372, distance: 205.3
click at [425, 370] on div "STEP FOR [DEMOGRAPHIC_DATA] Select" at bounding box center [603, 365] width 538 height 17
click at [851, 363] on div at bounding box center [858, 365] width 17 height 17
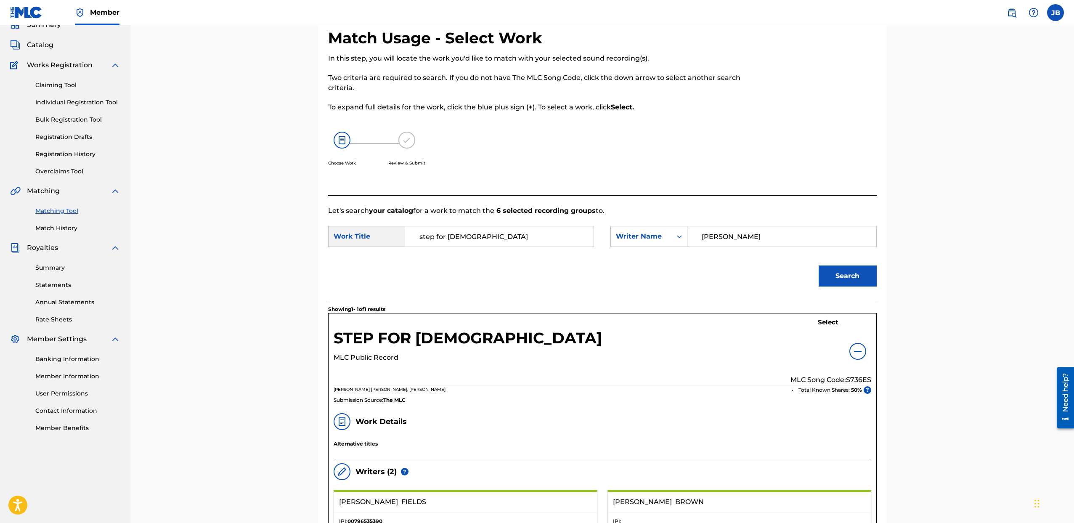
scroll to position [37, 0]
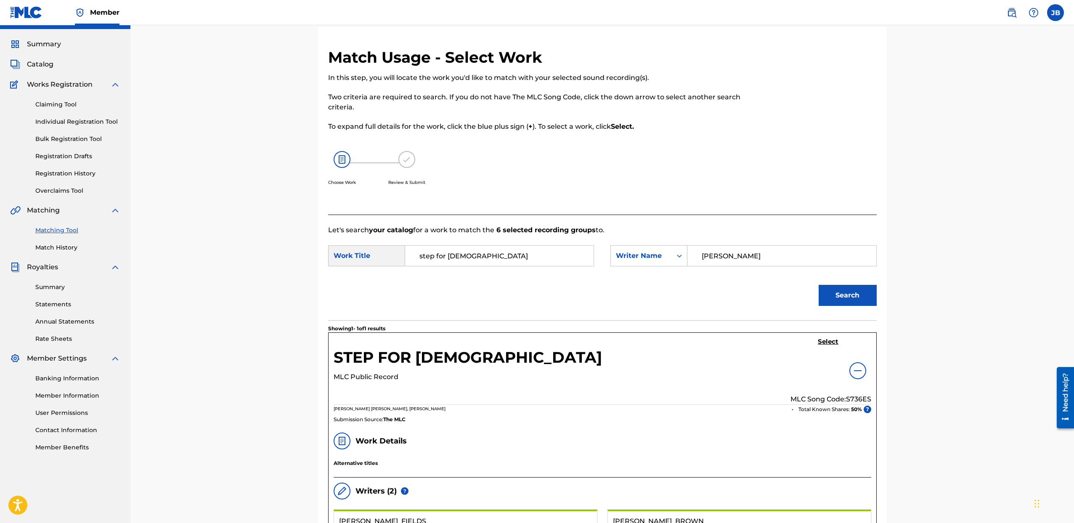
click at [859, 366] on img at bounding box center [858, 371] width 10 height 10
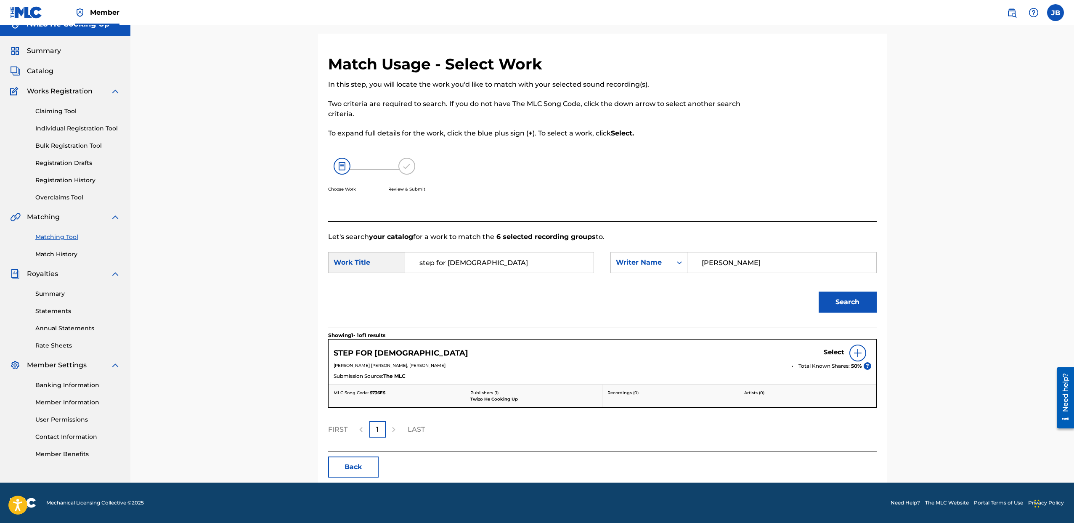
click at [387, 348] on h5 "STEP FOR [DEMOGRAPHIC_DATA]" at bounding box center [401, 353] width 135 height 10
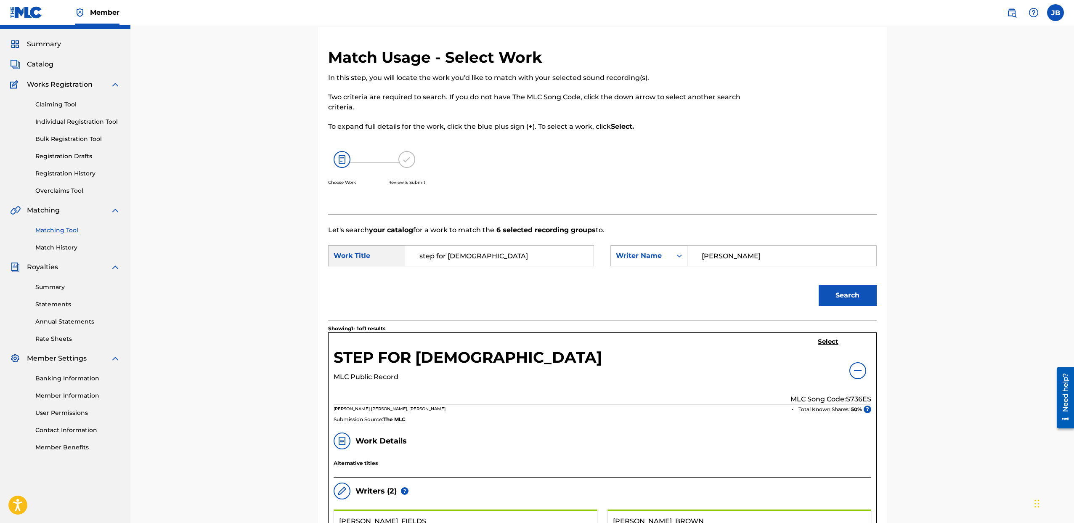
click at [430, 358] on h5 "STEP FOR [DEMOGRAPHIC_DATA]" at bounding box center [468, 360] width 268 height 24
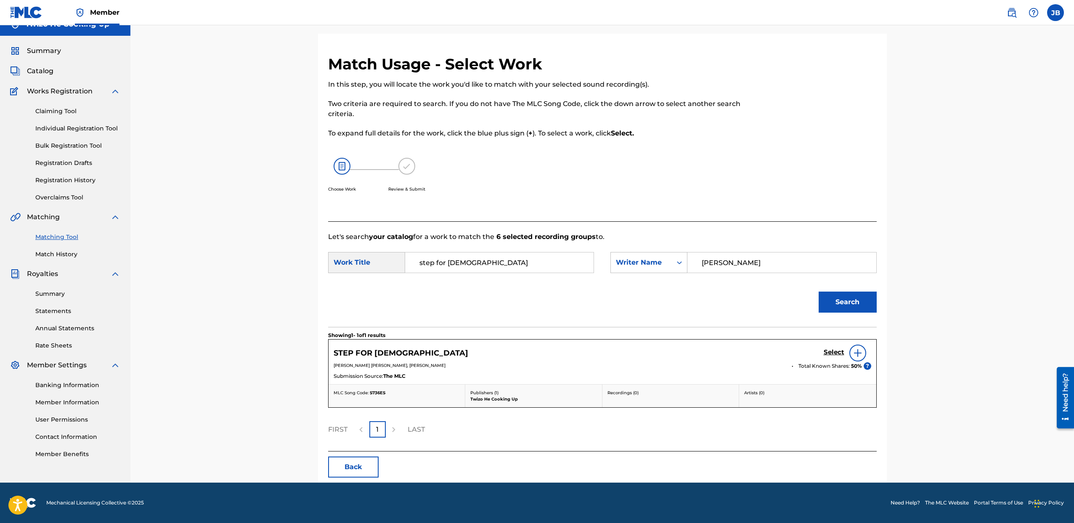
click at [853, 356] on img at bounding box center [858, 353] width 10 height 10
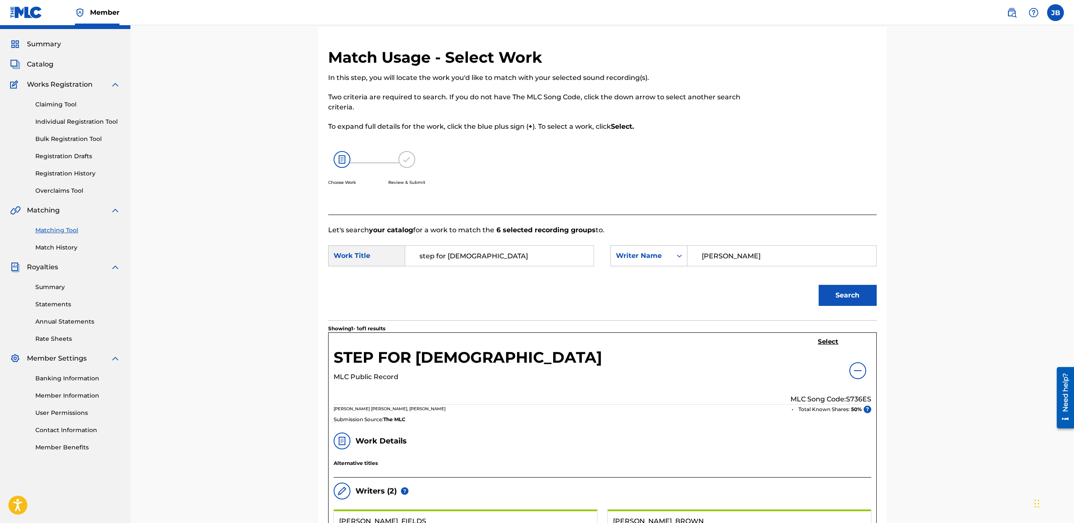
drag, startPoint x: 856, startPoint y: 367, endPoint x: 842, endPoint y: 354, distance: 19.4
click at [856, 367] on img at bounding box center [858, 371] width 10 height 10
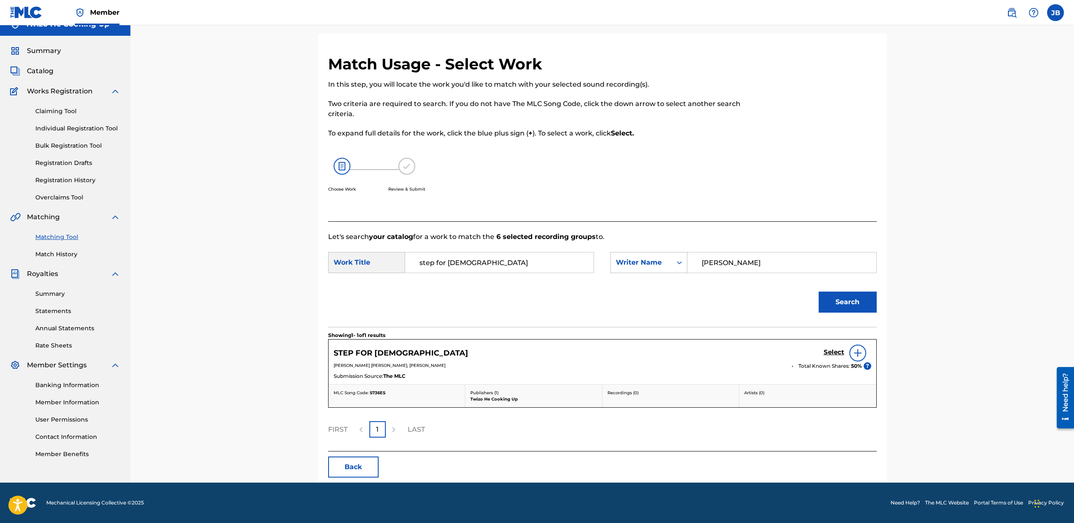
click at [832, 352] on h5 "Select" at bounding box center [834, 352] width 21 height 8
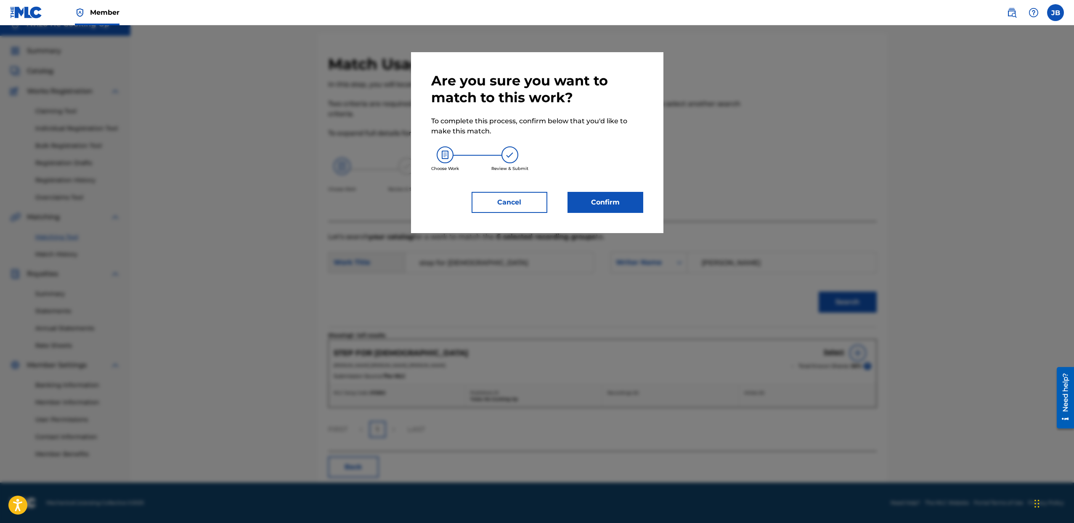
click at [605, 196] on button "Confirm" at bounding box center [606, 202] width 76 height 21
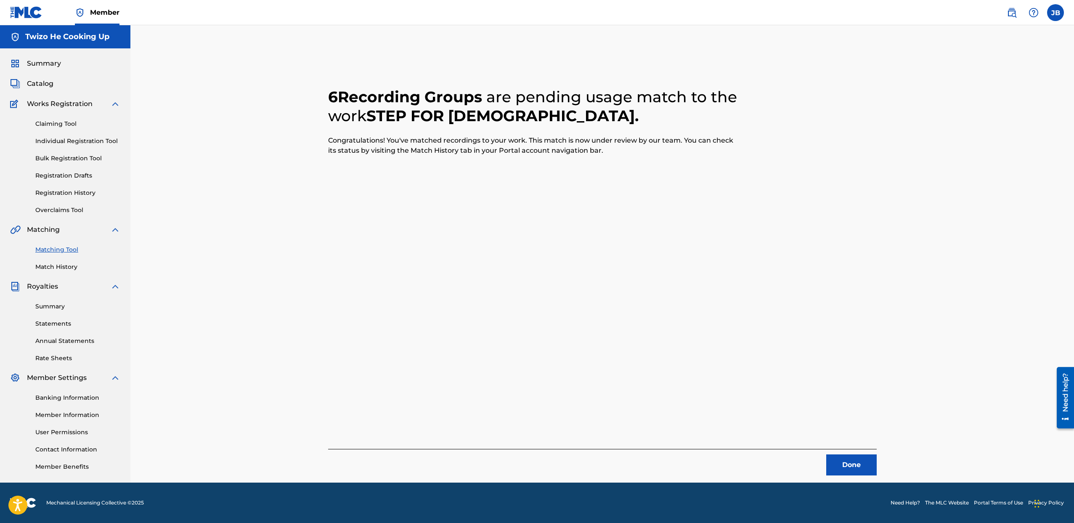
click at [56, 126] on link "Claiming Tool" at bounding box center [77, 123] width 85 height 9
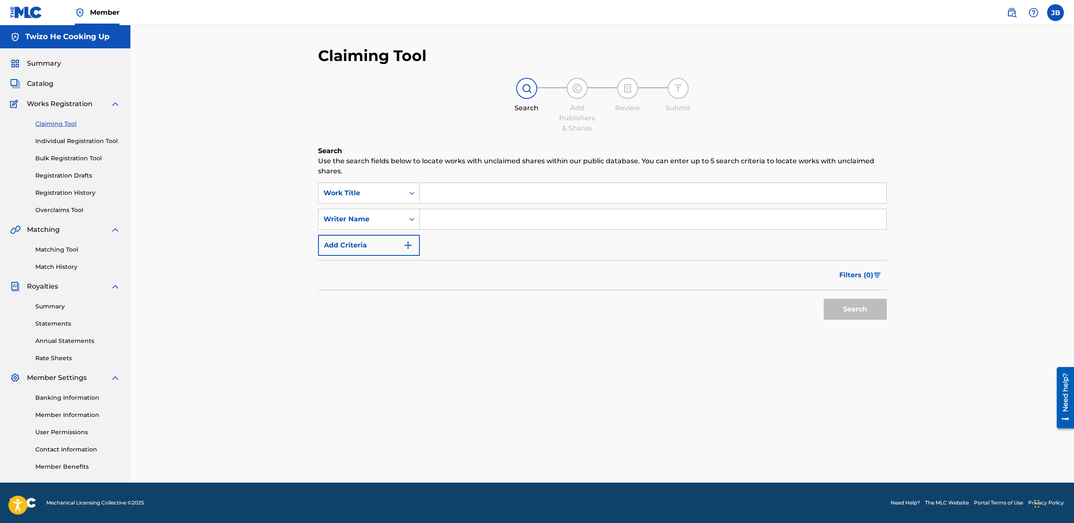
click at [449, 201] on input "Search Form" at bounding box center [653, 193] width 467 height 20
click at [441, 199] on input "Search Form" at bounding box center [653, 193] width 467 height 20
click at [434, 198] on input "Search Form" at bounding box center [653, 193] width 467 height 20
click at [436, 195] on input "Search Form" at bounding box center [653, 193] width 467 height 20
click at [434, 199] on input "Search Form" at bounding box center [653, 193] width 467 height 20
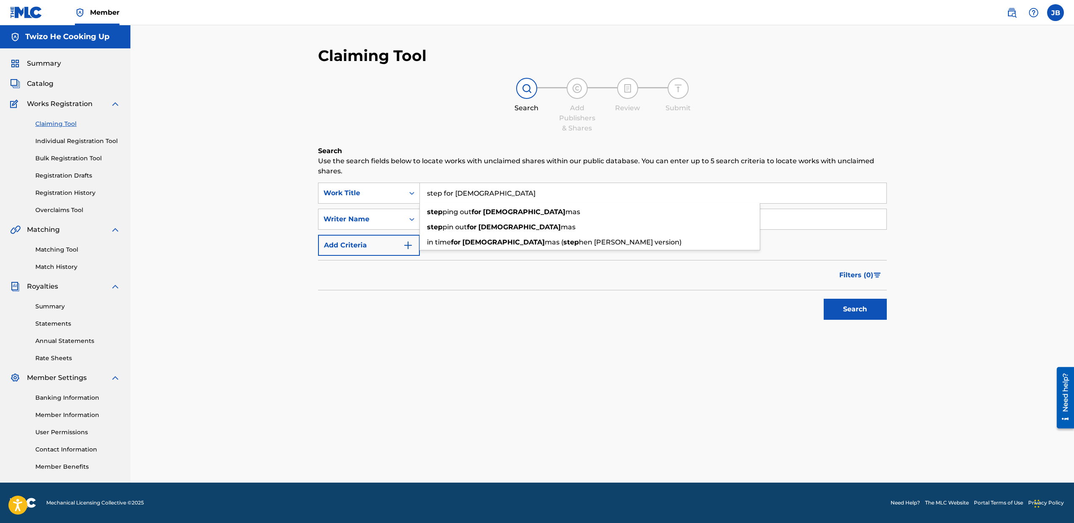
type input "step for [DEMOGRAPHIC_DATA]"
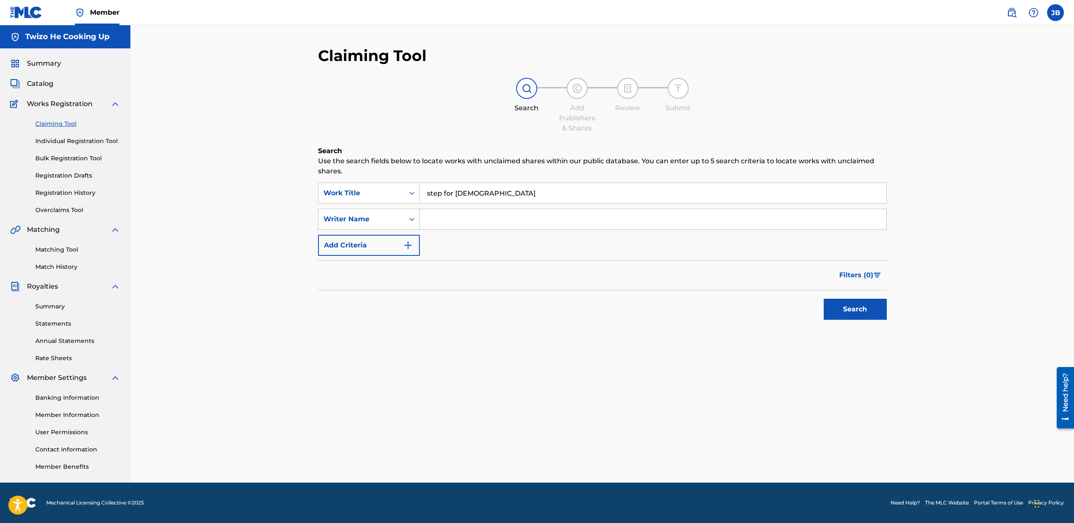
drag, startPoint x: 443, startPoint y: 281, endPoint x: 437, endPoint y: 278, distance: 7.2
click at [443, 281] on div "Filters ( 0 )" at bounding box center [602, 275] width 569 height 30
click at [404, 222] on div "Search Form" at bounding box center [411, 219] width 15 height 15
click at [440, 224] on input "Search Form" at bounding box center [653, 219] width 467 height 20
type input "[PERSON_NAME]"
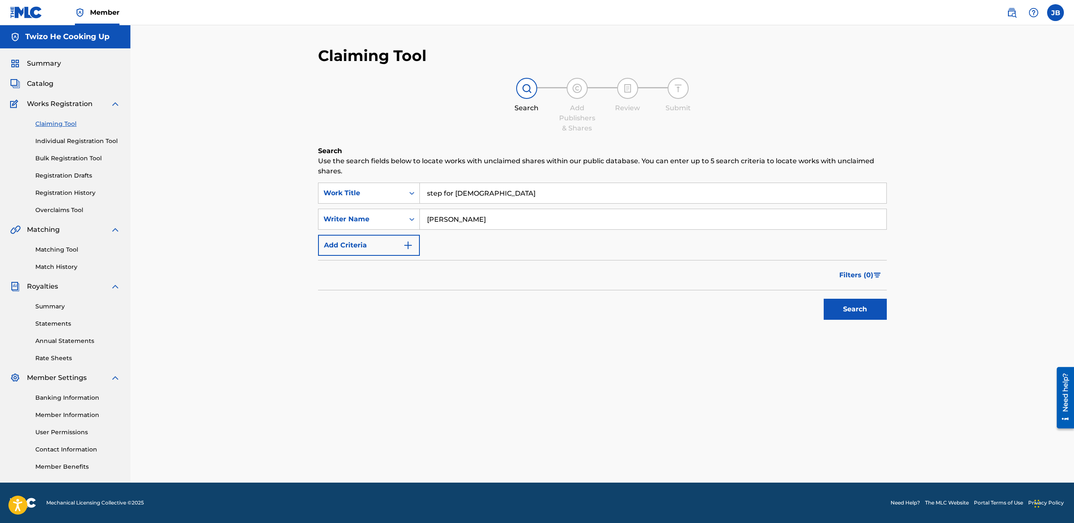
click at [824, 299] on button "Search" at bounding box center [855, 309] width 63 height 21
click at [513, 191] on input "step for [DEMOGRAPHIC_DATA]" at bounding box center [653, 193] width 467 height 20
click at [389, 215] on div "Writer Name" at bounding box center [362, 219] width 76 height 10
drag, startPoint x: 399, startPoint y: 277, endPoint x: 411, endPoint y: 265, distance: 17.3
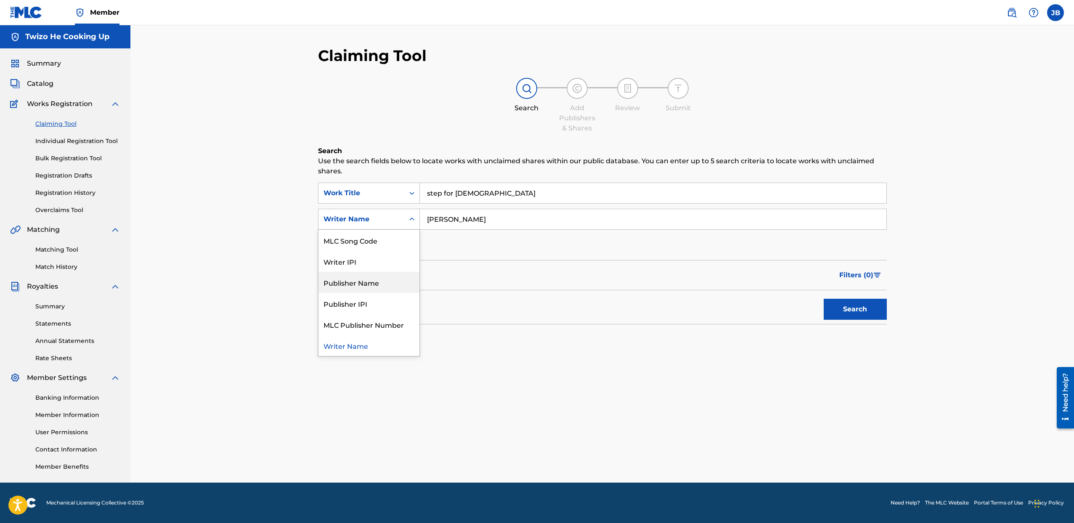
click at [399, 277] on div "Publisher Name" at bounding box center [369, 282] width 101 height 21
drag, startPoint x: 475, startPoint y: 220, endPoint x: 456, endPoint y: 217, distance: 20.1
click at [470, 220] on input "Search Form" at bounding box center [653, 219] width 467 height 20
type input "j"
type input "[PERSON_NAME]"
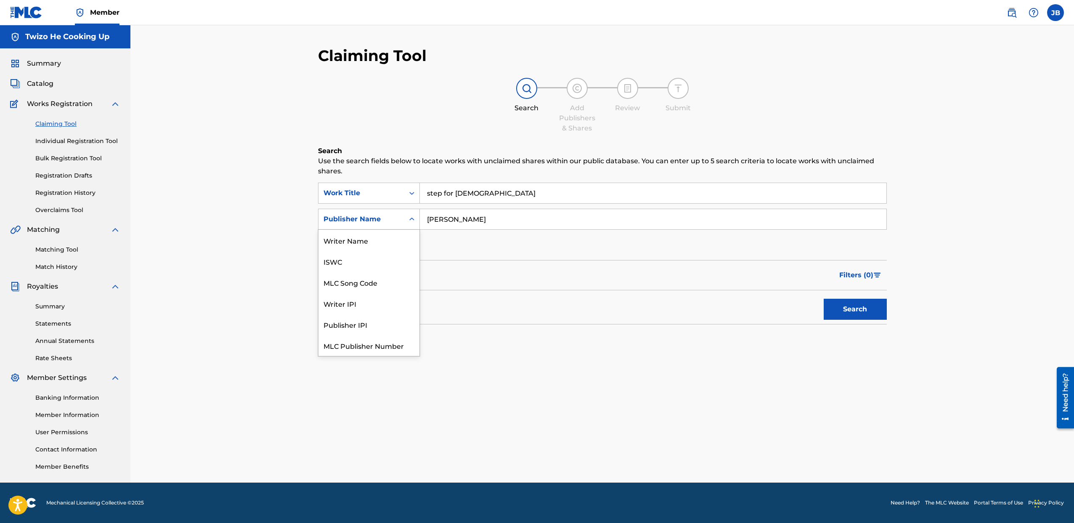
click at [383, 216] on div "Publisher Name" at bounding box center [362, 219] width 76 height 10
click at [372, 288] on div "Writer IPI" at bounding box center [369, 282] width 101 height 21
click at [359, 221] on div "Writer IPI" at bounding box center [362, 219] width 76 height 10
drag, startPoint x: 362, startPoint y: 245, endPoint x: 388, endPoint y: 244, distance: 26.1
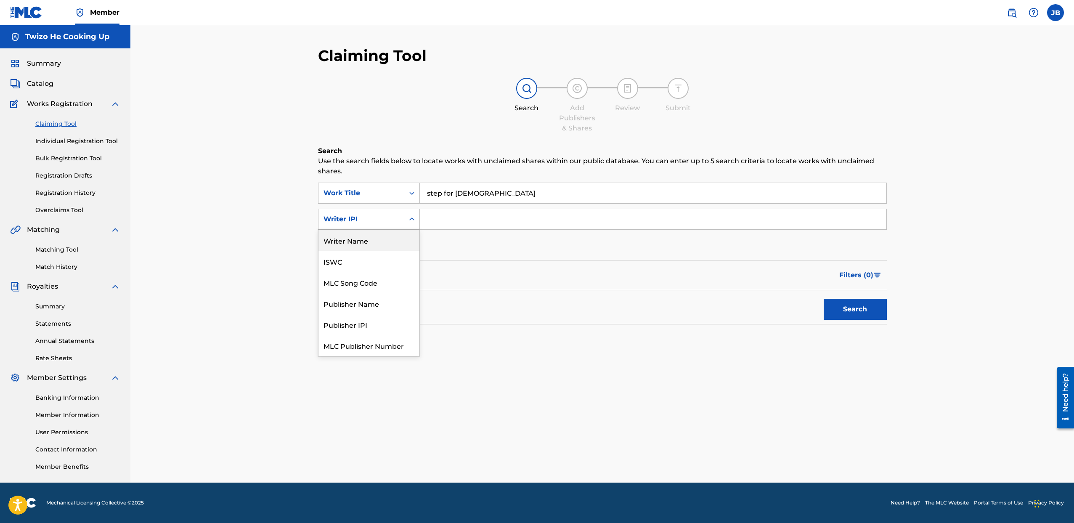
click at [362, 245] on div "Writer Name" at bounding box center [369, 240] width 101 height 21
click at [549, 221] on input "Search Form" at bounding box center [653, 219] width 467 height 20
type input "[PERSON_NAME]"
click at [860, 305] on button "Search" at bounding box center [855, 309] width 63 height 21
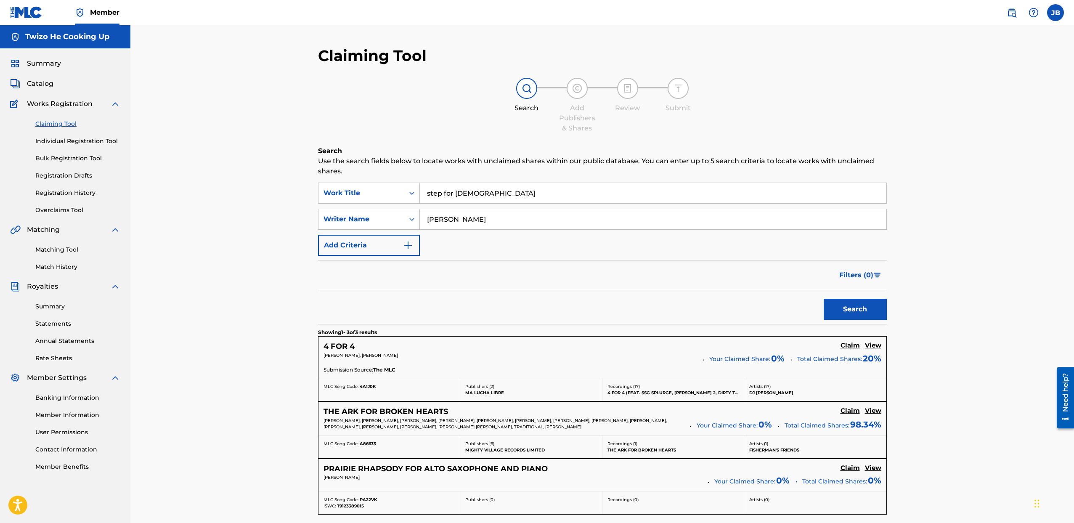
click at [72, 211] on link "Overclaims Tool" at bounding box center [77, 210] width 85 height 9
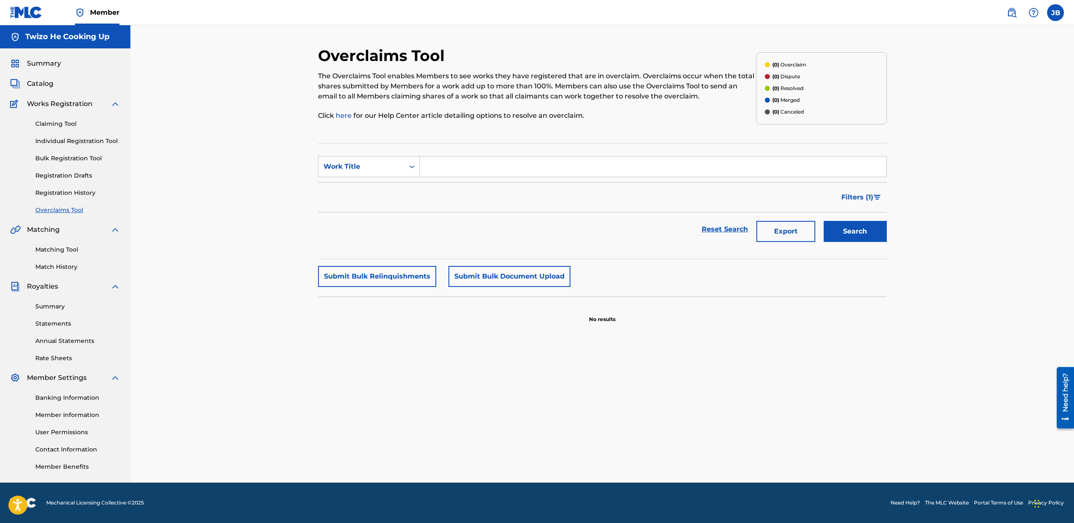
click at [72, 250] on link "Matching Tool" at bounding box center [77, 249] width 85 height 9
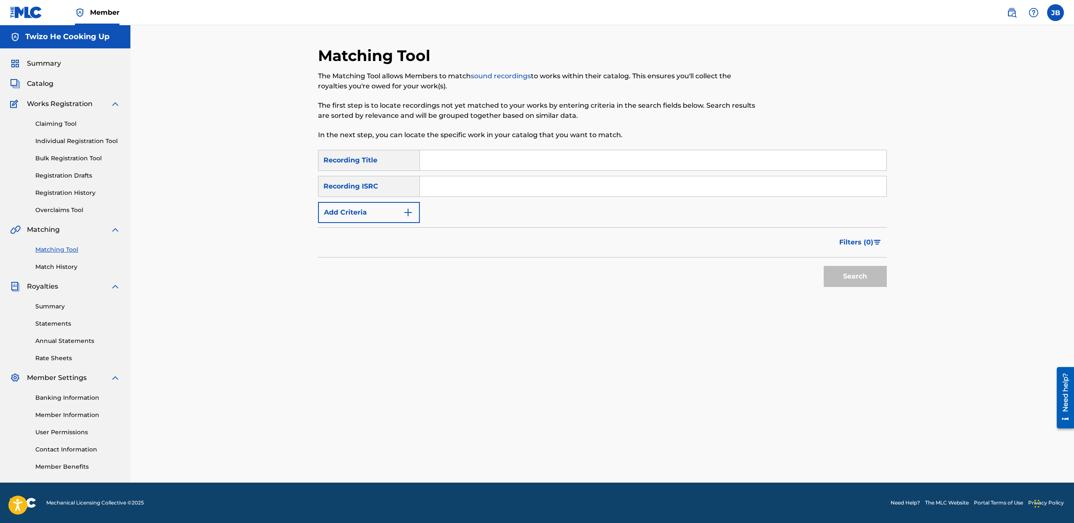
click at [63, 127] on link "Claiming Tool" at bounding box center [77, 123] width 85 height 9
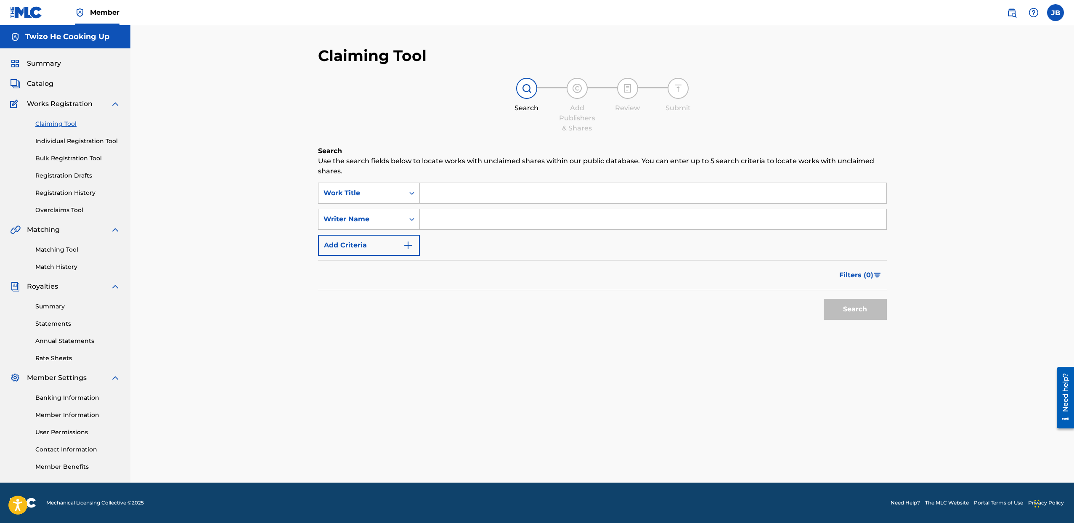
click at [478, 192] on input "Search Form" at bounding box center [653, 193] width 467 height 20
click at [394, 187] on div "Work Title" at bounding box center [362, 193] width 86 height 16
click at [448, 191] on input "Search Form" at bounding box center [653, 193] width 467 height 20
click at [384, 226] on div "Writer Name" at bounding box center [362, 219] width 86 height 16
click at [367, 266] on div "MLC Song Code" at bounding box center [369, 261] width 101 height 21
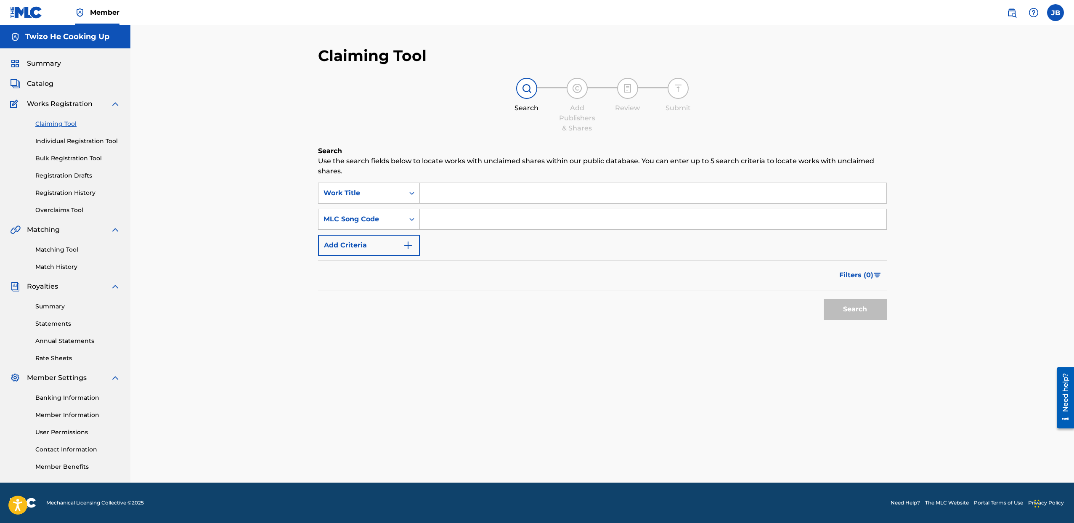
click at [438, 192] on input "Search Form" at bounding box center [653, 193] width 467 height 20
click at [431, 215] on input "Search Form" at bounding box center [653, 219] width 467 height 20
paste input "BF6QO4"
type input "BF6QO4"
click at [853, 310] on button "Search" at bounding box center [855, 309] width 63 height 21
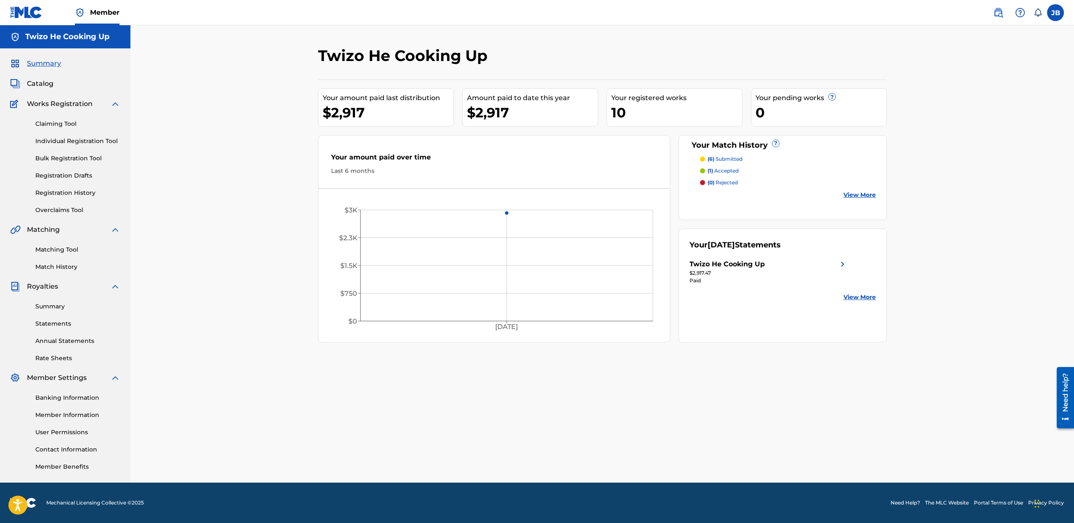
click at [56, 87] on div "Catalog" at bounding box center [65, 84] width 110 height 10
click at [48, 83] on span "Catalog" at bounding box center [40, 84] width 27 height 10
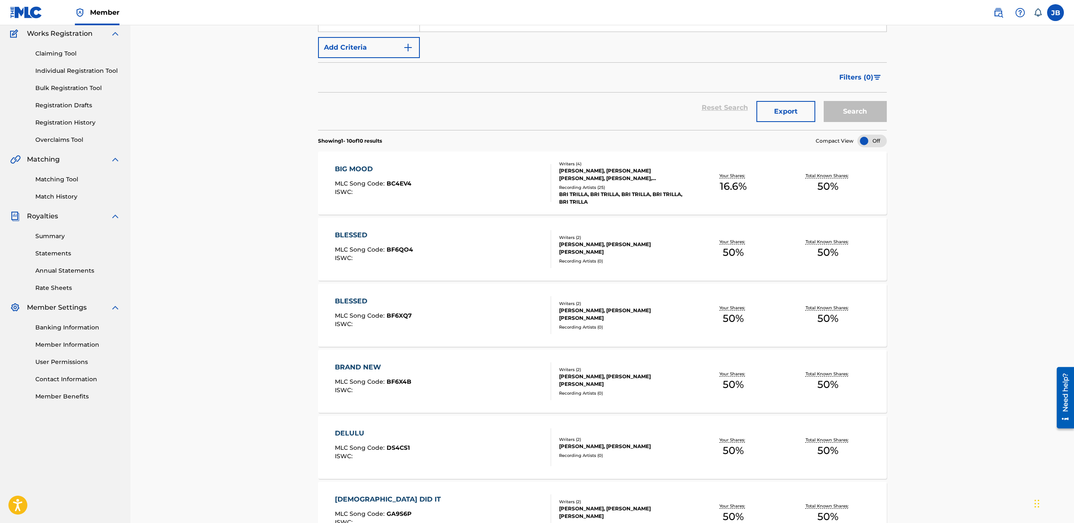
scroll to position [70, 0]
click at [404, 181] on span "BC4EV4" at bounding box center [399, 184] width 25 height 8
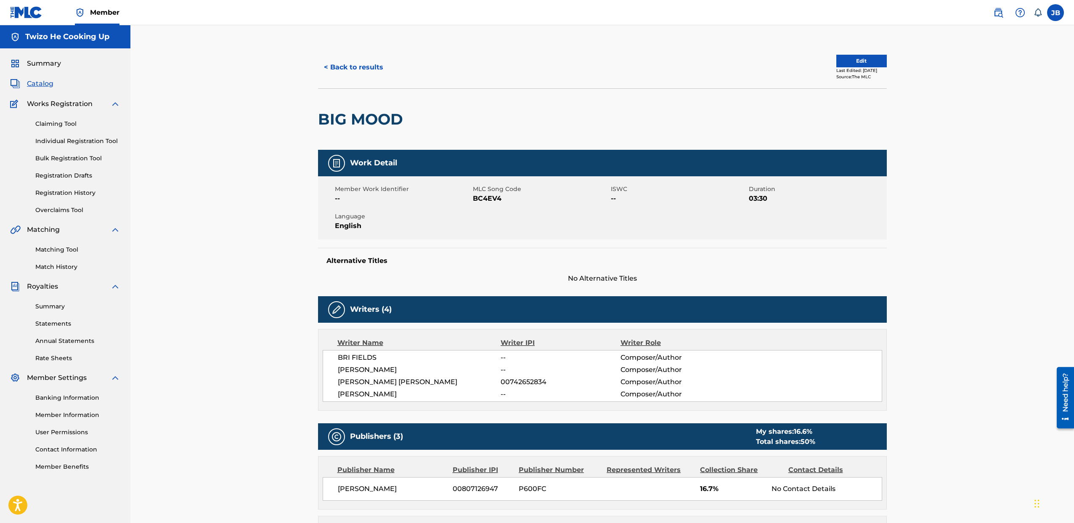
click at [500, 196] on span "BC4EV4" at bounding box center [541, 199] width 136 height 10
click at [341, 67] on button "< Back to results" at bounding box center [353, 67] width 71 height 21
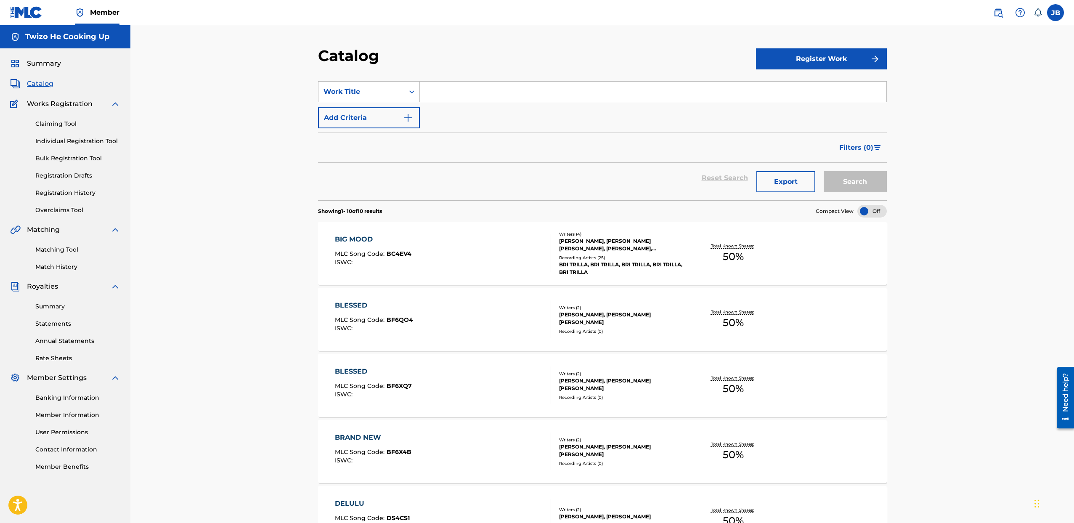
click at [455, 311] on div "BLESSED MLC Song Code : BF6QO4 ISWC :" at bounding box center [443, 319] width 216 height 38
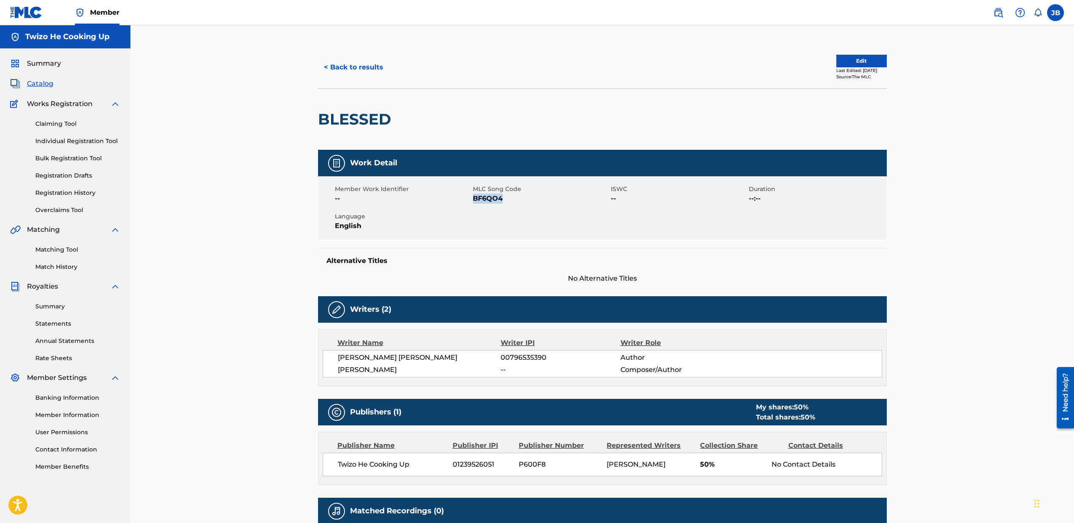
drag, startPoint x: 474, startPoint y: 199, endPoint x: 502, endPoint y: 200, distance: 28.2
click at [512, 201] on span "BF6QO4" at bounding box center [541, 199] width 136 height 10
copy span "BF6QO4"
click at [503, 136] on div at bounding box center [461, 119] width 131 height 61
click at [41, 77] on div "Summary Catalog Works Registration Claiming Tool Individual Registration Tool B…" at bounding box center [65, 264] width 130 height 433
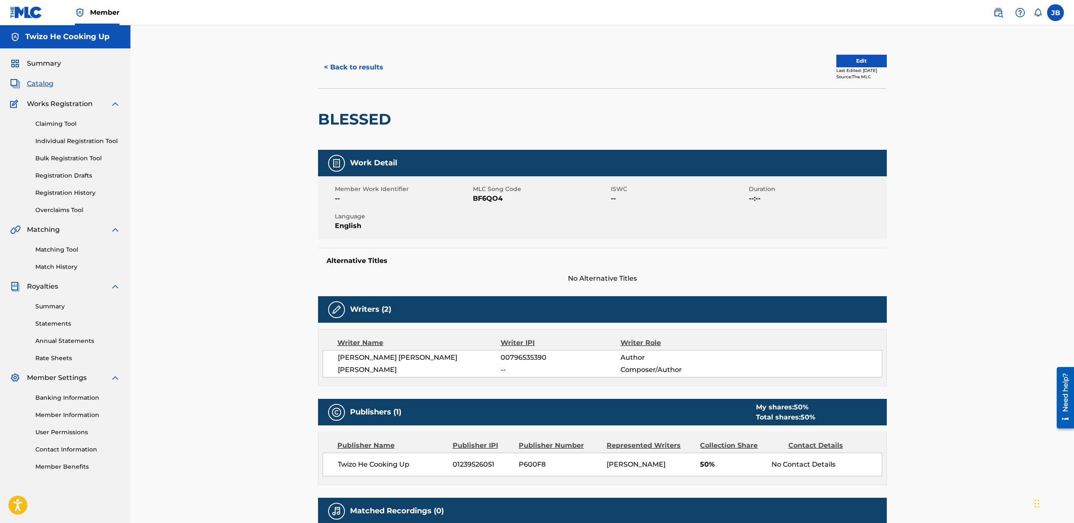
scroll to position [0, 0]
click at [42, 83] on span "Catalog" at bounding box center [40, 83] width 27 height 10
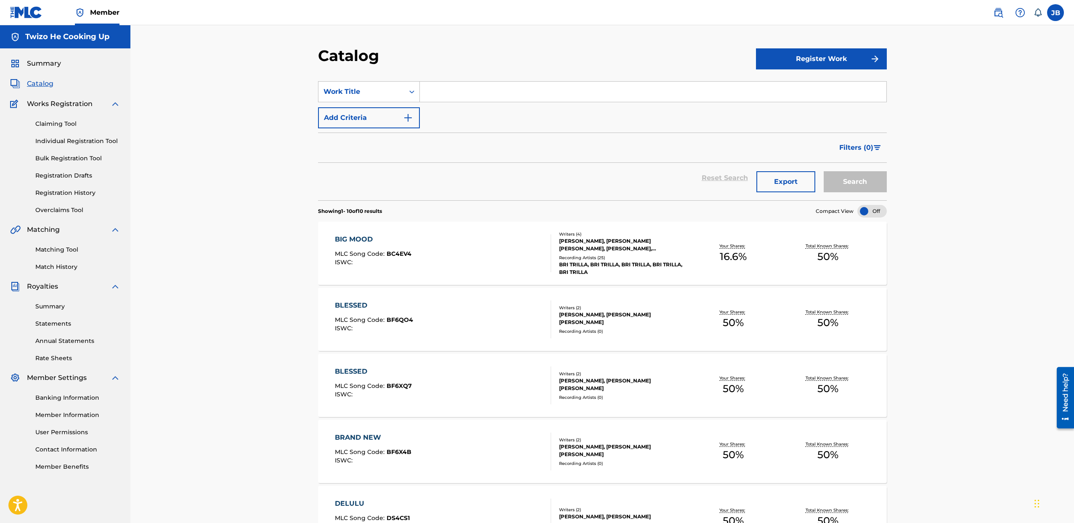
click at [630, 259] on div "Recording Artists ( 25 )" at bounding box center [622, 258] width 127 height 6
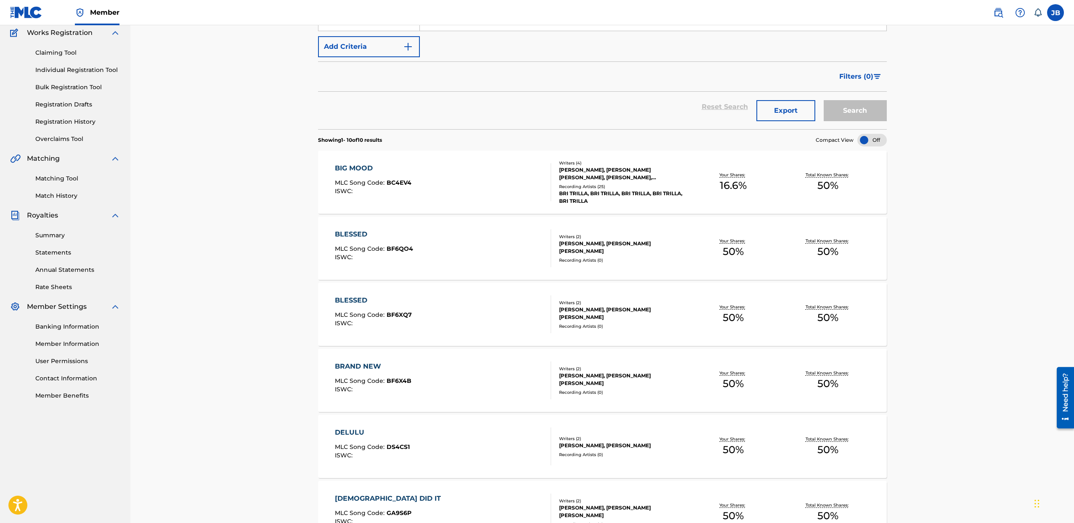
scroll to position [80, 0]
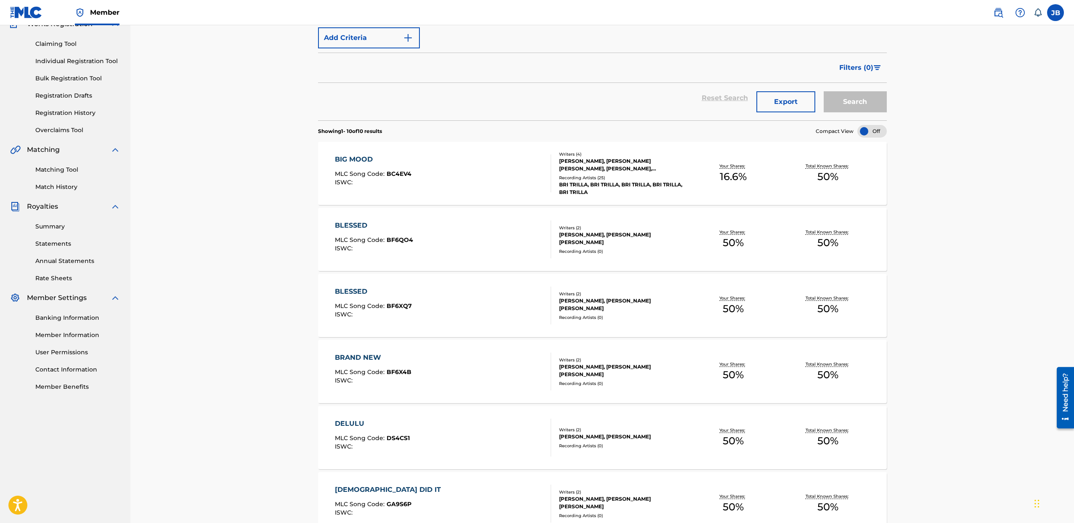
click at [623, 390] on div "BRAND NEW MLC Song Code : BF6X4B ISWC : Writers ( 2 ) [PERSON_NAME], [PERSON_NA…" at bounding box center [602, 371] width 569 height 63
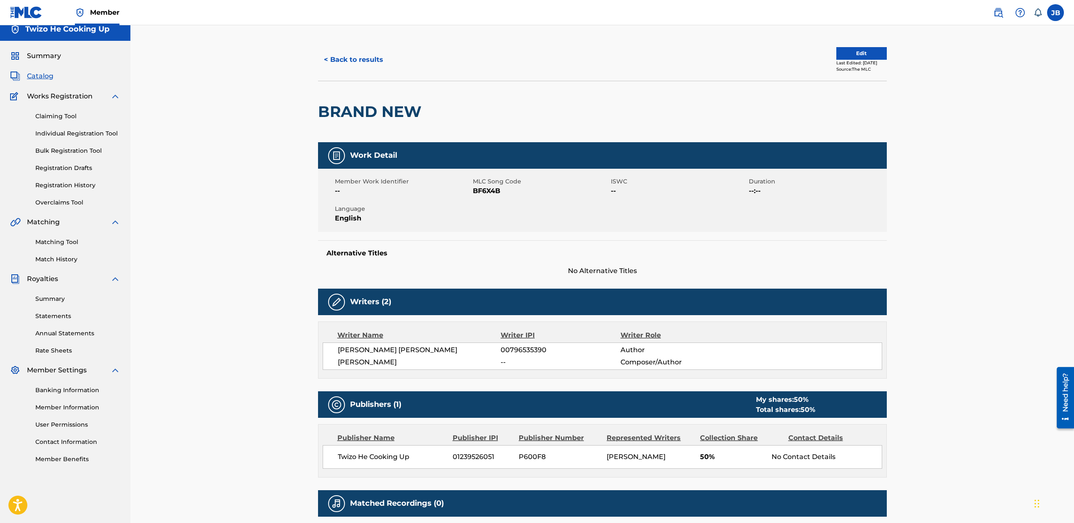
scroll to position [101, 0]
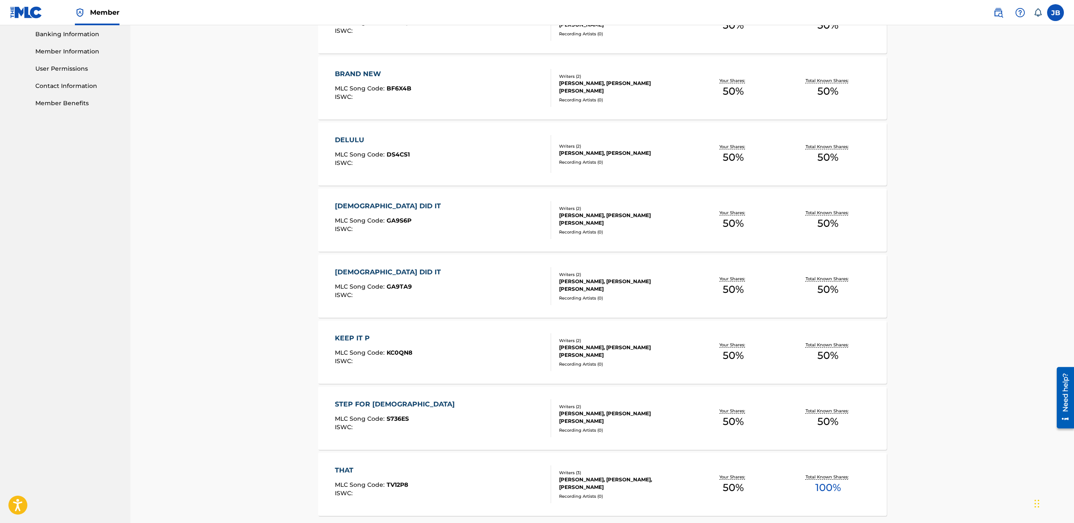
scroll to position [365, 0]
click at [616, 288] on div "Writers ( 2 ) JEREMY BROWN, BRIANA SHANAE FIELDS Recording Artists ( 0 )" at bounding box center [618, 285] width 135 height 30
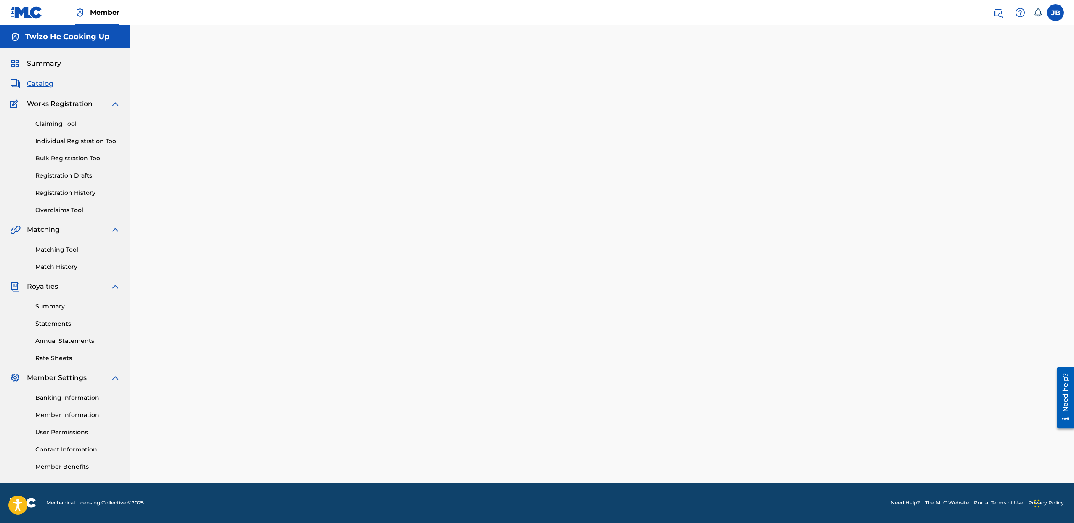
scroll to position [101, 0]
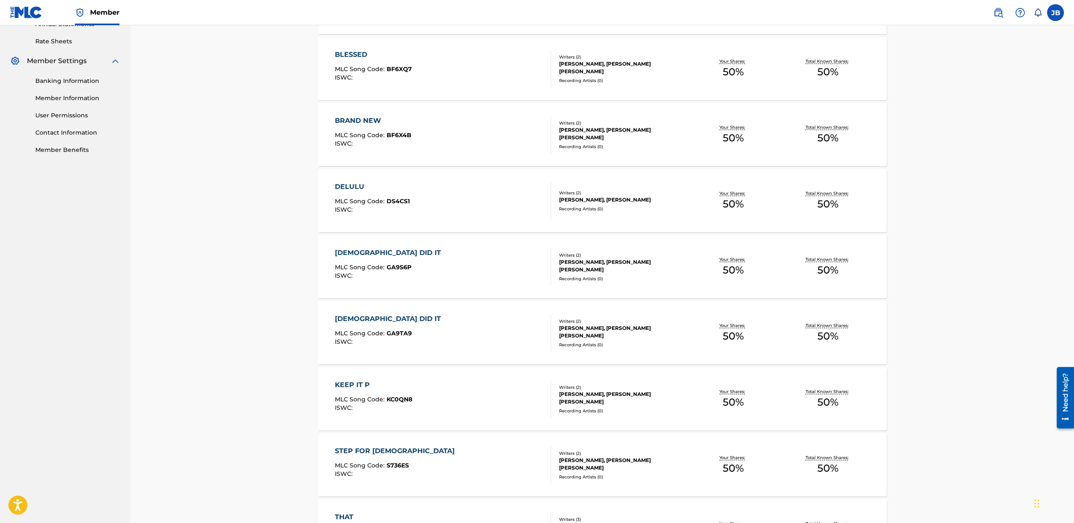
scroll to position [436, 0]
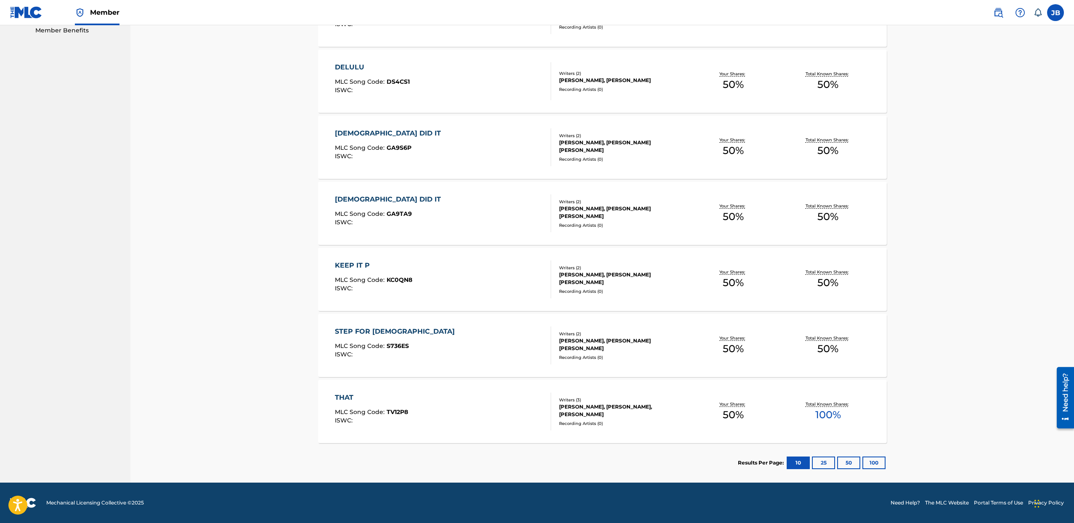
click at [626, 288] on div "Recording Artists ( 0 )" at bounding box center [622, 291] width 127 height 6
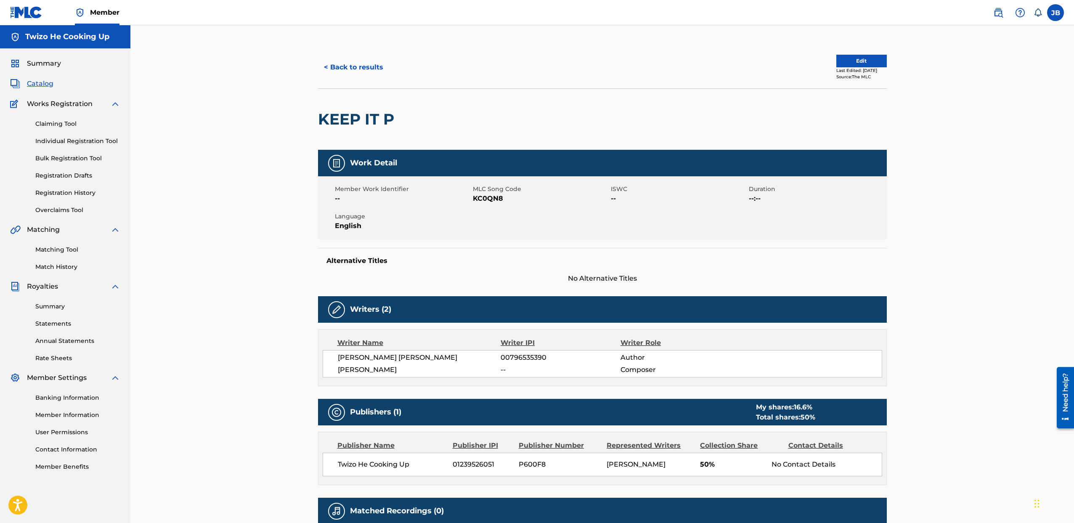
scroll to position [101, 0]
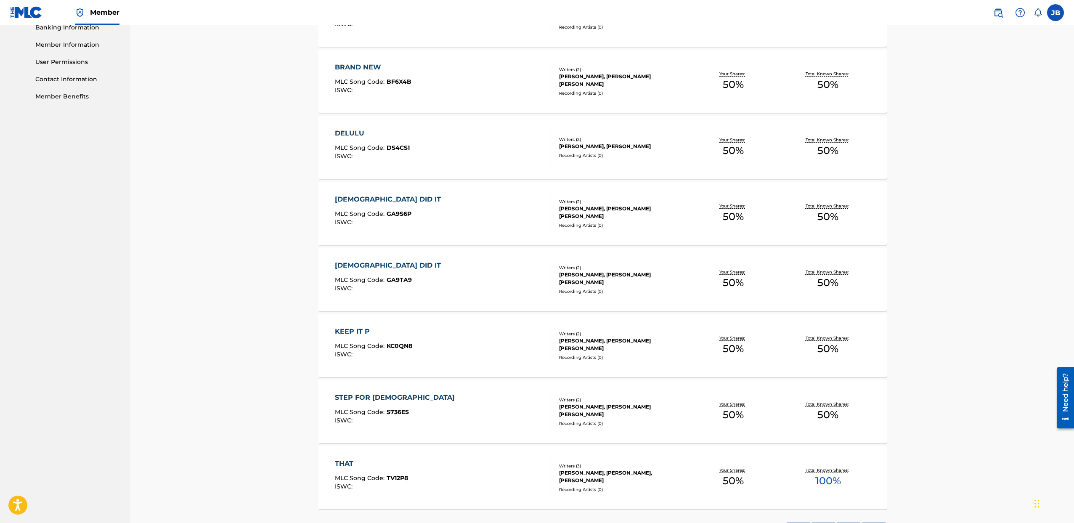
scroll to position [436, 0]
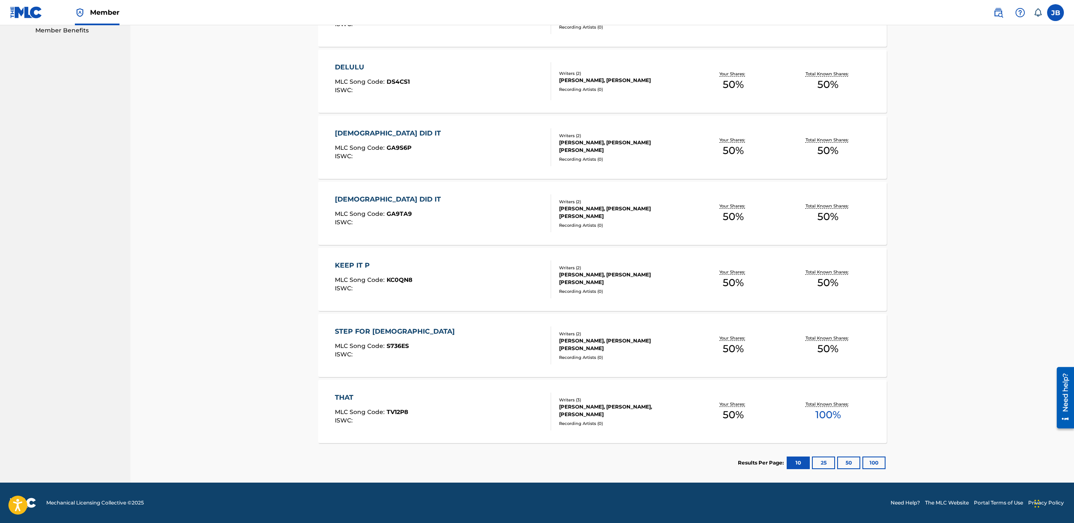
click at [639, 406] on div "[PERSON_NAME], [PERSON_NAME], [PERSON_NAME]" at bounding box center [622, 410] width 127 height 15
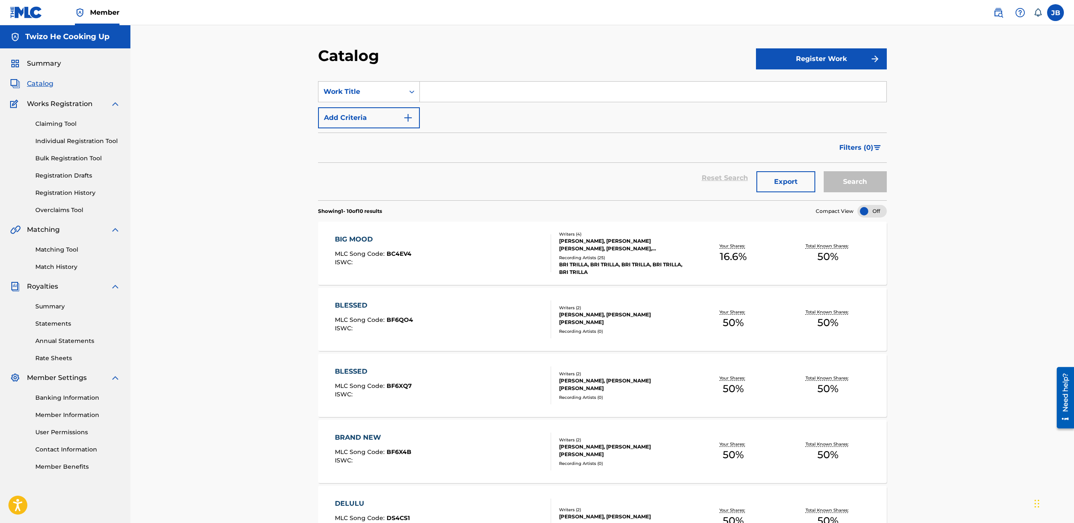
click at [62, 253] on link "Matching Tool" at bounding box center [77, 249] width 85 height 9
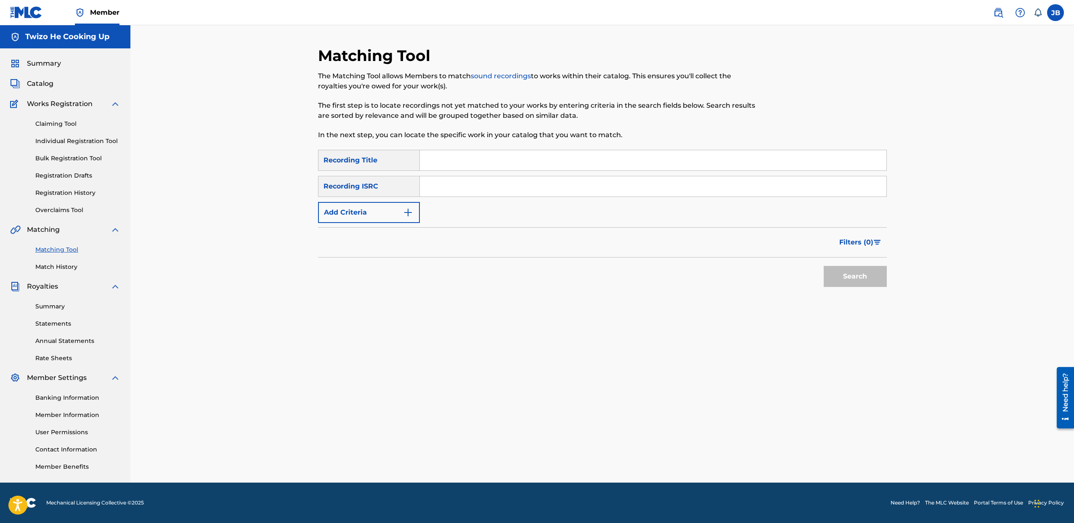
click at [452, 157] on input "Search Form" at bounding box center [653, 160] width 467 height 20
type input "brand new"
click at [374, 218] on button "Add Criteria" at bounding box center [369, 212] width 102 height 21
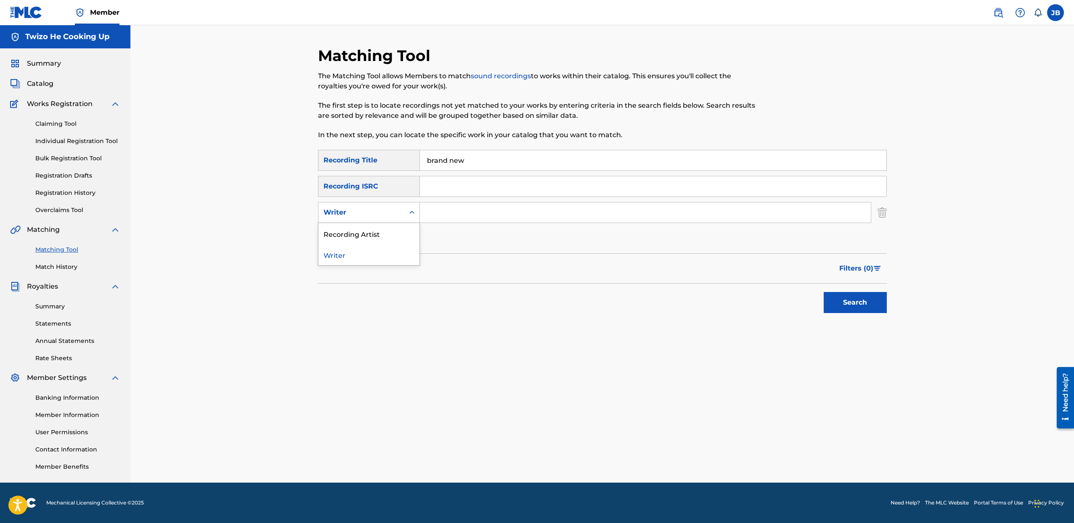
click at [370, 215] on div "Writer" at bounding box center [362, 212] width 76 height 10
click at [371, 230] on div "Recording Artist" at bounding box center [369, 233] width 101 height 21
click at [440, 213] on input "Search Form" at bounding box center [645, 212] width 451 height 20
type input "[PERSON_NAME]"
click at [824, 292] on button "Search" at bounding box center [855, 302] width 63 height 21
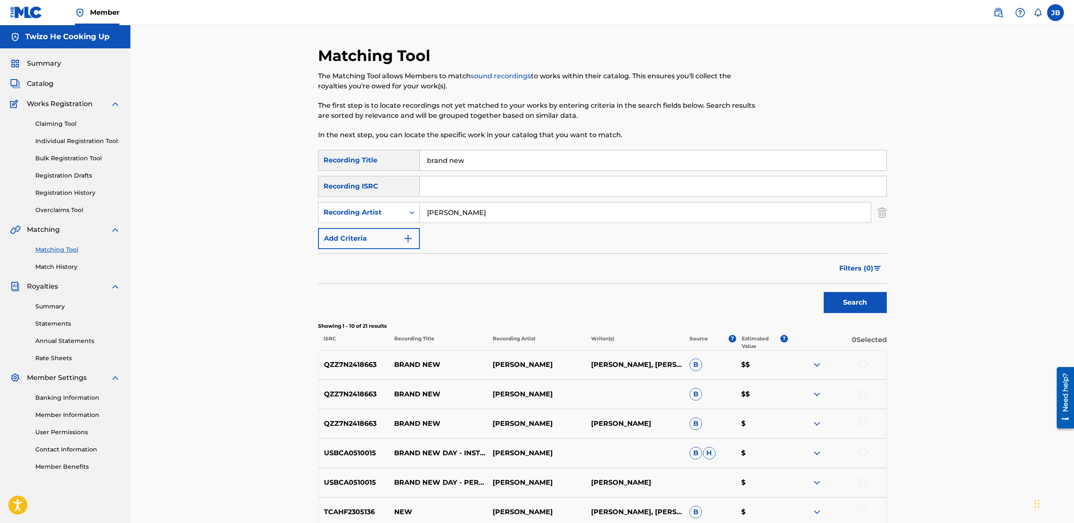
click at [857, 359] on div "QZZ7N2418663 BRAND NEW BRIANA SHANAE BRIANA FIELDS, BRIANA SHANAE B $$" at bounding box center [602, 364] width 569 height 29
drag, startPoint x: 863, startPoint y: 366, endPoint x: 862, endPoint y: 378, distance: 11.8
click at [863, 366] on div at bounding box center [863, 364] width 8 height 8
click at [860, 388] on div "QZZ7N2418663 BRAND NEW BRIANA SHANAE B $$" at bounding box center [602, 394] width 569 height 29
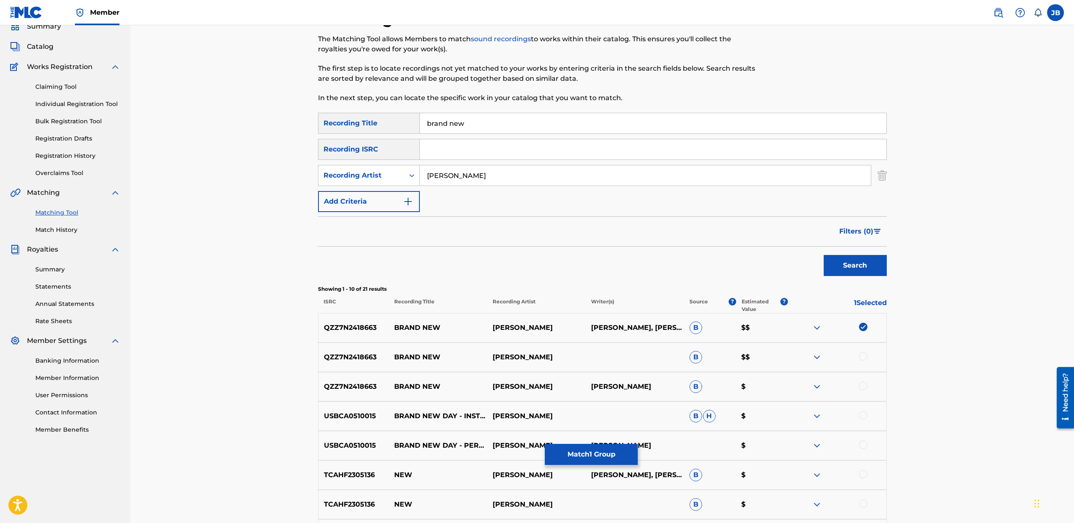
scroll to position [39, 0]
click at [867, 359] on div at bounding box center [837, 355] width 98 height 10
drag, startPoint x: 861, startPoint y: 353, endPoint x: 862, endPoint y: 365, distance: 11.8
click at [861, 353] on div at bounding box center [863, 354] width 8 height 8
click at [864, 386] on div at bounding box center [863, 384] width 8 height 8
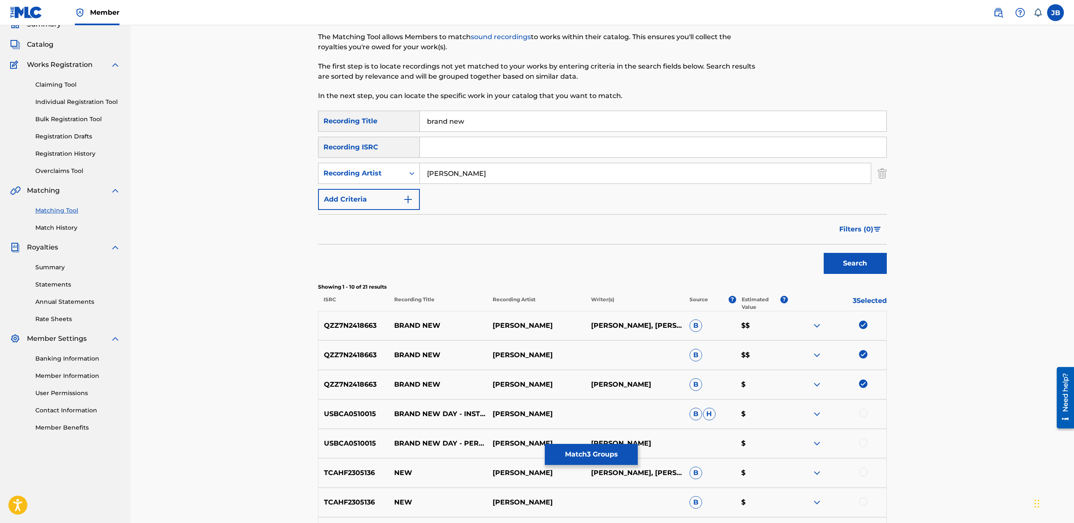
scroll to position [0, 0]
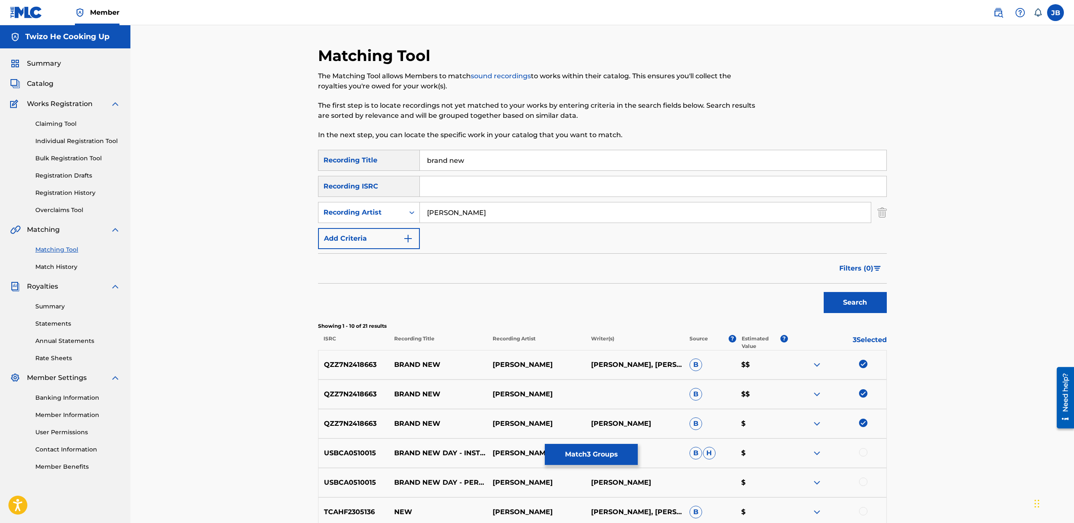
click at [590, 451] on button "Match 3 Groups" at bounding box center [591, 454] width 93 height 21
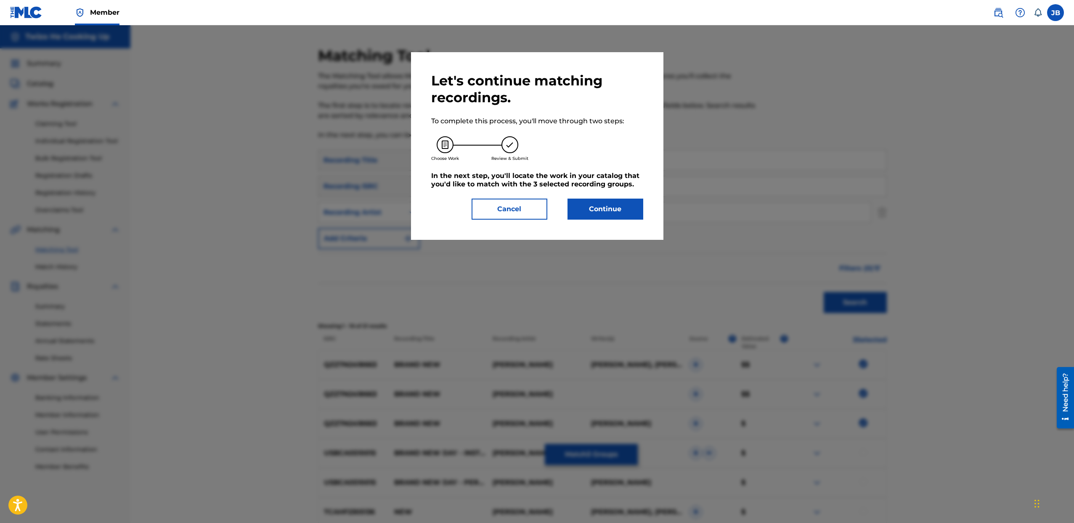
click at [598, 215] on button "Continue" at bounding box center [606, 209] width 76 height 21
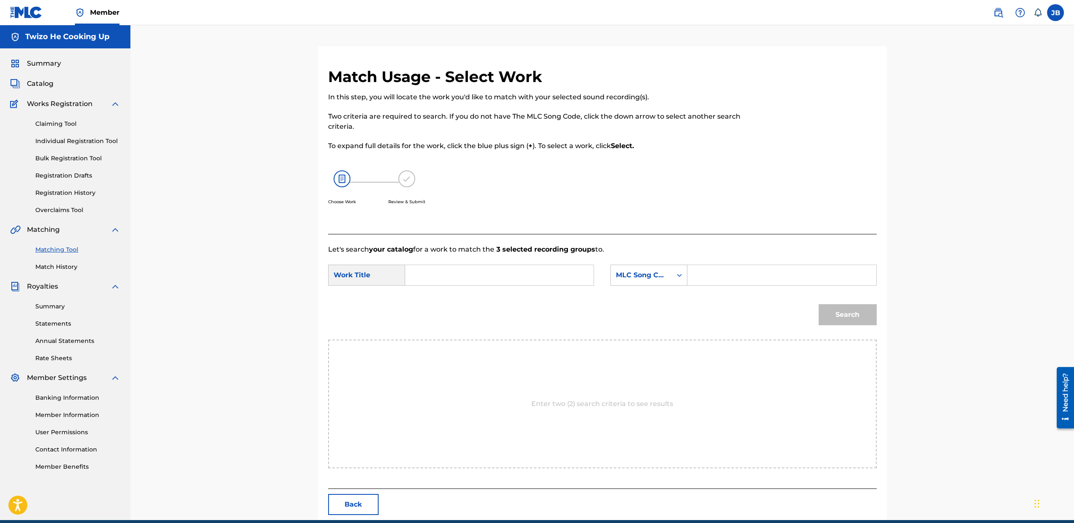
click at [454, 274] on input "Search Form" at bounding box center [499, 275] width 174 height 20
type input "brand new"
drag, startPoint x: 695, startPoint y: 274, endPoint x: 689, endPoint y: 274, distance: 5.9
click at [695, 274] on input "Search Form" at bounding box center [782, 275] width 174 height 20
type input "[PERSON_NAME]"
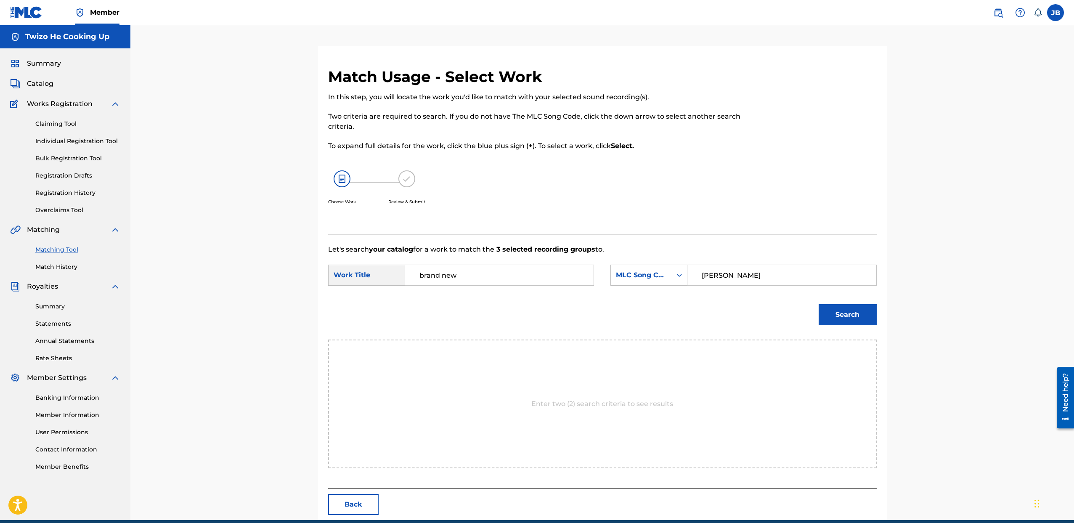
click at [836, 315] on button "Search" at bounding box center [848, 314] width 58 height 21
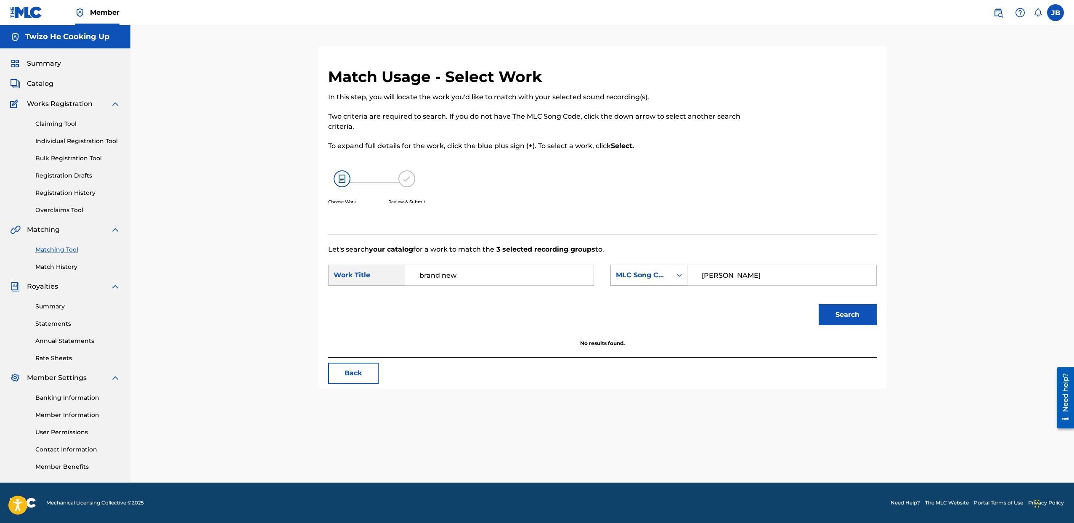
click at [642, 275] on div "MLC Song Code" at bounding box center [641, 275] width 51 height 10
drag, startPoint x: 650, startPoint y: 294, endPoint x: 817, endPoint y: 317, distance: 168.2
click at [652, 294] on div "Writer Name" at bounding box center [649, 296] width 76 height 21
click at [777, 279] on input "Search Form" at bounding box center [782, 275] width 174 height 20
type input "jeremy brown"
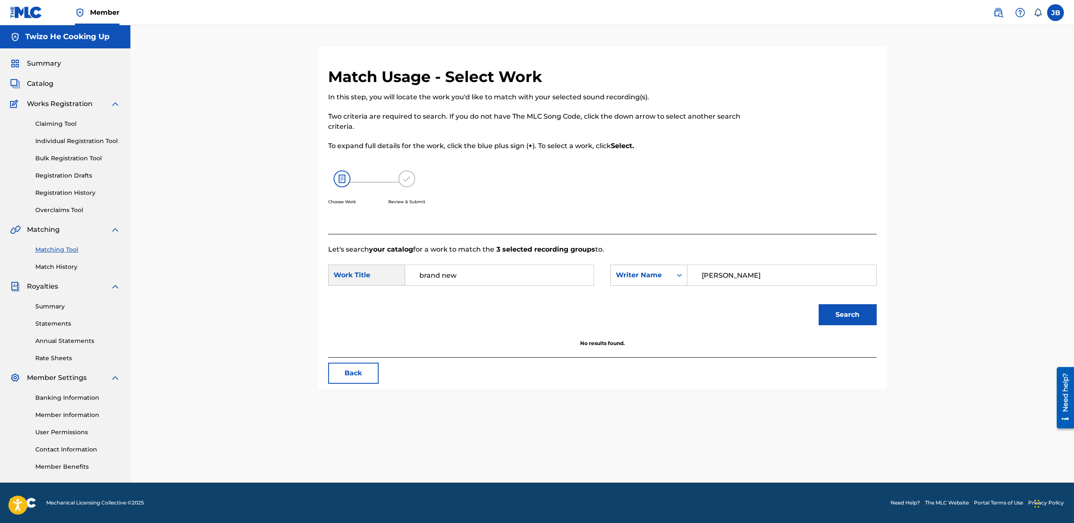
click at [819, 304] on button "Search" at bounding box center [848, 314] width 58 height 21
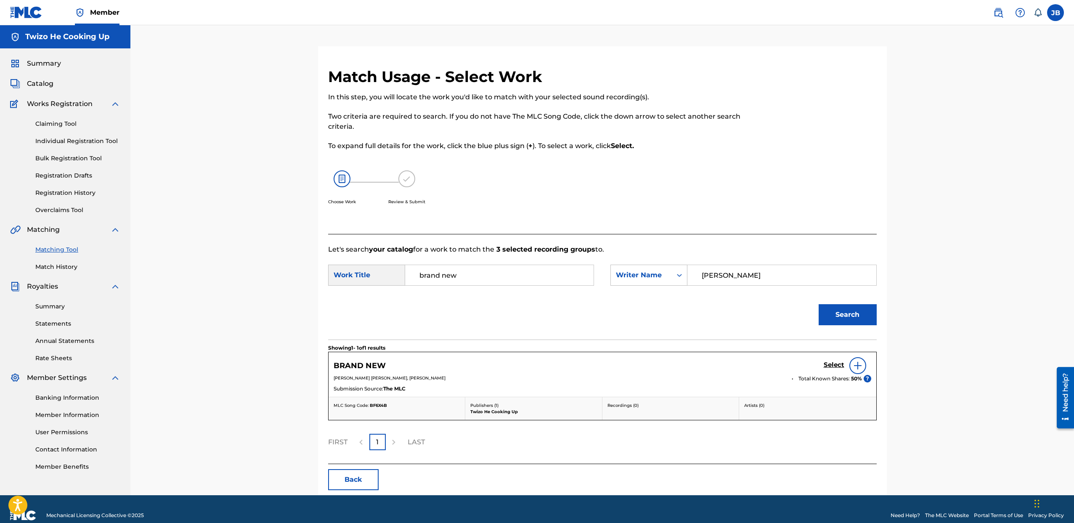
drag, startPoint x: 767, startPoint y: 366, endPoint x: 461, endPoint y: 367, distance: 305.9
click at [767, 366] on div "BRAND NEW Select" at bounding box center [603, 365] width 538 height 17
click at [374, 363] on h5 "BRAND NEW" at bounding box center [360, 366] width 52 height 10
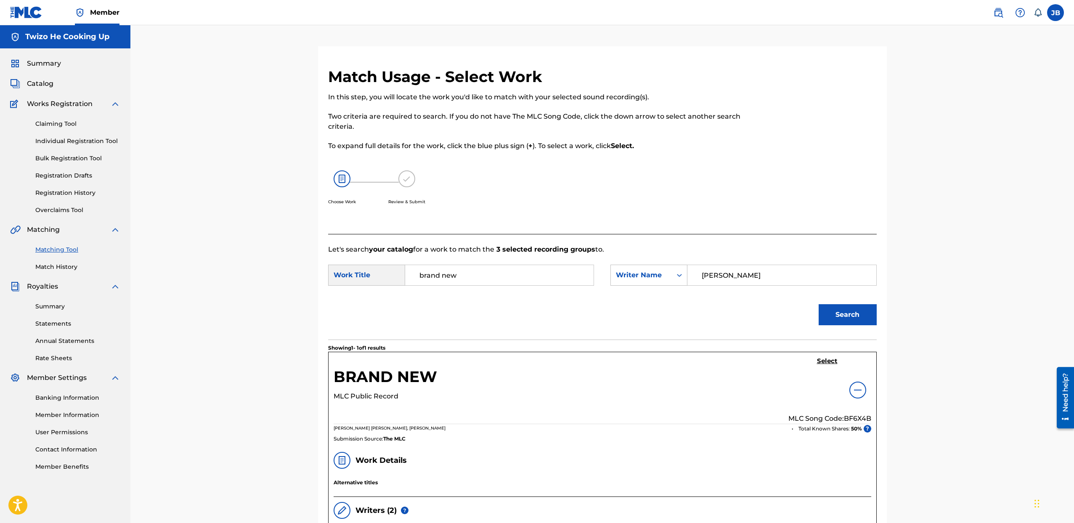
click at [393, 378] on h5 "BRAND NEW" at bounding box center [386, 379] width 104 height 24
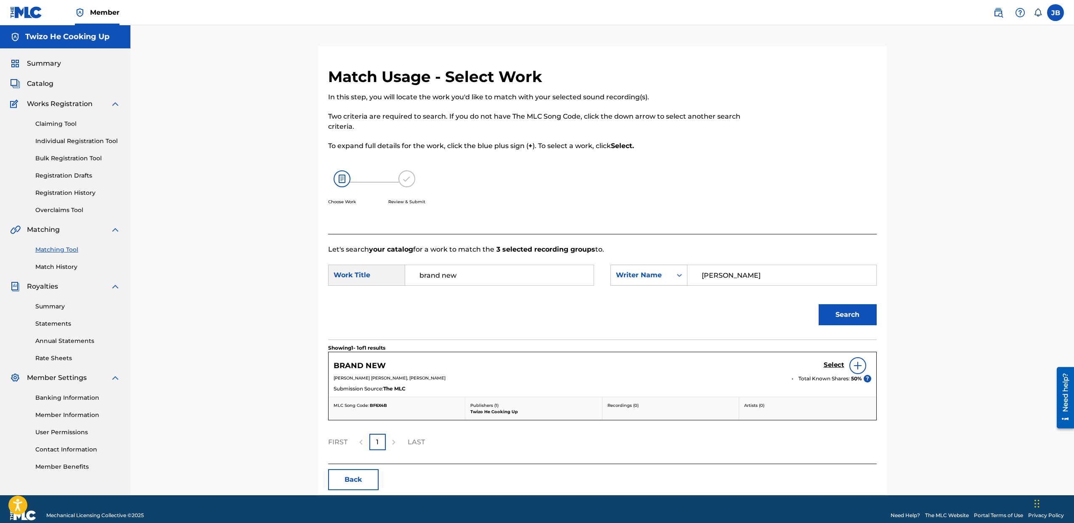
click at [860, 369] on img at bounding box center [858, 366] width 10 height 10
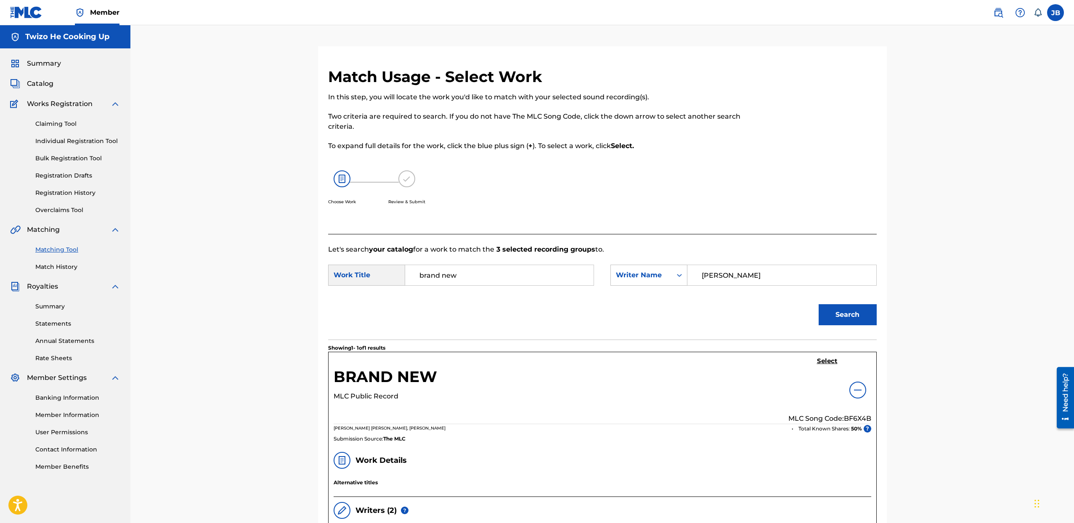
click at [826, 360] on h5 "Select" at bounding box center [827, 361] width 21 height 8
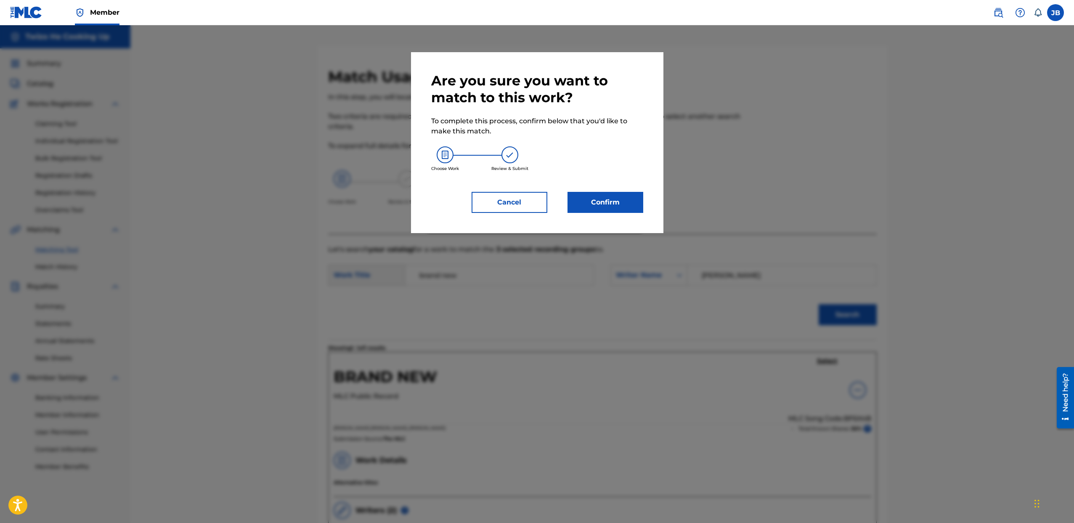
click at [605, 199] on button "Confirm" at bounding box center [606, 202] width 76 height 21
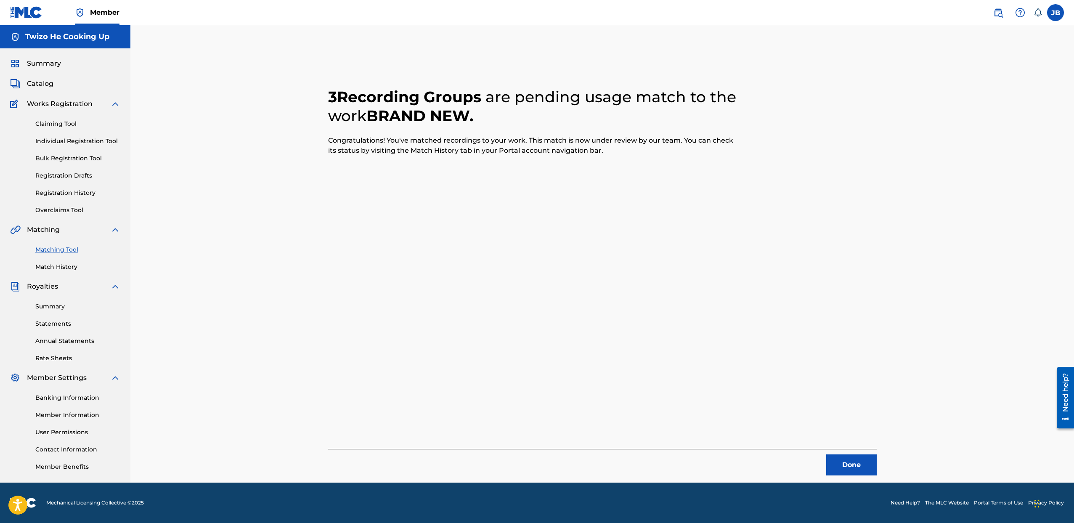
click at [69, 252] on link "Matching Tool" at bounding box center [77, 249] width 85 height 9
drag, startPoint x: 66, startPoint y: 249, endPoint x: 71, endPoint y: 249, distance: 5.0
click at [66, 249] on link "Matching Tool" at bounding box center [77, 249] width 85 height 9
drag, startPoint x: 885, startPoint y: 457, endPoint x: 858, endPoint y: 461, distance: 27.3
click at [881, 457] on div "3 Recording Groups are pending usage match to the work BRAND NEW . Congratulati…" at bounding box center [602, 264] width 589 height 436
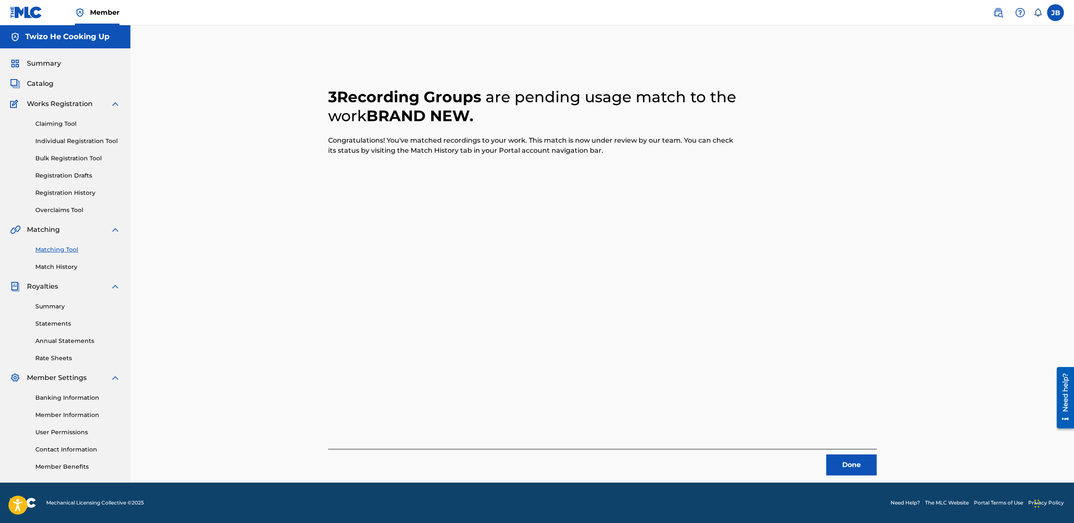
click at [858, 461] on button "Done" at bounding box center [851, 464] width 50 height 21
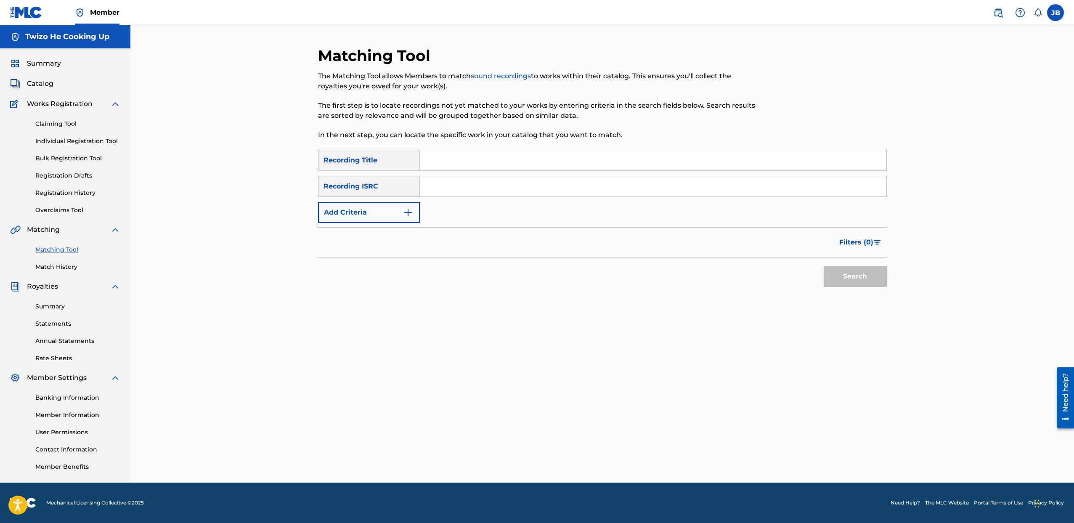
click at [451, 158] on input "Search Form" at bounding box center [653, 160] width 467 height 20
click at [504, 161] on input "Search Form" at bounding box center [653, 160] width 467 height 20
type input "god did it"
click at [478, 190] on input "Search Form" at bounding box center [653, 186] width 467 height 20
click at [374, 212] on button "Add Criteria" at bounding box center [369, 212] width 102 height 21
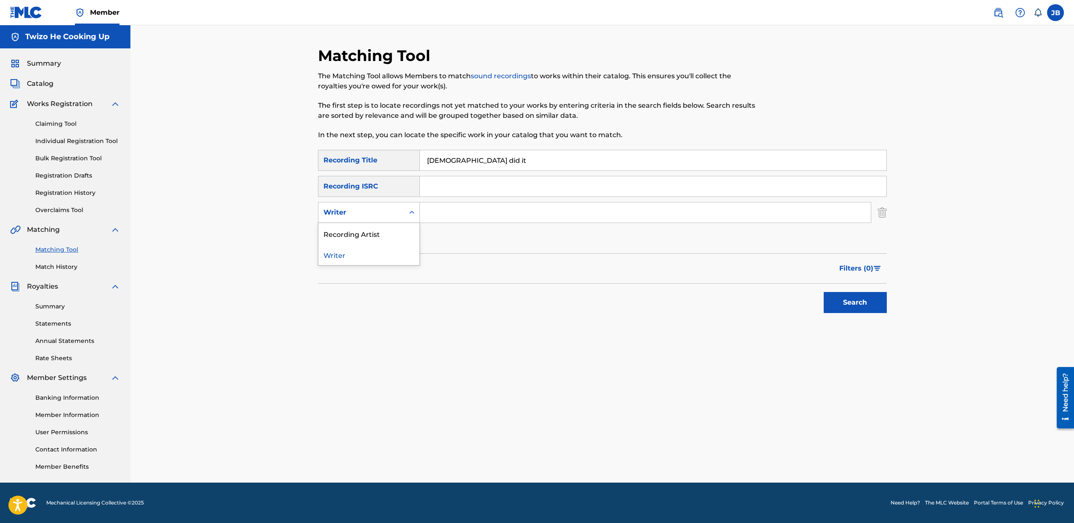
click at [372, 218] on div "Writer" at bounding box center [362, 212] width 86 height 16
click at [371, 234] on div "Recording Artist" at bounding box center [369, 233] width 101 height 21
click at [460, 212] on input "Search Form" at bounding box center [645, 212] width 451 height 20
type input "[PERSON_NAME]"
click at [851, 306] on button "Search" at bounding box center [855, 302] width 63 height 21
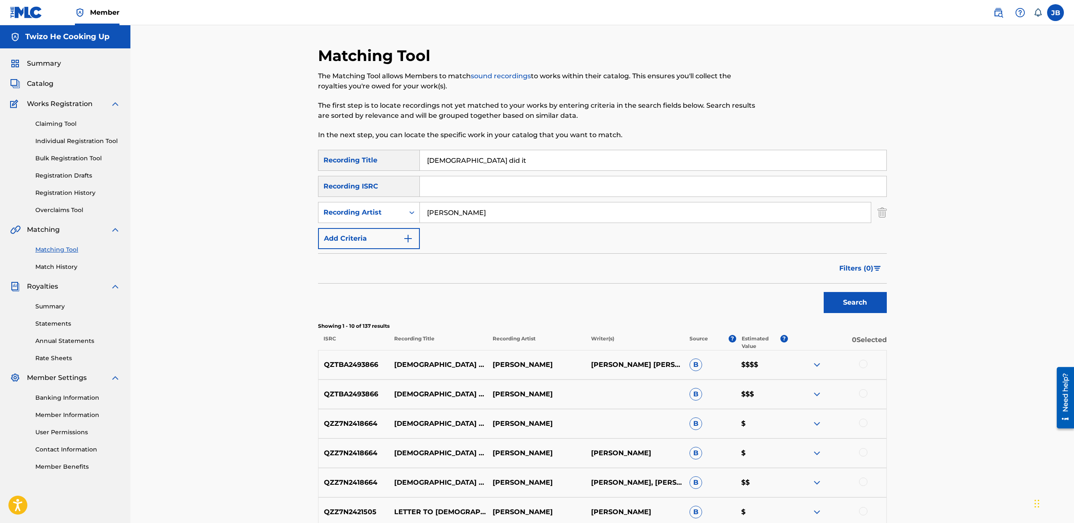
drag, startPoint x: 861, startPoint y: 364, endPoint x: 856, endPoint y: 364, distance: 5.1
click at [861, 364] on div at bounding box center [863, 364] width 8 height 8
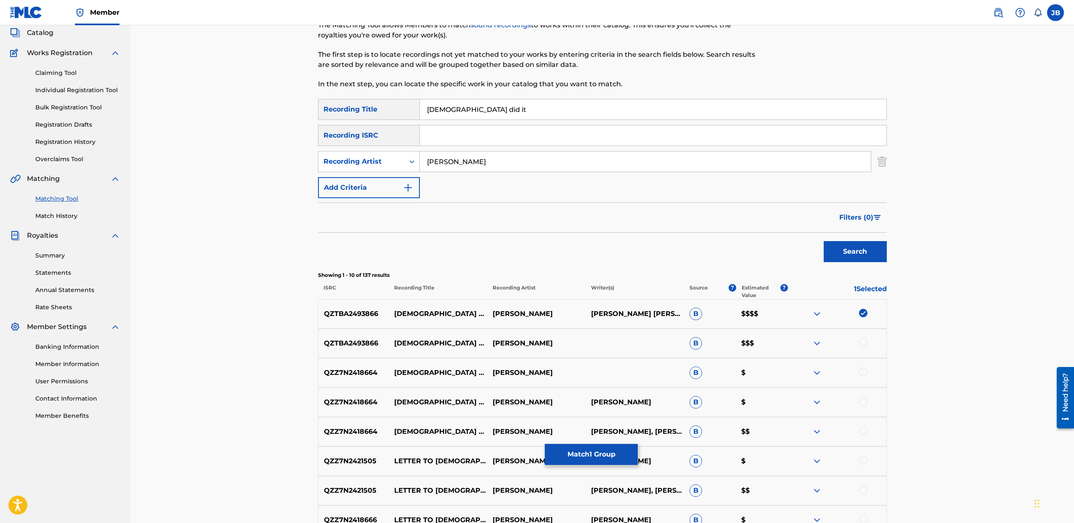
scroll to position [58, 0]
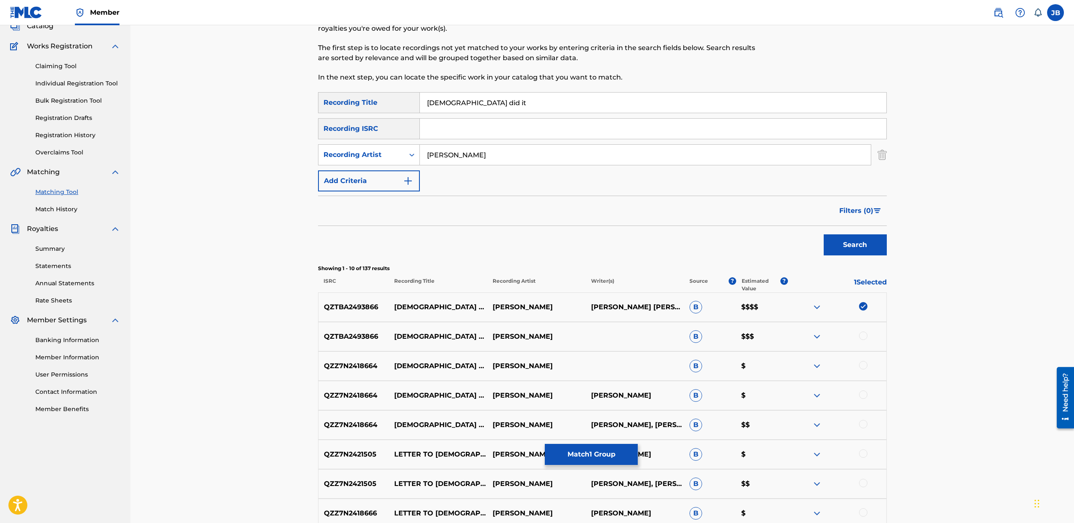
click at [865, 332] on div at bounding box center [863, 336] width 8 height 8
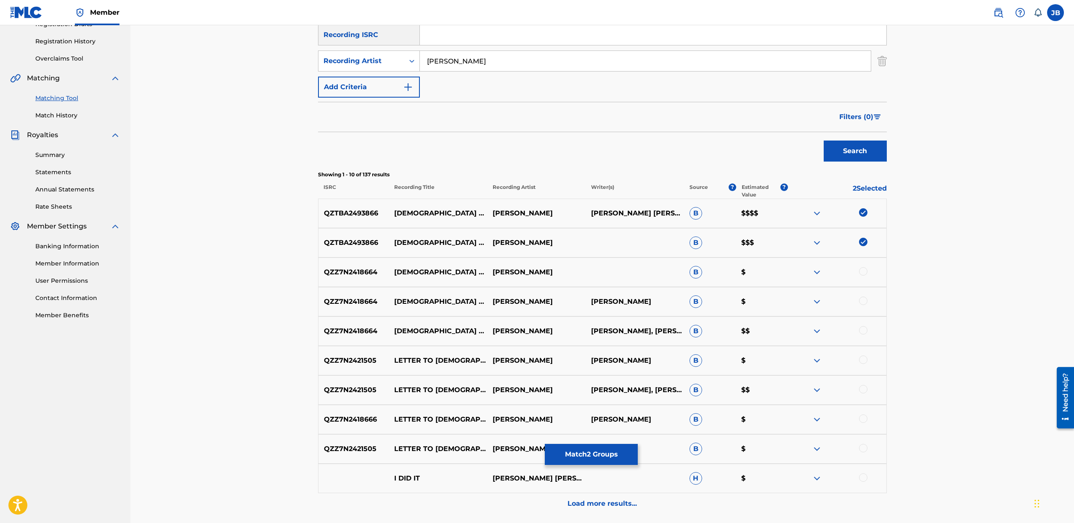
scroll to position [154, 0]
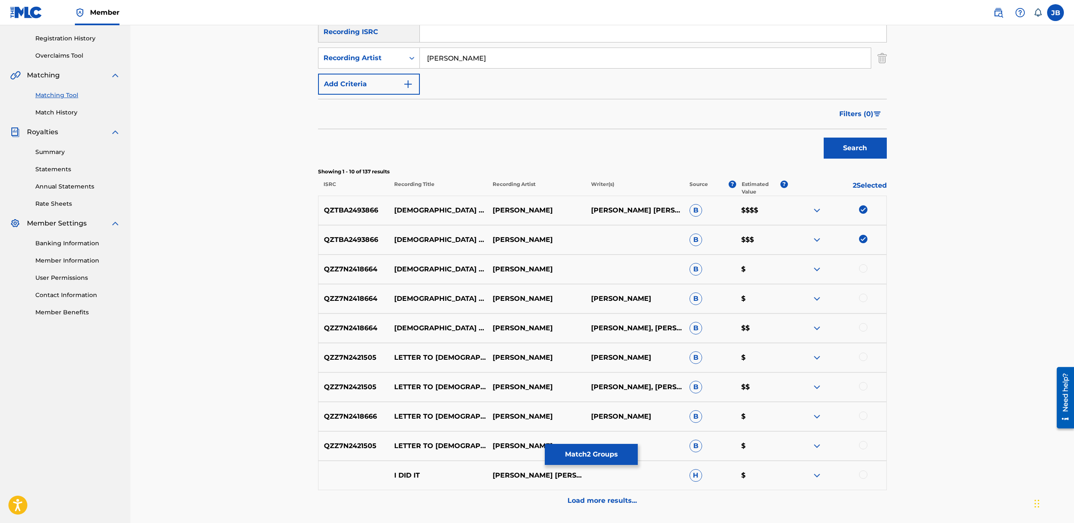
click at [868, 271] on div at bounding box center [837, 269] width 98 height 10
click at [864, 269] on div at bounding box center [863, 268] width 8 height 8
drag, startPoint x: 864, startPoint y: 296, endPoint x: 870, endPoint y: 313, distance: 17.8
click at [864, 297] on div at bounding box center [863, 298] width 8 height 8
click at [869, 328] on div at bounding box center [837, 328] width 98 height 10
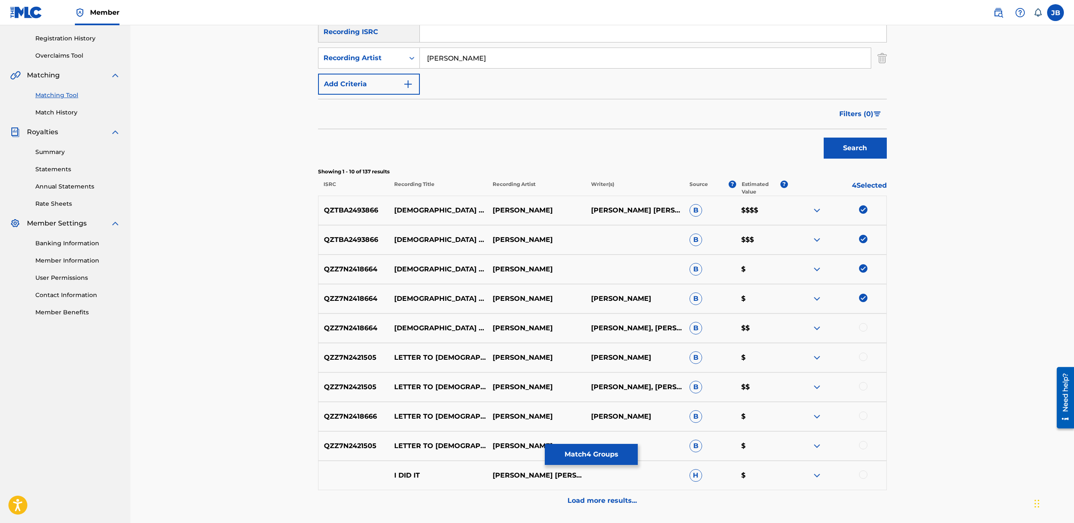
click at [863, 325] on div at bounding box center [863, 327] width 8 height 8
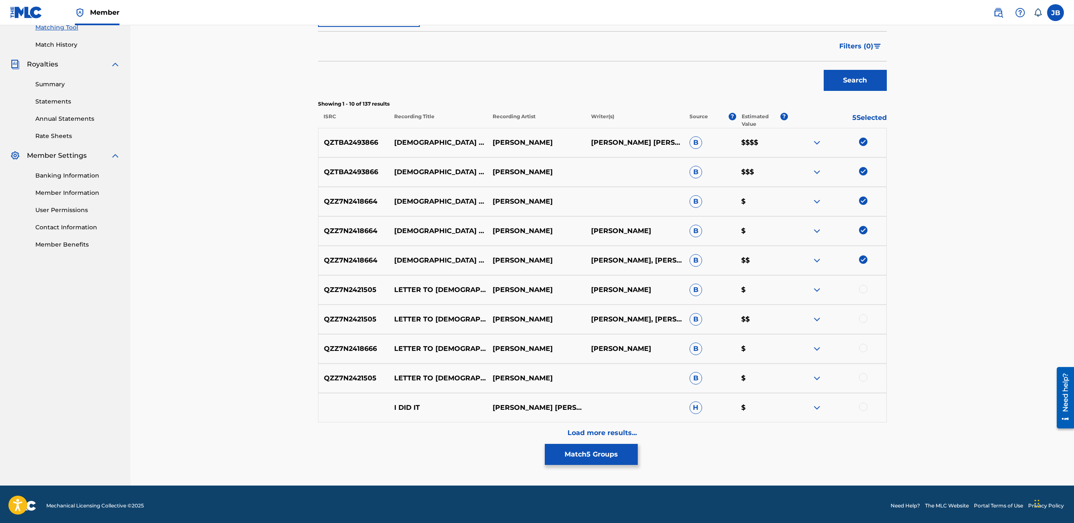
scroll to position [221, 0]
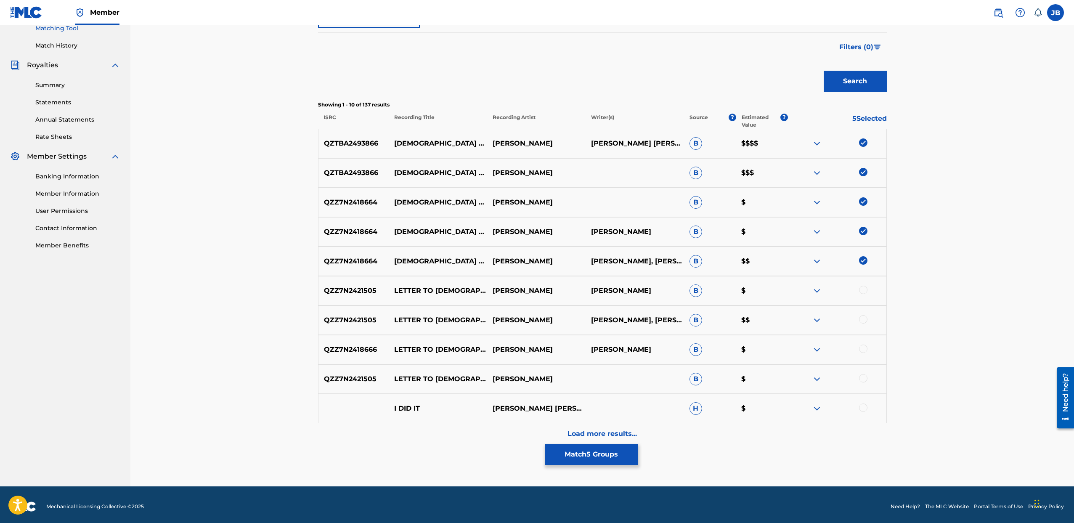
click at [603, 433] on p "Load more results..." at bounding box center [602, 434] width 69 height 10
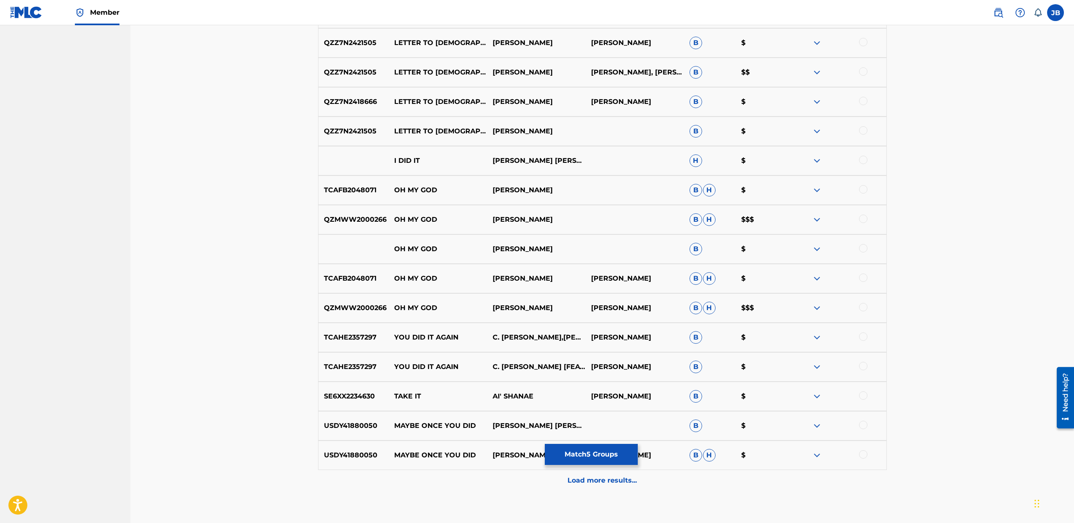
scroll to position [520, 0]
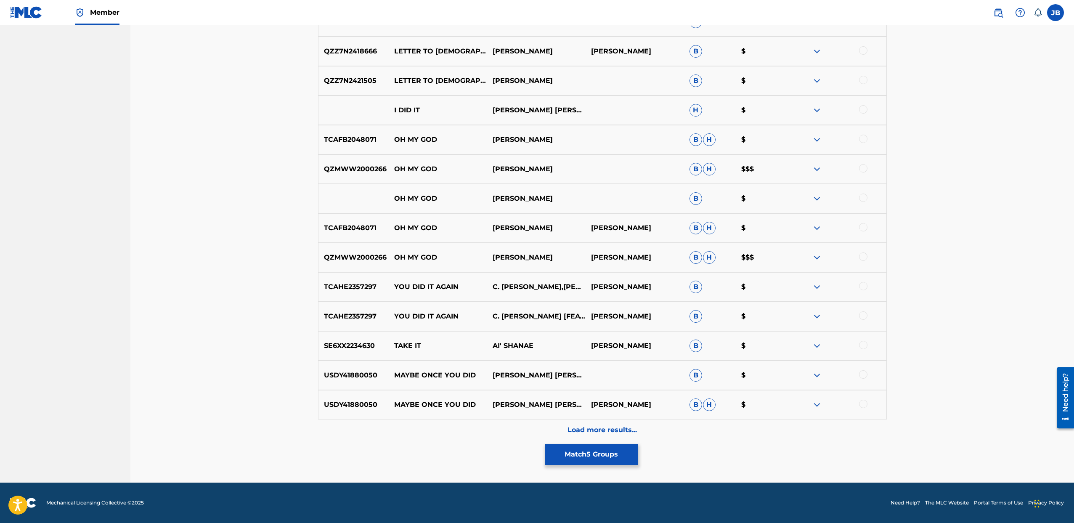
click at [602, 454] on button "Match 5 Groups" at bounding box center [591, 454] width 93 height 21
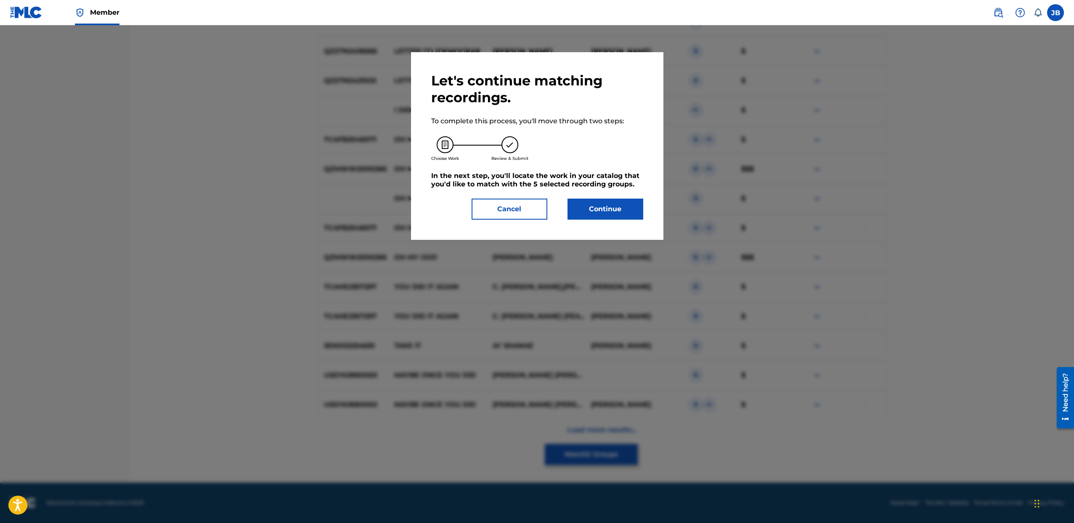
click at [595, 210] on button "Continue" at bounding box center [606, 209] width 76 height 21
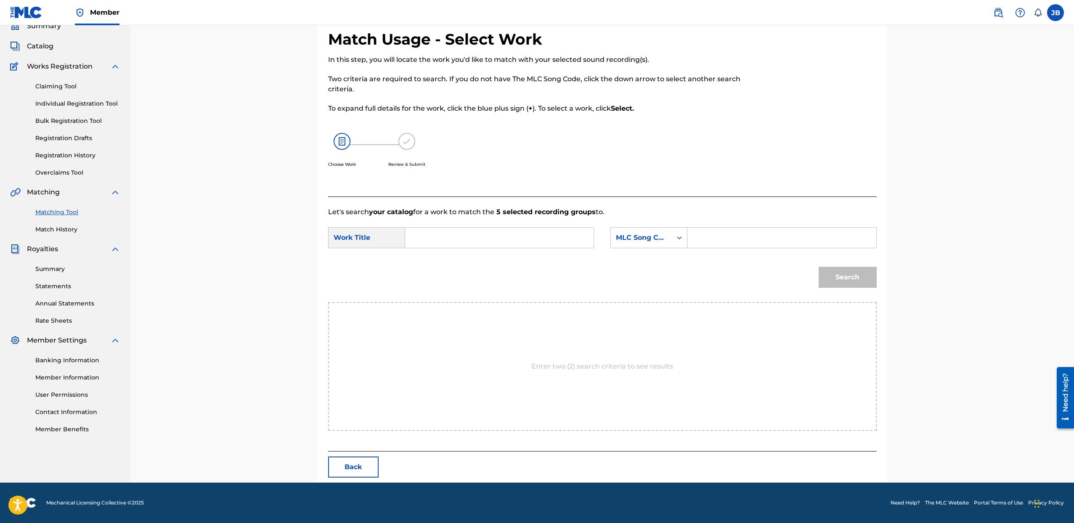
scroll to position [0, 0]
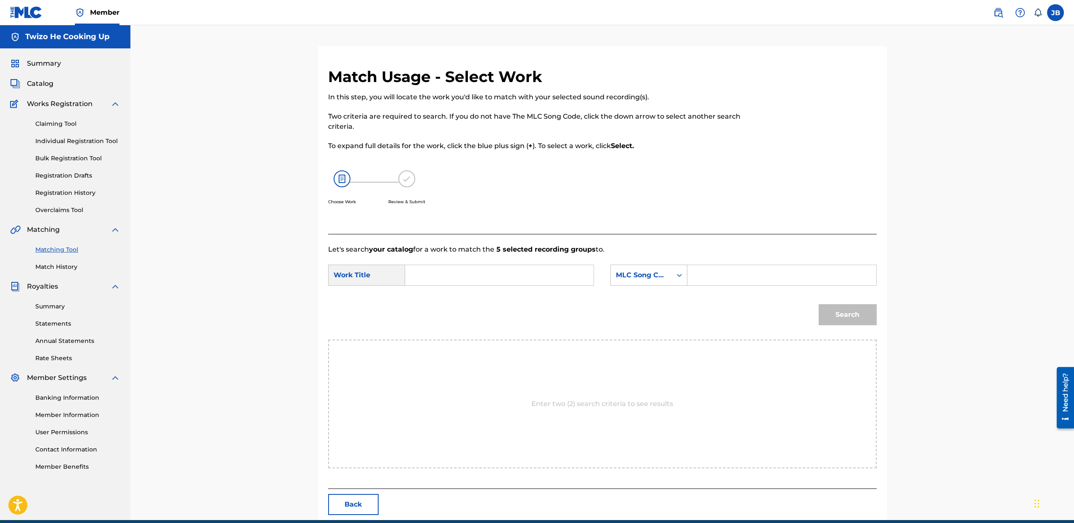
click at [514, 268] on input "Search Form" at bounding box center [499, 275] width 174 height 20
type input "god did it"
click at [670, 272] on div "MLC Song Code" at bounding box center [641, 275] width 61 height 16
click at [644, 296] on div "Writer Name" at bounding box center [649, 296] width 76 height 21
click at [703, 281] on input "Search Form" at bounding box center [782, 275] width 174 height 20
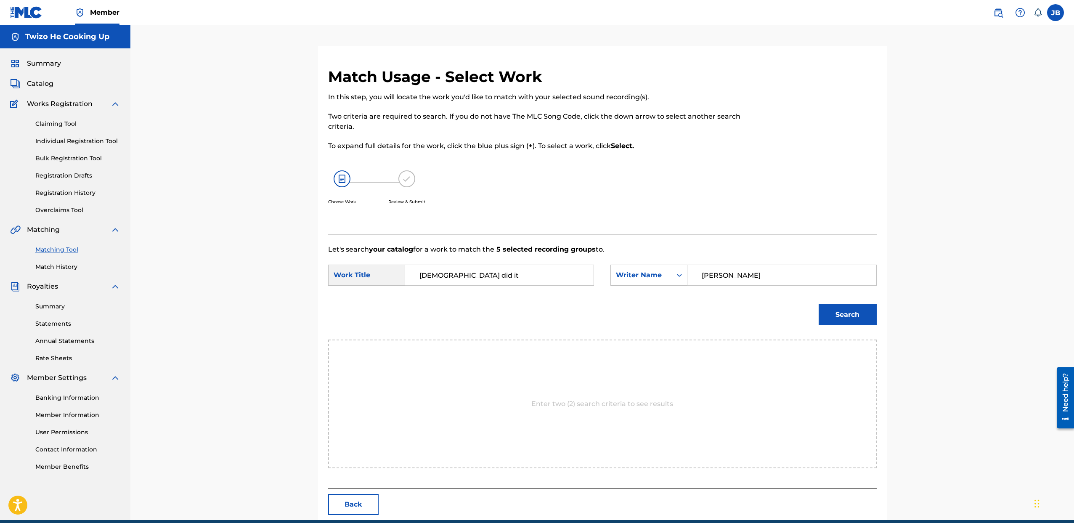
type input "Jeremy brown"
click at [819, 304] on button "Search" at bounding box center [848, 314] width 58 height 21
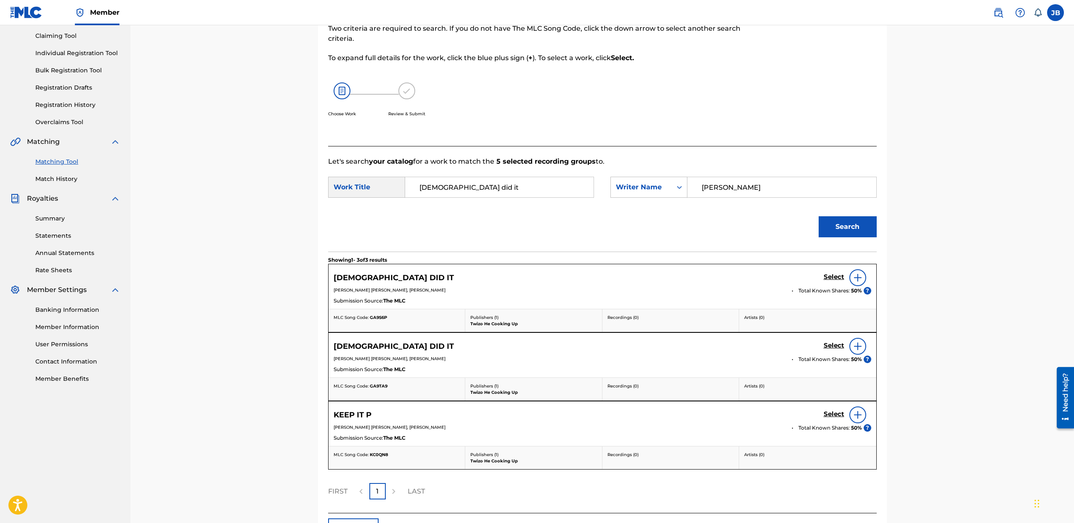
scroll to position [150, 0]
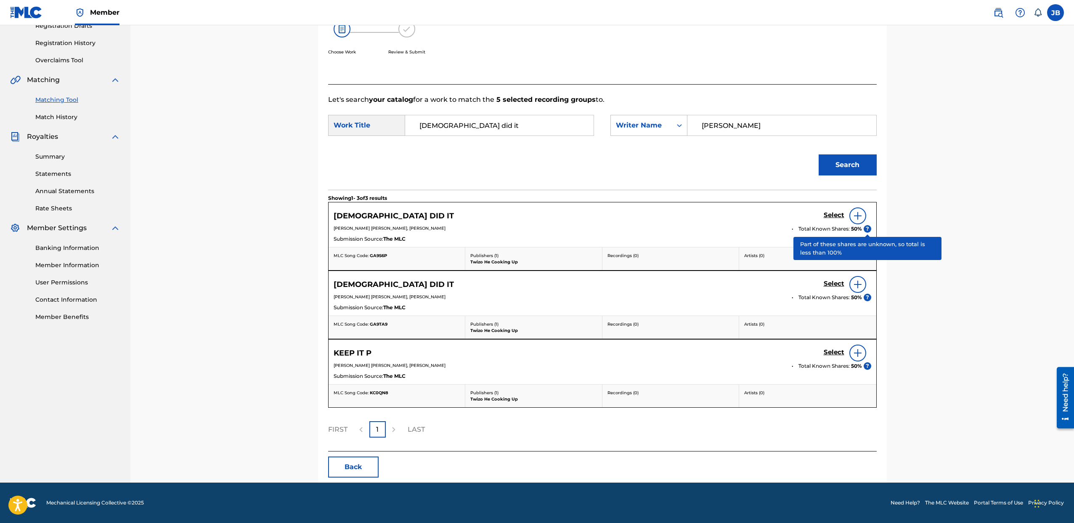
click at [865, 229] on span "?" at bounding box center [868, 229] width 8 height 8
click at [839, 216] on h5 "Select" at bounding box center [834, 215] width 21 height 8
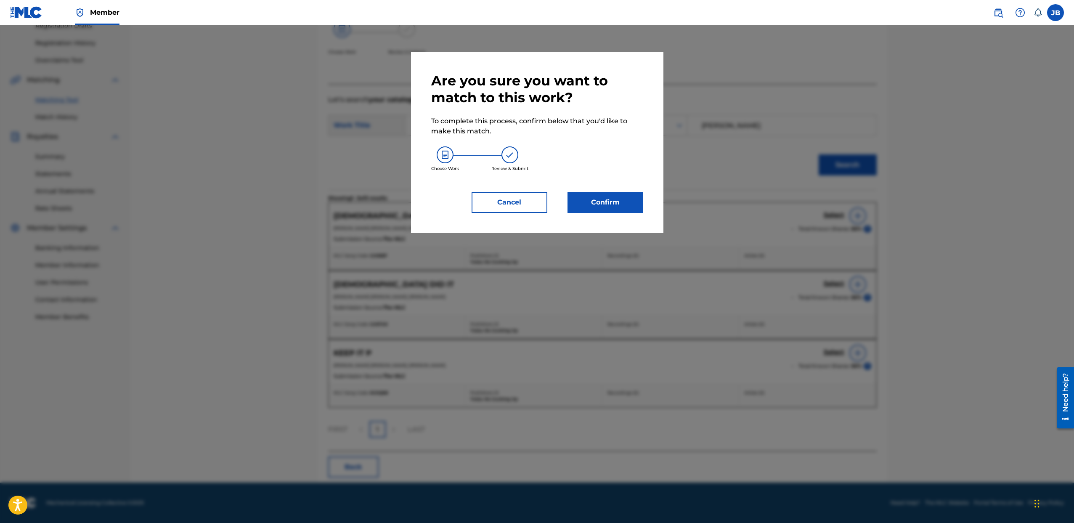
click at [614, 198] on button "Confirm" at bounding box center [606, 202] width 76 height 21
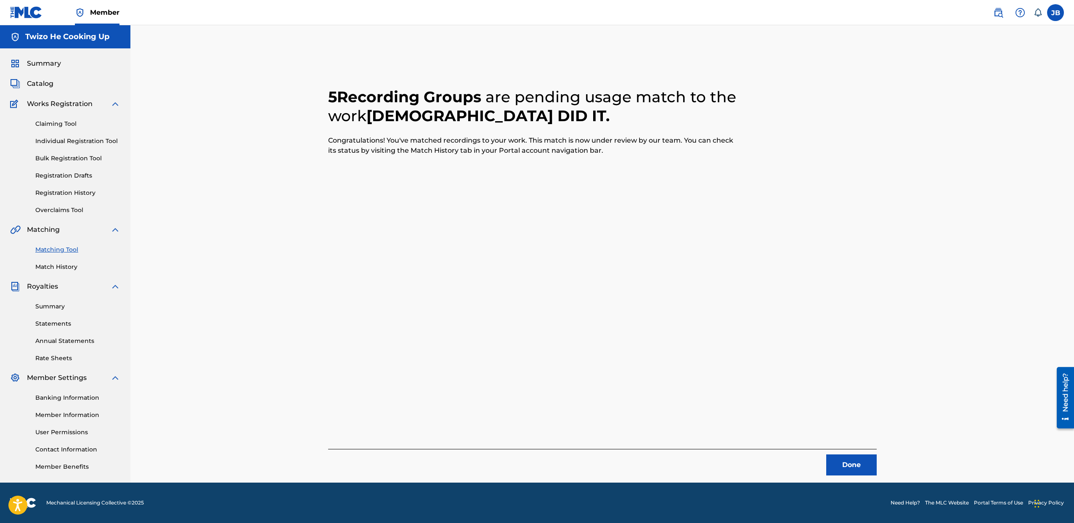
click at [853, 469] on button "Done" at bounding box center [851, 464] width 50 height 21
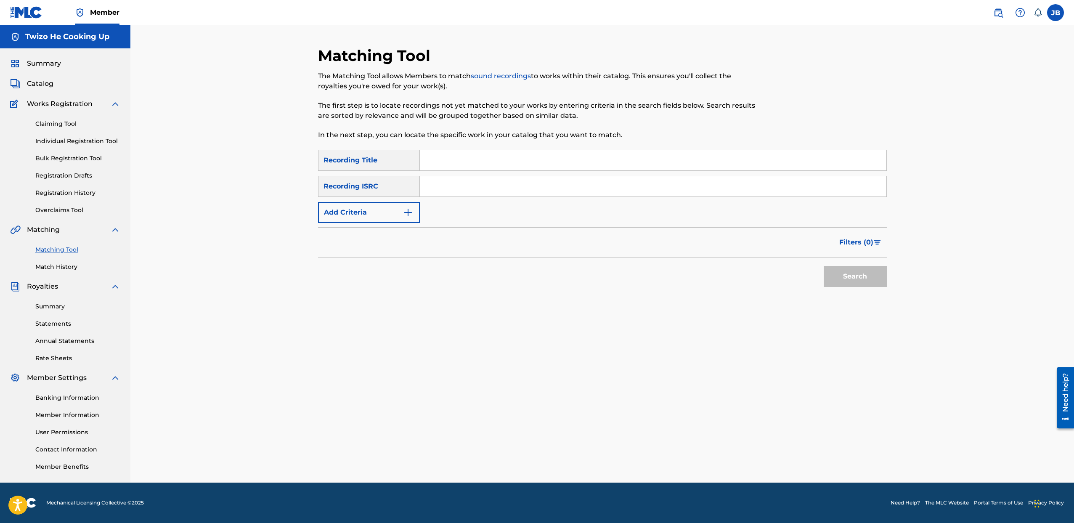
click at [459, 161] on input "Search Form" at bounding box center [653, 160] width 467 height 20
drag, startPoint x: 434, startPoint y: 305, endPoint x: 415, endPoint y: 223, distance: 84.2
click at [434, 305] on div "Matching Tool The Matching Tool allows Members to match sound recordings to wor…" at bounding box center [602, 264] width 569 height 436
click at [372, 229] on div "Filters ( 0 )" at bounding box center [602, 242] width 569 height 30
click at [368, 215] on button "Add Criteria" at bounding box center [369, 212] width 102 height 21
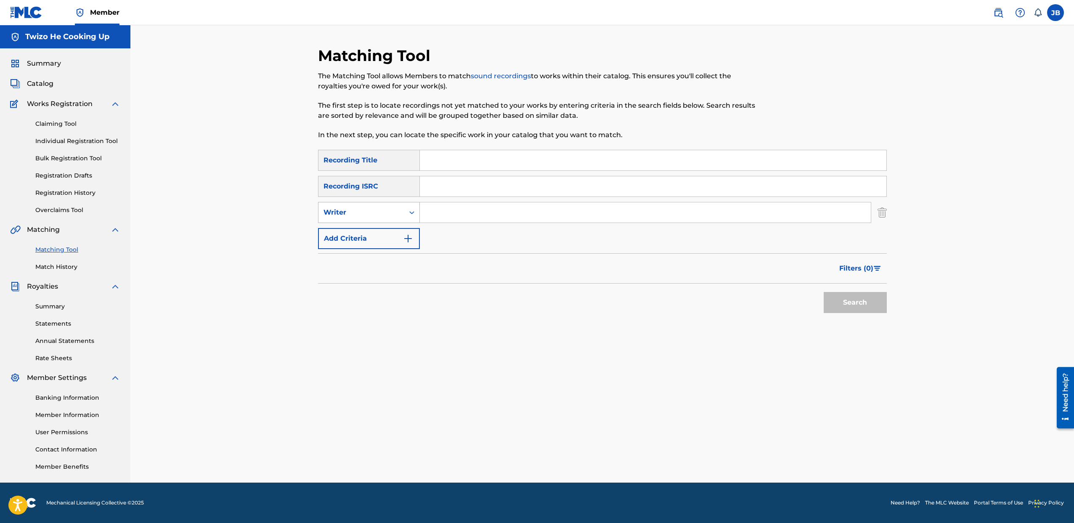
click at [367, 215] on div "Writer" at bounding box center [362, 212] width 76 height 10
drag, startPoint x: 371, startPoint y: 232, endPoint x: 390, endPoint y: 226, distance: 20.2
click at [371, 232] on div "Recording Artist" at bounding box center [369, 233] width 101 height 21
click at [438, 215] on input "Search Form" at bounding box center [645, 212] width 451 height 20
type input "[PERSON_NAME]"
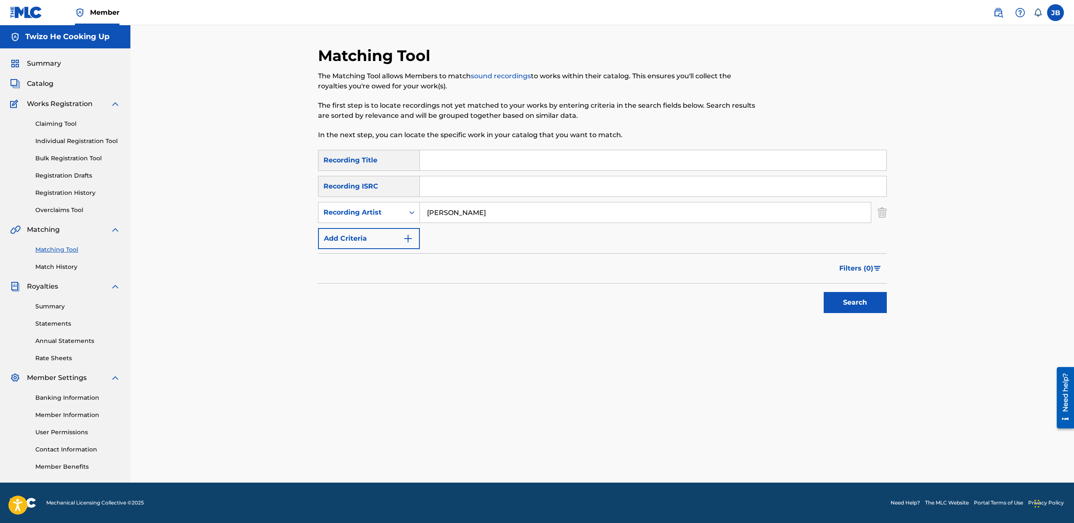
click at [442, 161] on input "Search Form" at bounding box center [653, 160] width 467 height 20
type input "god did it"
click at [824, 292] on button "Search" at bounding box center [855, 302] width 63 height 21
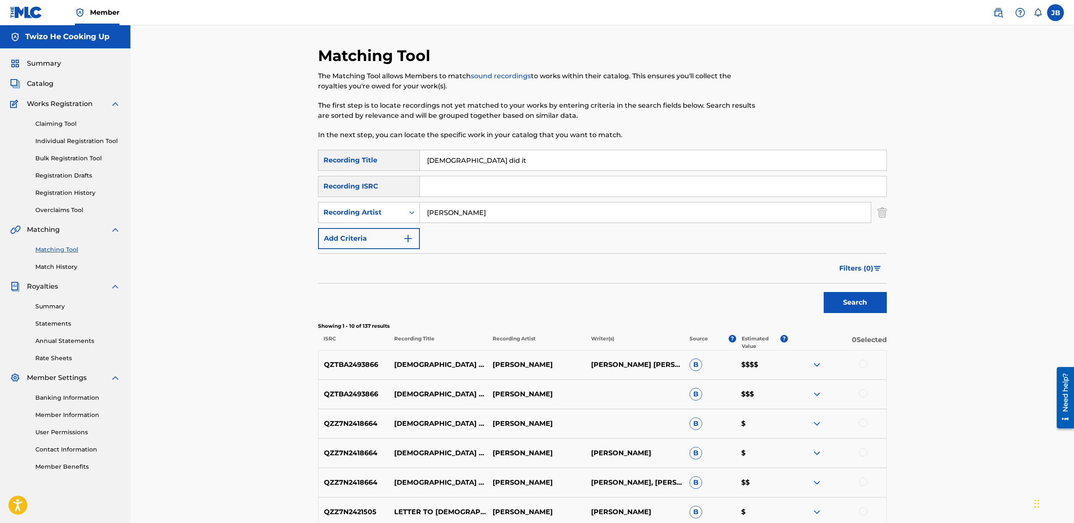
click at [864, 364] on div at bounding box center [863, 364] width 8 height 8
click at [868, 389] on div "QZTBA2493866 GOD DID IT BRIANA SHANAE B $$$" at bounding box center [602, 394] width 569 height 29
click at [864, 392] on div at bounding box center [863, 393] width 8 height 8
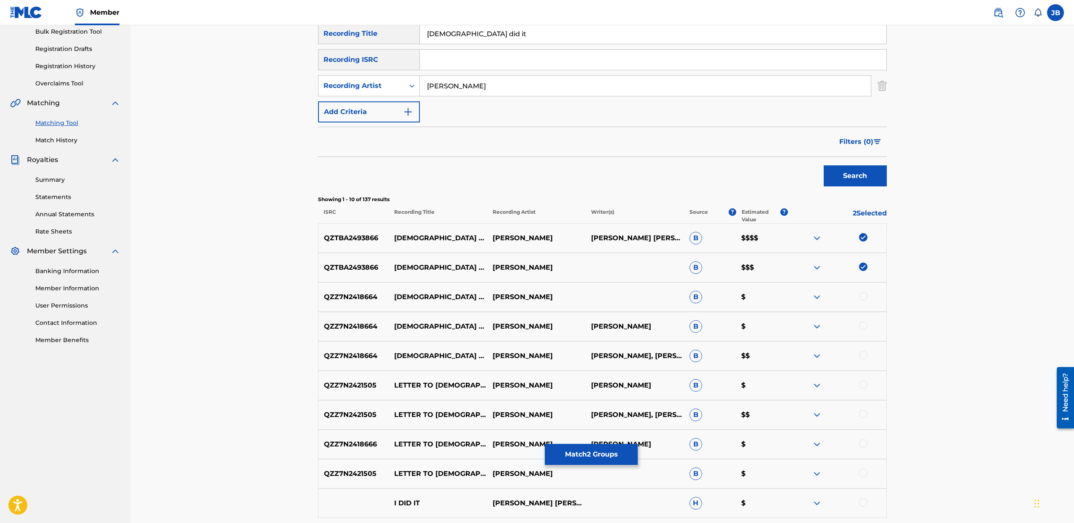
scroll to position [130, 0]
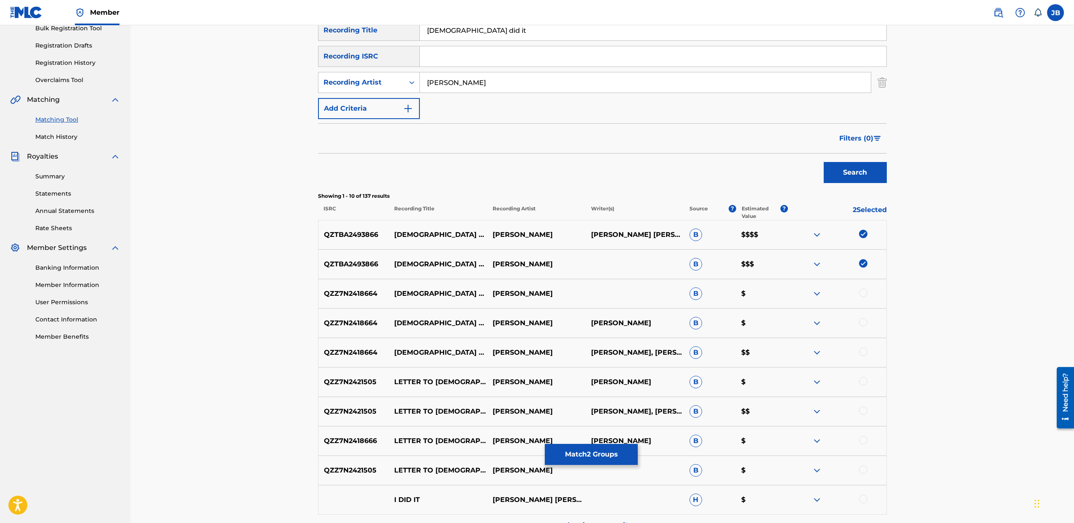
click at [866, 323] on div at bounding box center [863, 322] width 8 height 8
click at [864, 290] on div at bounding box center [863, 293] width 8 height 8
drag, startPoint x: 863, startPoint y: 349, endPoint x: 867, endPoint y: 358, distance: 9.8
click at [863, 349] on div at bounding box center [863, 352] width 8 height 8
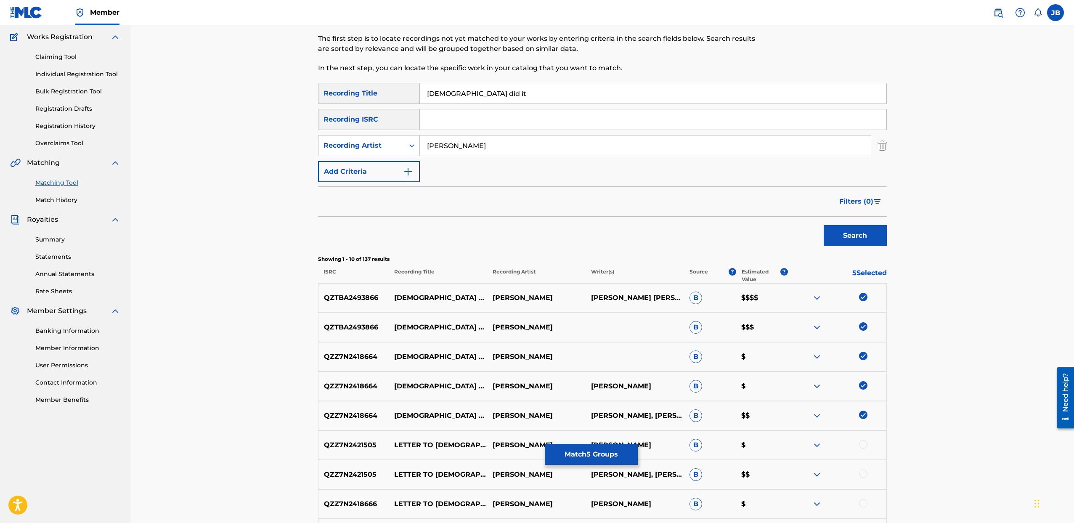
scroll to position [65, 0]
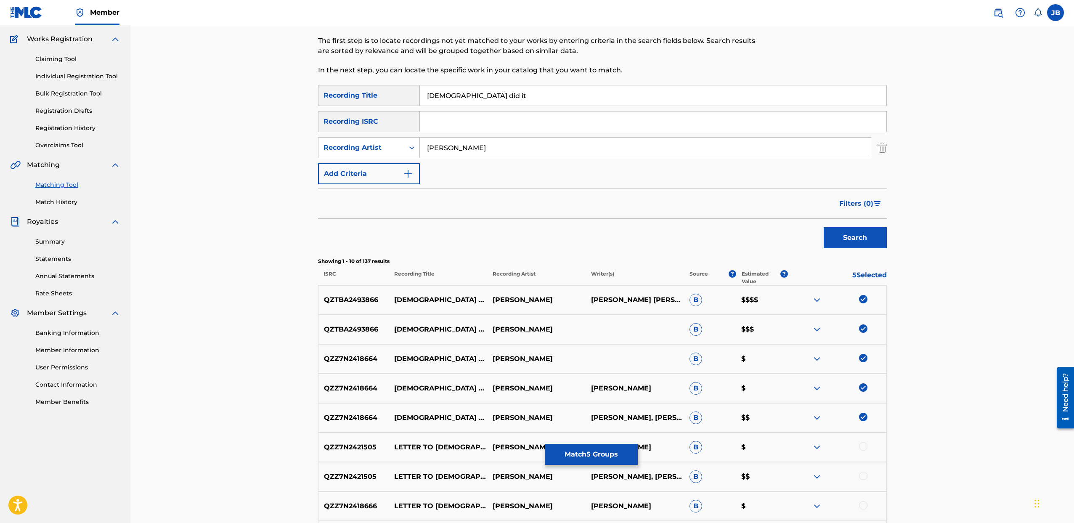
click at [597, 452] on button "Match 5 Groups" at bounding box center [591, 454] width 93 height 21
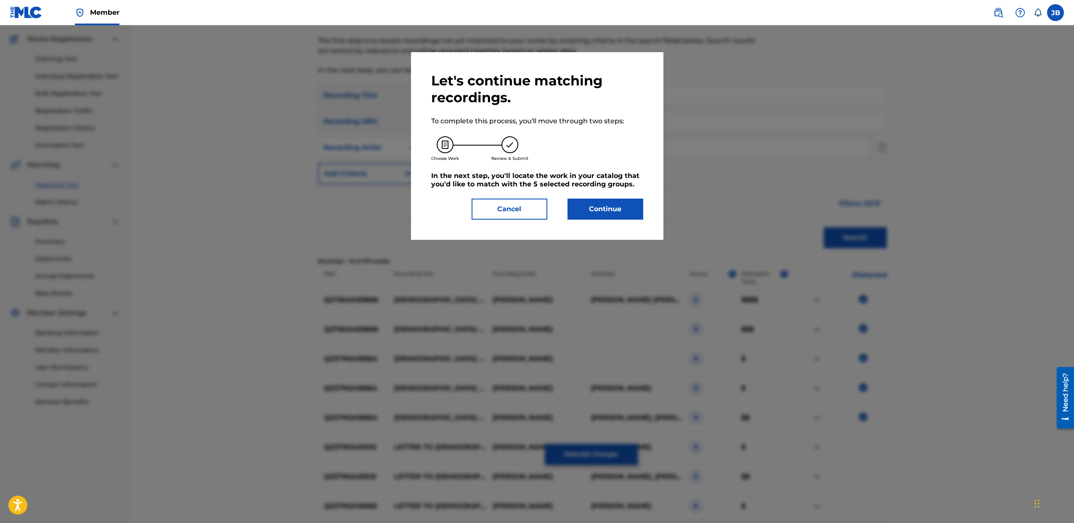
click at [585, 217] on button "Continue" at bounding box center [606, 209] width 76 height 21
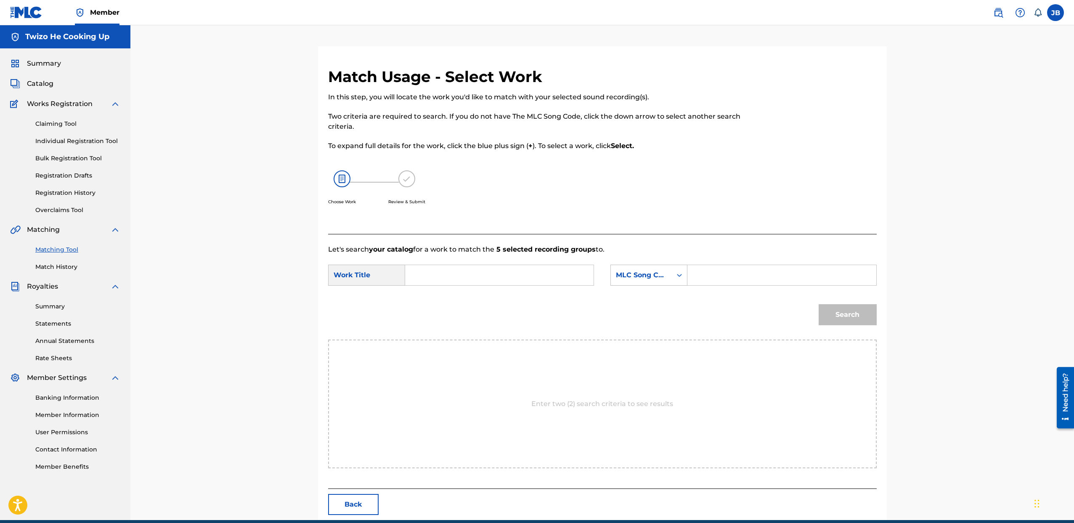
click at [459, 271] on input "Search Form" at bounding box center [499, 275] width 174 height 20
type input "god did it"
click at [725, 278] on input "Search Form" at bounding box center [782, 275] width 174 height 20
click at [671, 279] on div "MLC Song Code" at bounding box center [641, 275] width 61 height 16
click at [648, 296] on div "Writer Name" at bounding box center [649, 296] width 76 height 21
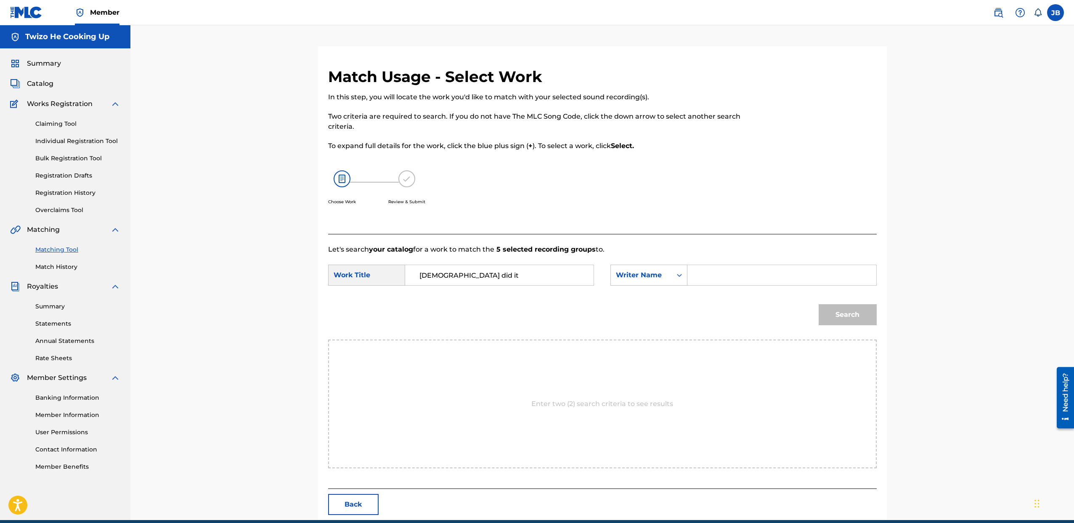
click at [707, 275] on input "Search Form" at bounding box center [782, 275] width 174 height 20
type input "jeremy brown"
click at [819, 304] on button "Search" at bounding box center [848, 314] width 58 height 21
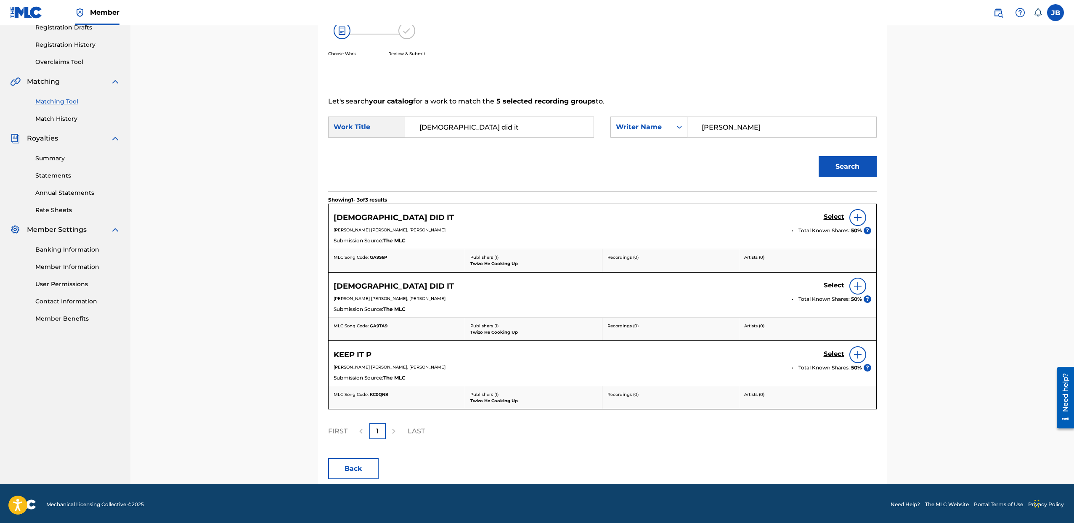
scroll to position [150, 0]
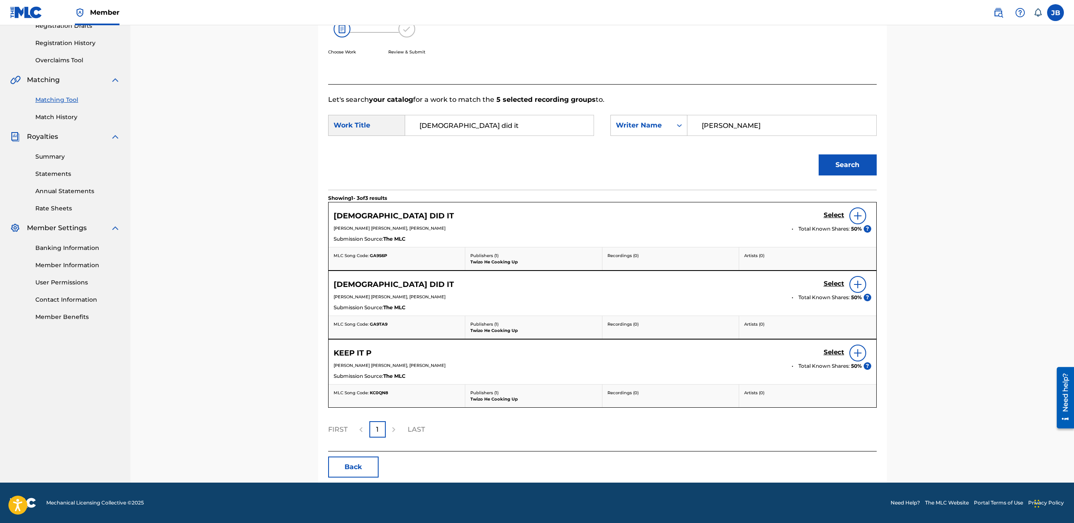
click at [857, 284] on img at bounding box center [858, 284] width 10 height 10
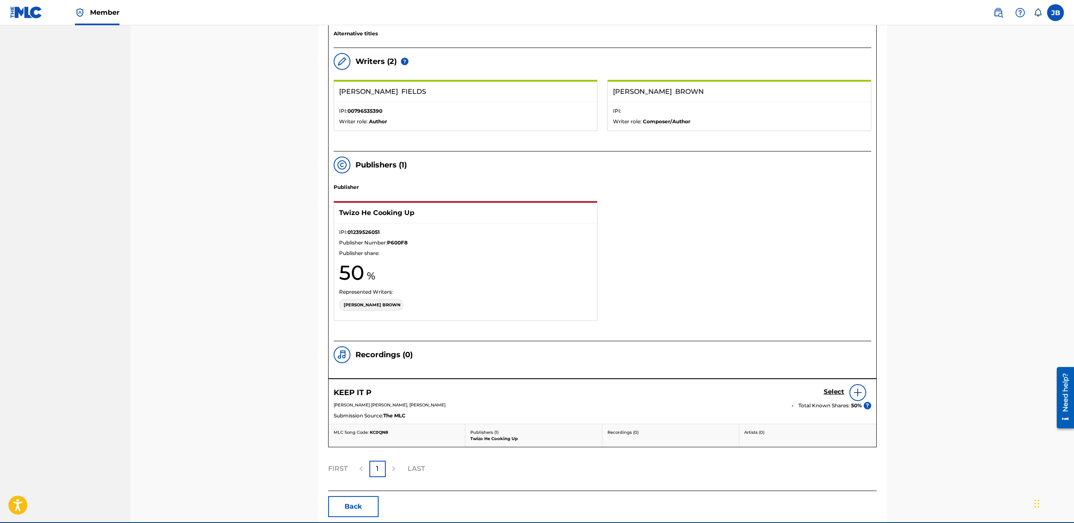
scroll to position [557, 0]
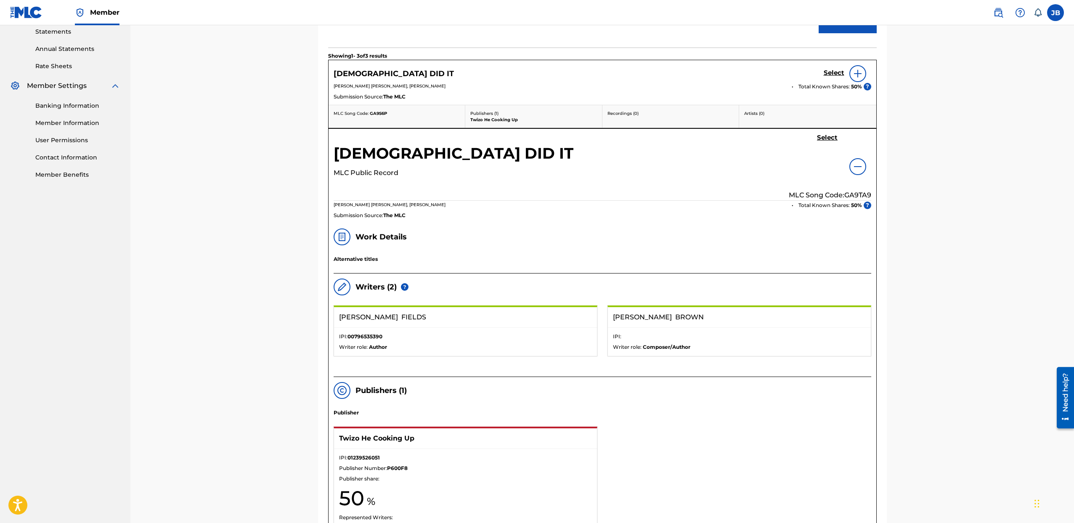
click at [855, 172] on div at bounding box center [858, 166] width 17 height 17
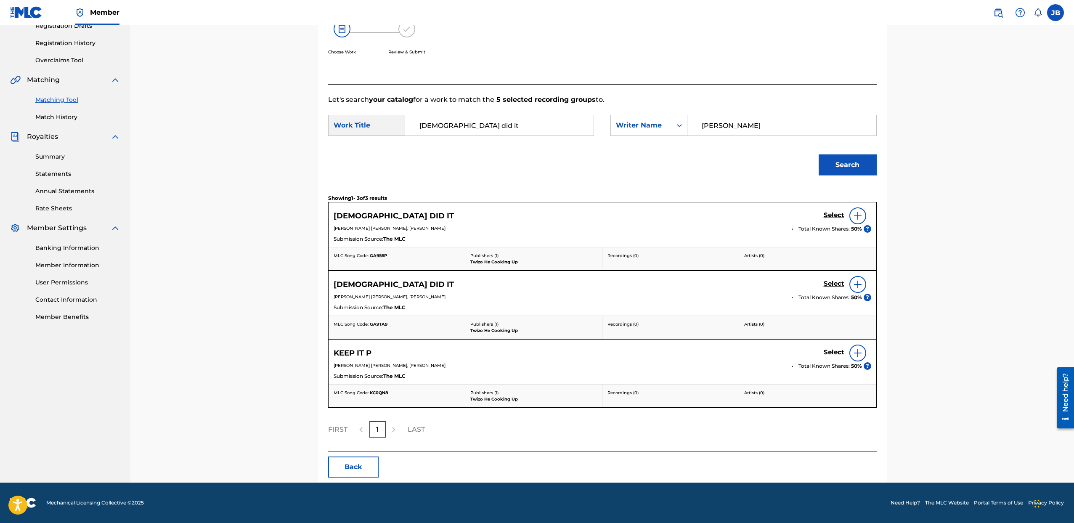
scroll to position [150, 0]
click at [831, 219] on h5 "Select" at bounding box center [834, 215] width 21 height 8
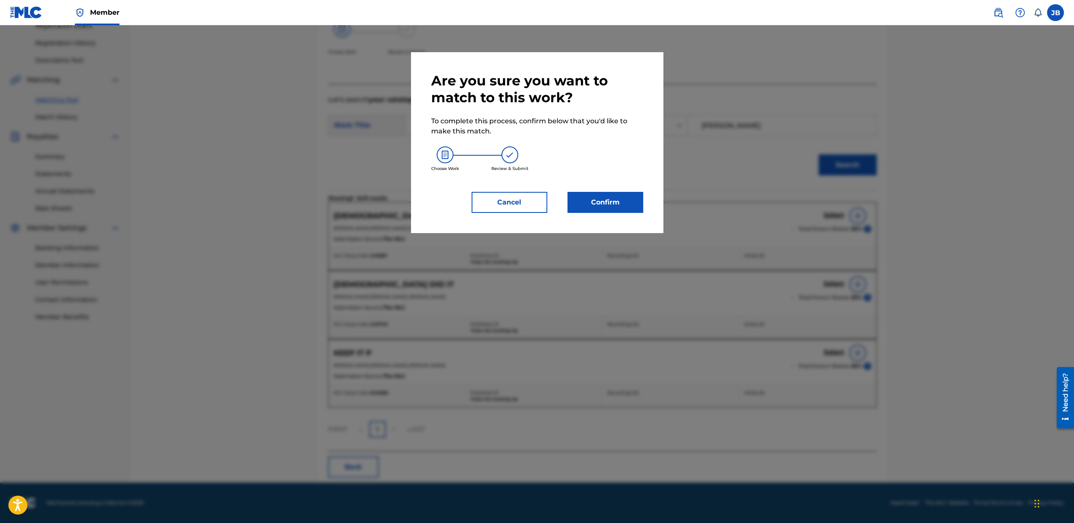
click at [601, 207] on button "Confirm" at bounding box center [606, 202] width 76 height 21
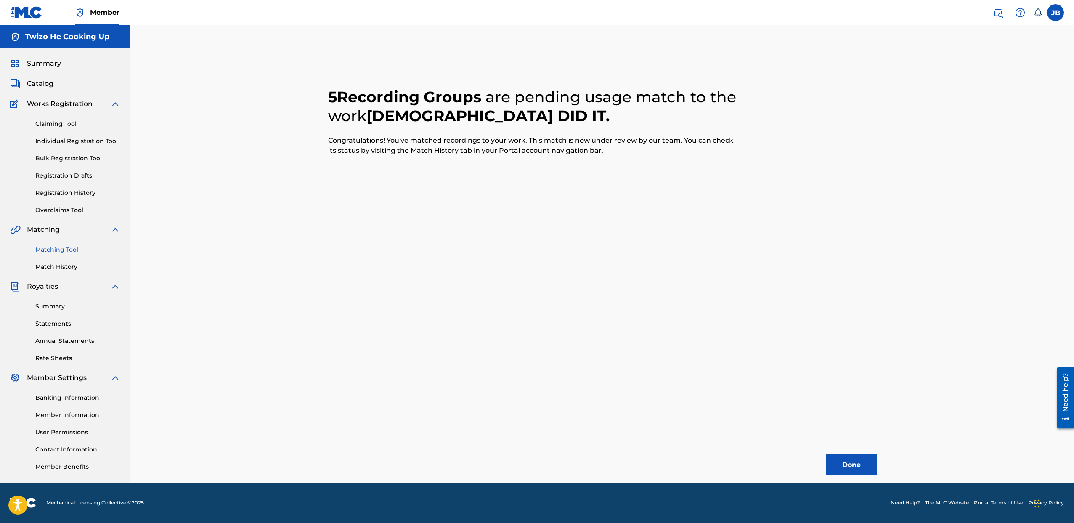
click at [846, 466] on button "Done" at bounding box center [851, 464] width 50 height 21
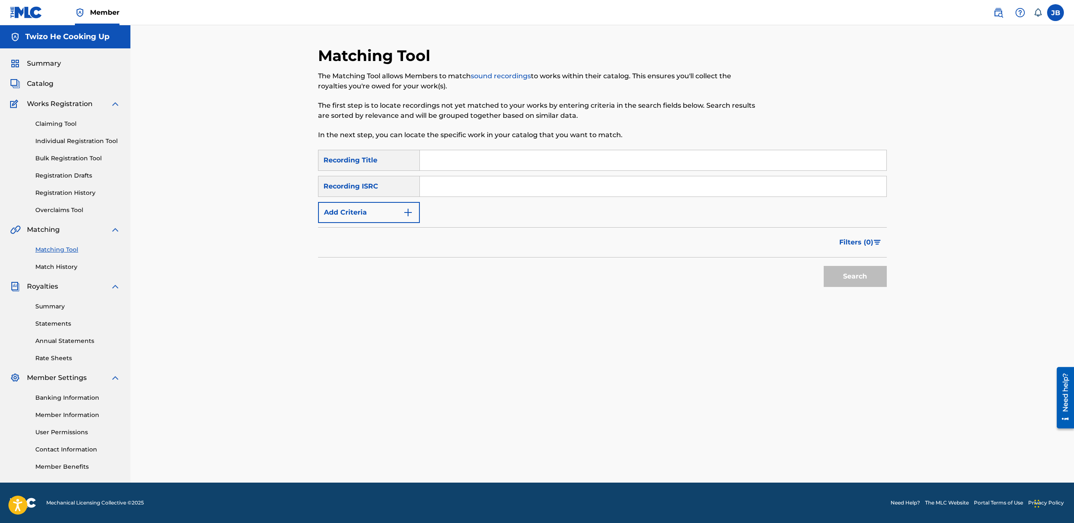
click at [32, 74] on div "Summary Catalog Works Registration Claiming Tool Individual Registration Tool B…" at bounding box center [65, 264] width 130 height 433
click at [33, 84] on span "Catalog" at bounding box center [40, 84] width 27 height 10
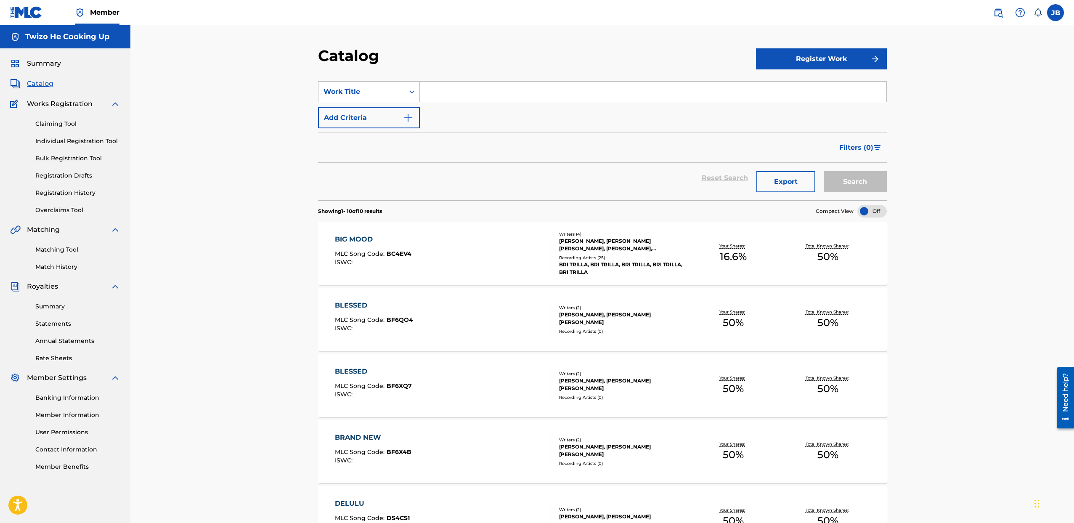
click at [68, 194] on link "Registration History" at bounding box center [77, 193] width 85 height 9
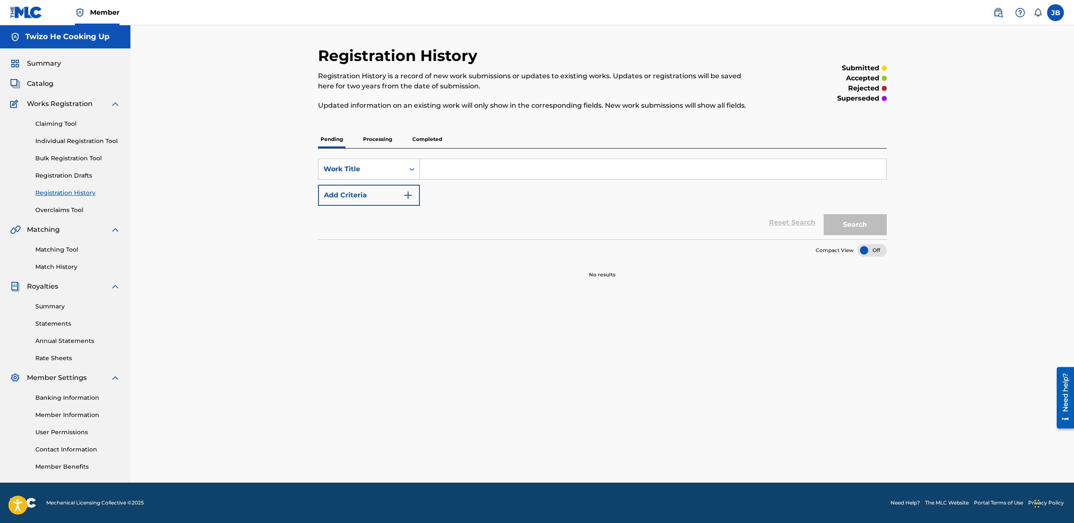
click at [65, 125] on link "Claiming Tool" at bounding box center [77, 123] width 85 height 9
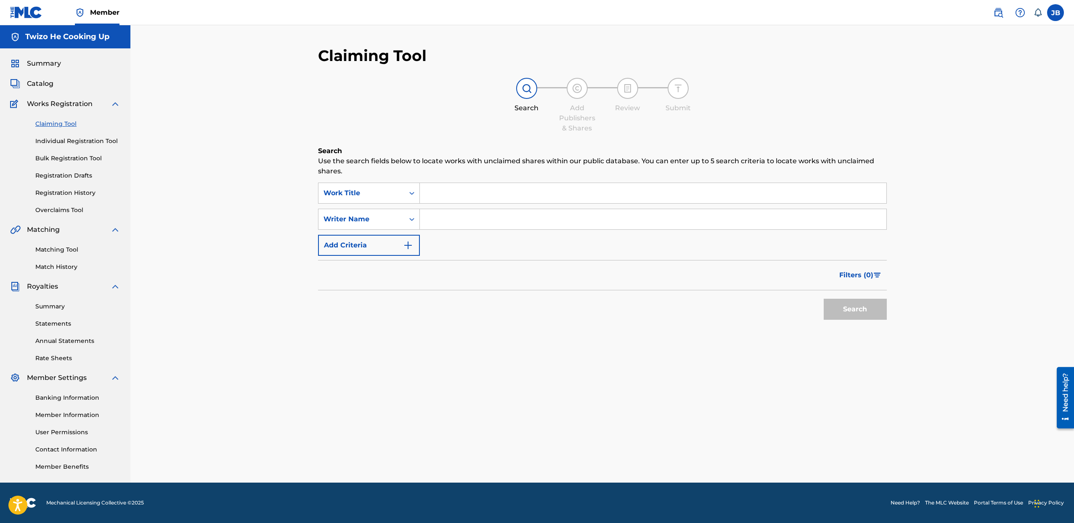
click at [58, 263] on link "Match History" at bounding box center [77, 267] width 85 height 9
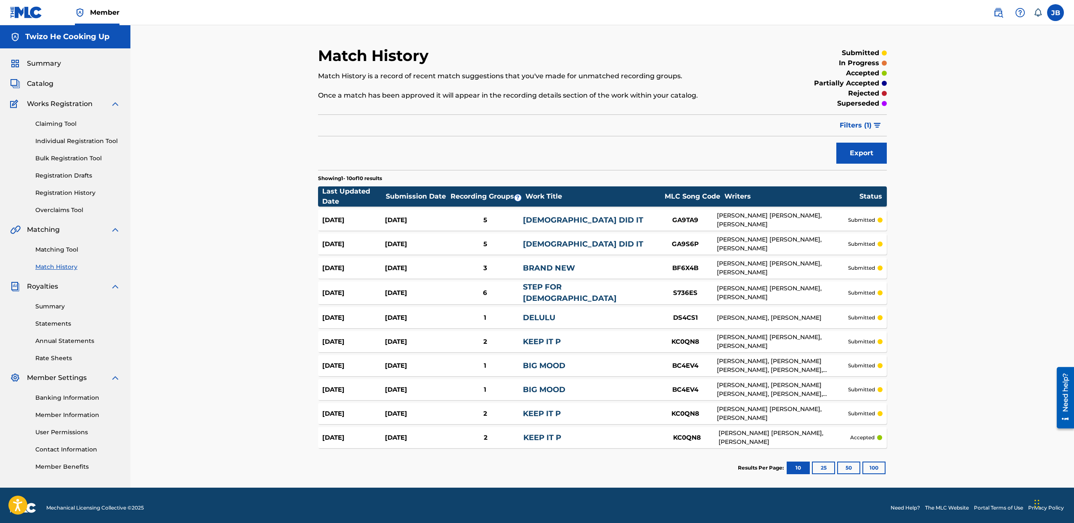
scroll to position [3, 0]
